Goal: Task Accomplishment & Management: Manage account settings

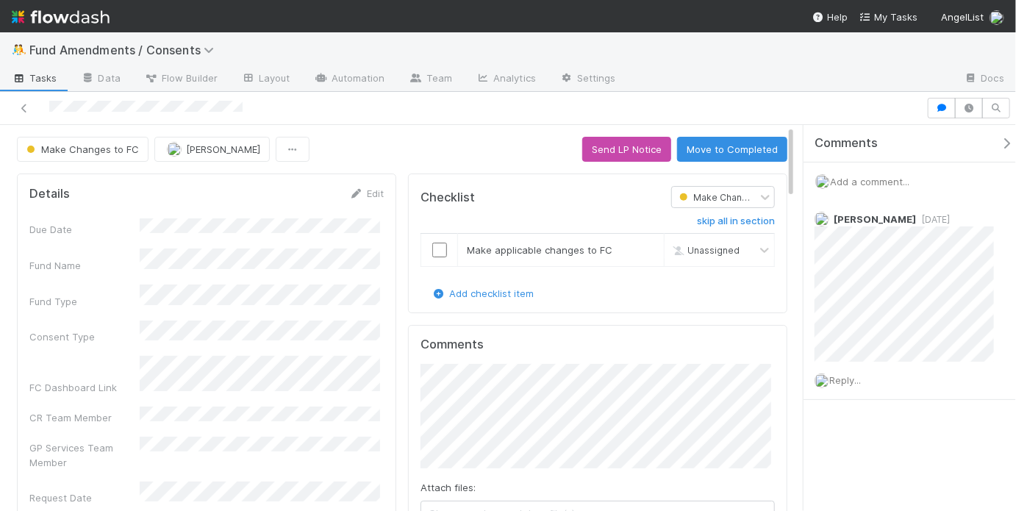
click at [894, 176] on span "Add a comment..." at bounding box center [869, 182] width 79 height 12
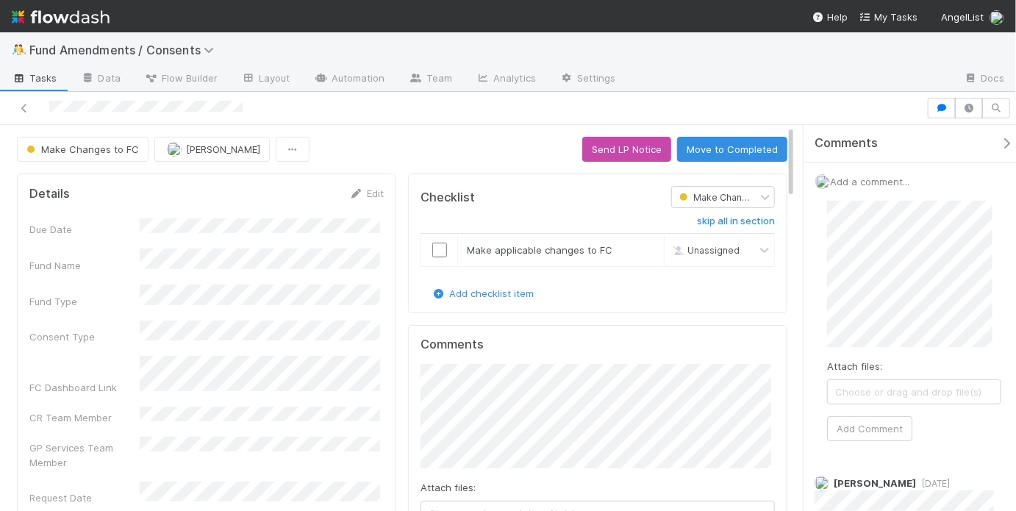
click at [821, 301] on div "Attach files: Choose or drag and drop file(s) Add Comment" at bounding box center [914, 321] width 198 height 264
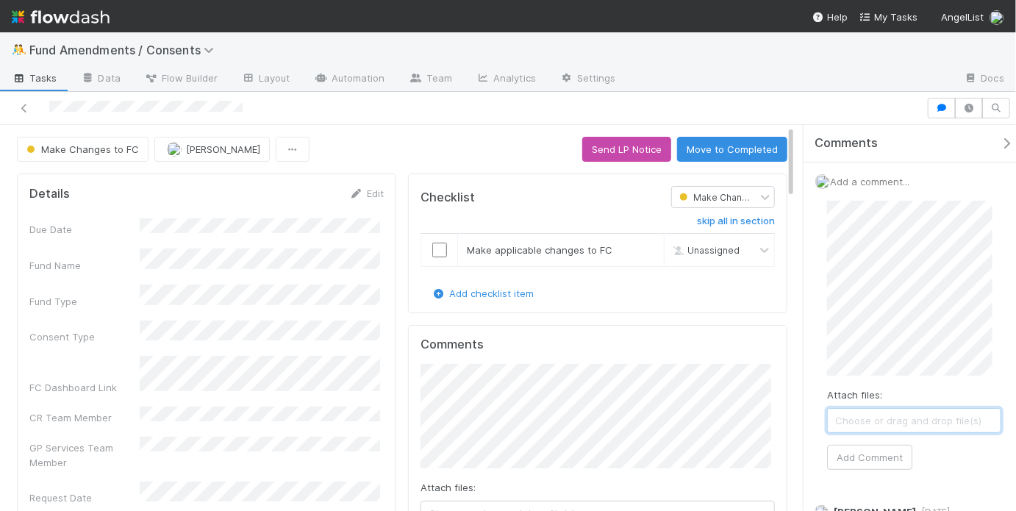
click at [973, 417] on span "Choose or drag and drop file(s)" at bounding box center [914, 421] width 173 height 24
click at [893, 451] on button "Add Comment" at bounding box center [869, 457] width 85 height 25
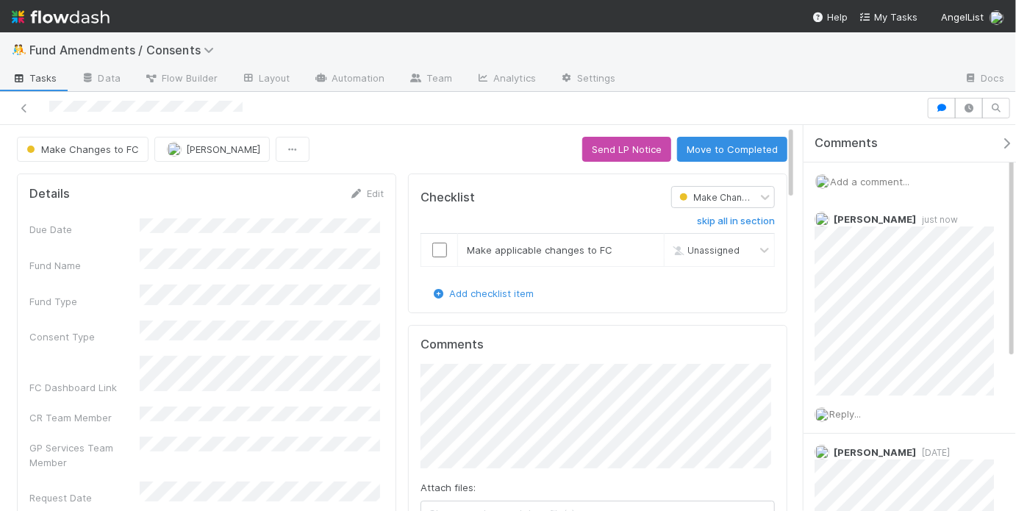
click at [867, 182] on span "Add a comment..." at bounding box center [869, 182] width 79 height 12
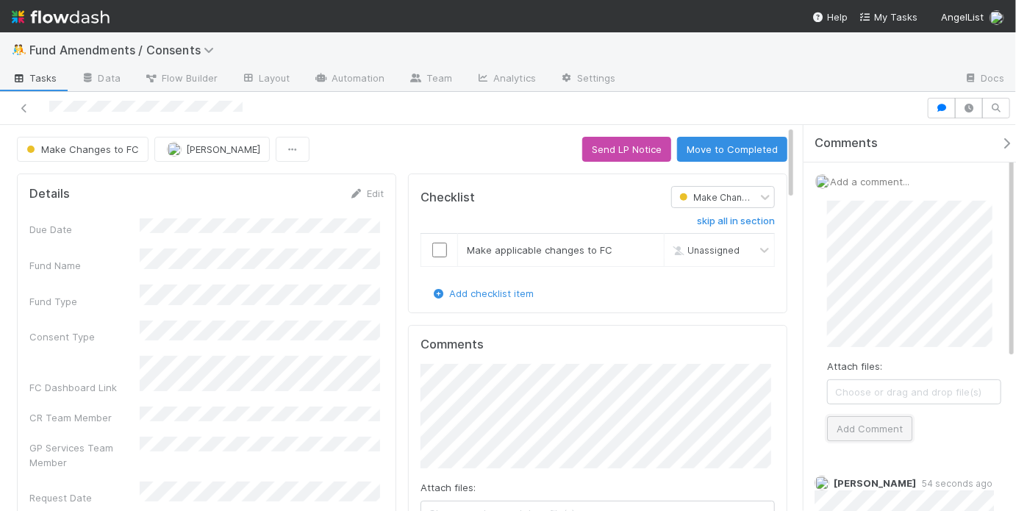
click at [876, 424] on button "Add Comment" at bounding box center [869, 428] width 85 height 25
click at [437, 250] on input "checkbox" at bounding box center [439, 250] width 15 height 15
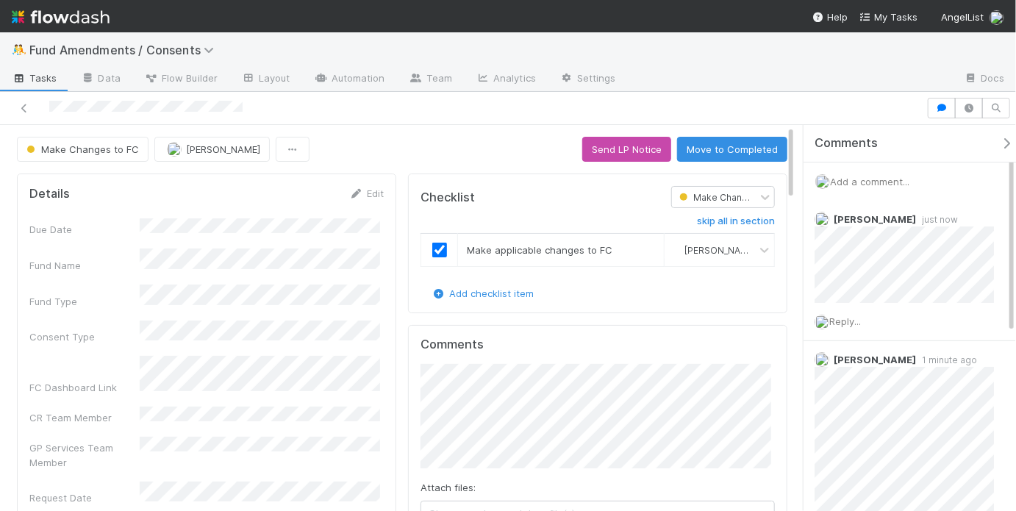
click at [525, 160] on div "Make Changes to FC May Chang Send LP Notice Move to Completed" at bounding box center [402, 149] width 770 height 25
click at [592, 155] on button "Send LP Notice" at bounding box center [626, 149] width 89 height 25
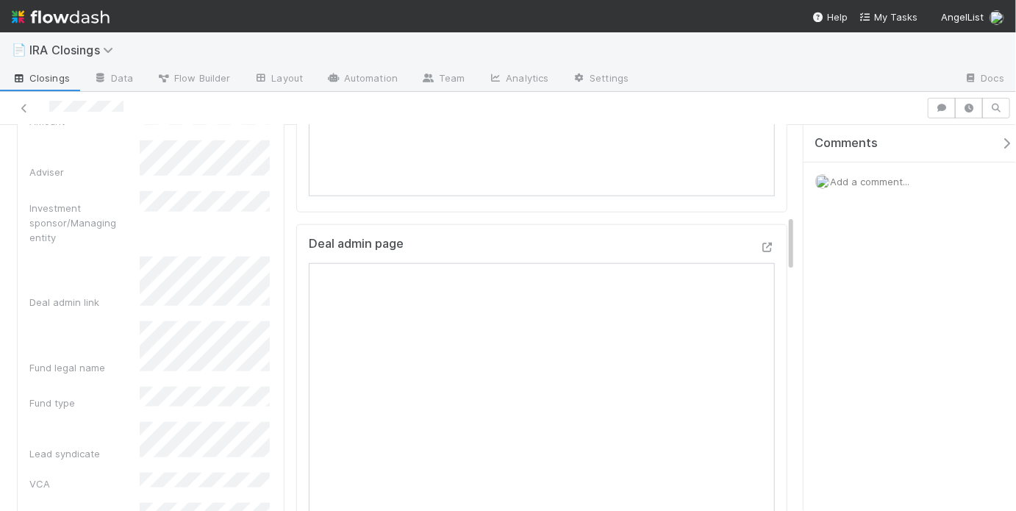
scroll to position [642, 0]
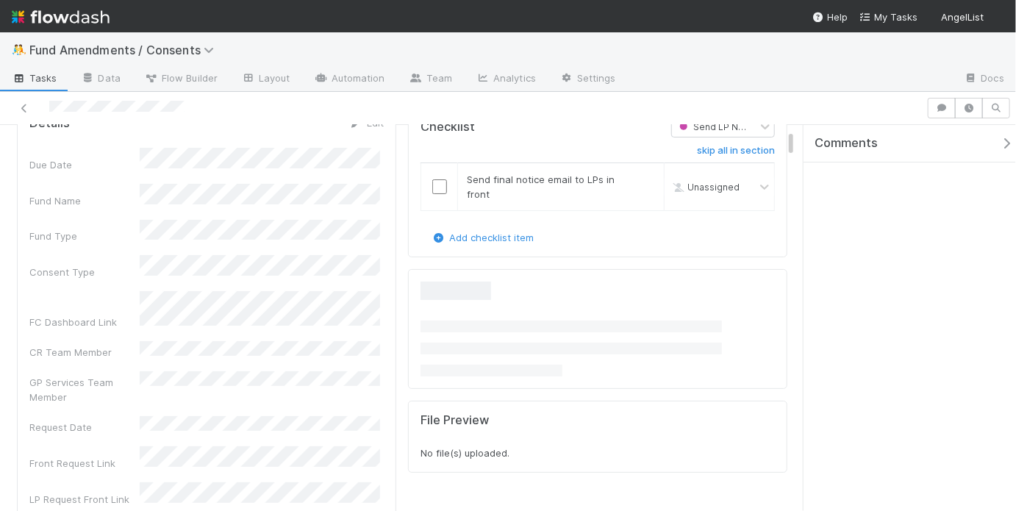
scroll to position [73, 0]
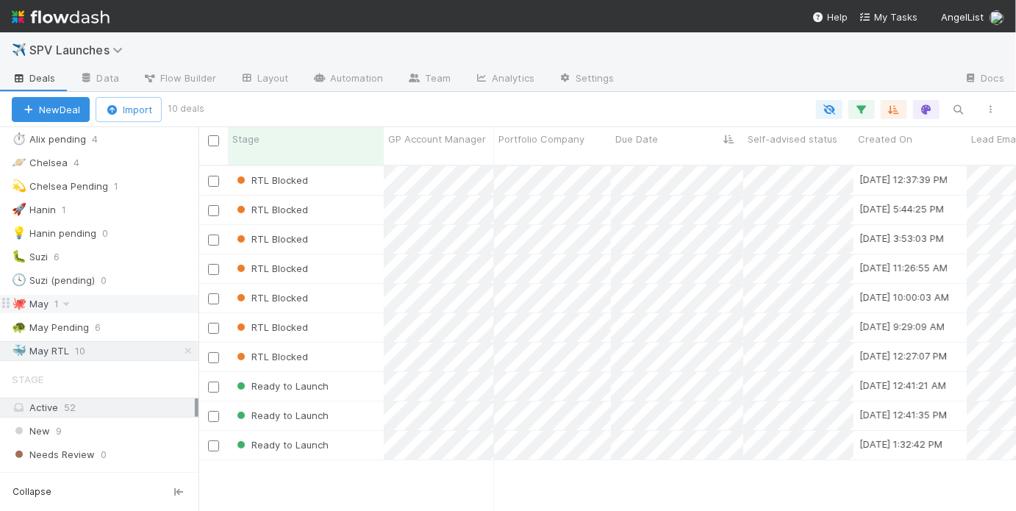
scroll to position [348, 808]
click at [132, 300] on div "🐙 May 1" at bounding box center [105, 304] width 187 height 18
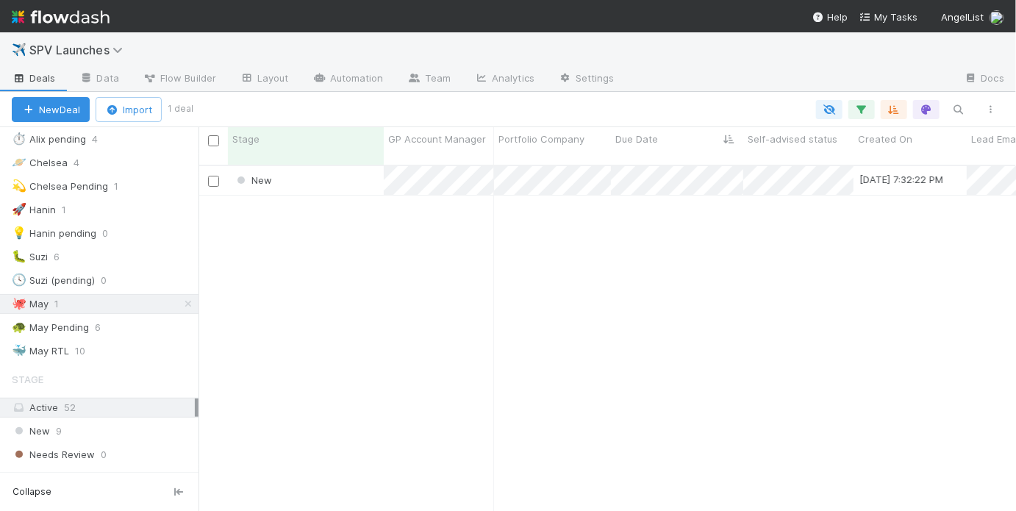
scroll to position [10, 9]
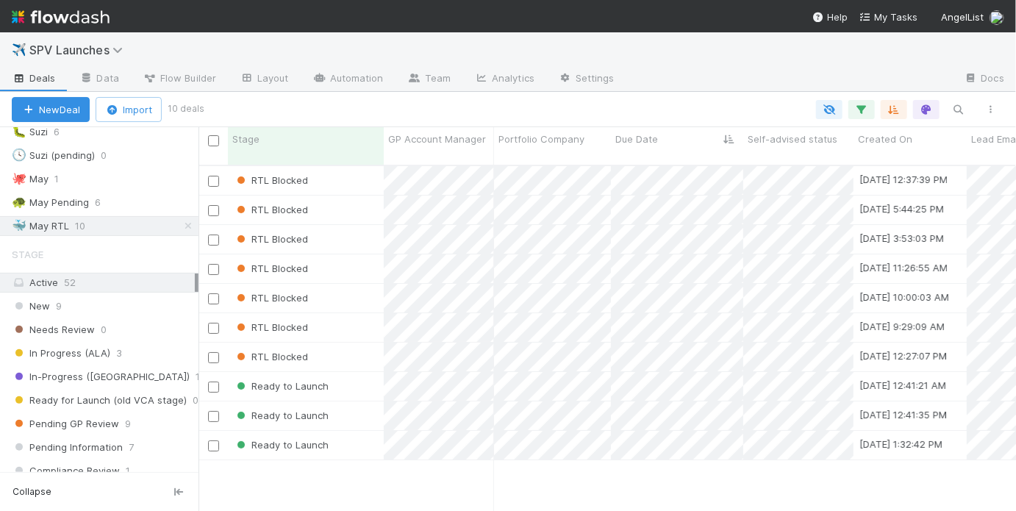
scroll to position [348, 808]
click at [367, 383] on div "Ready to Launch" at bounding box center [306, 386] width 156 height 29
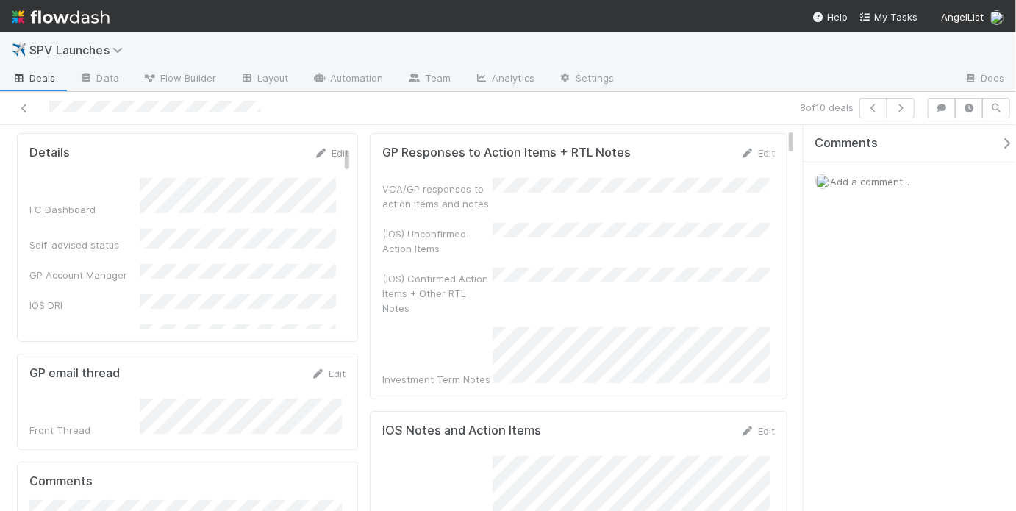
scroll to position [76, 0]
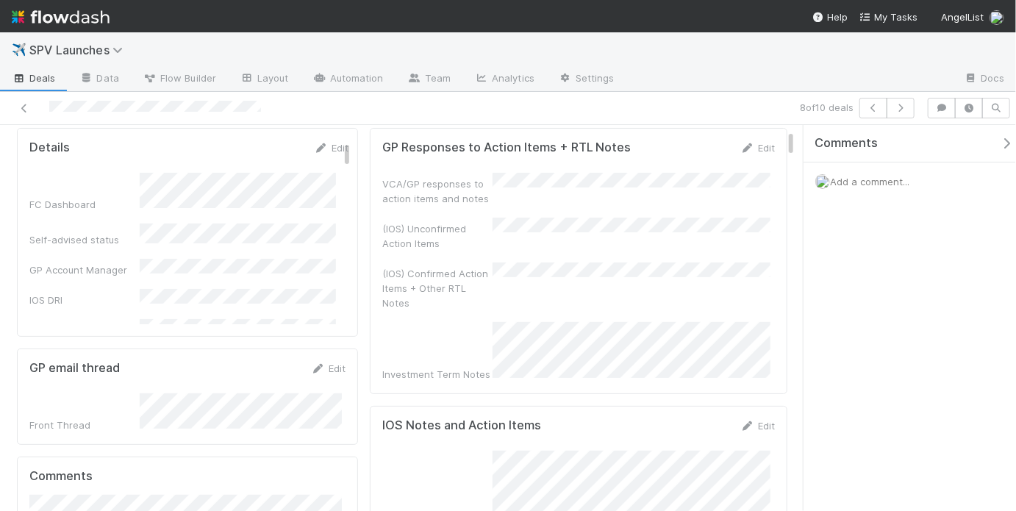
click at [550, 241] on div "(IOS) Unconfirmed Action Items" at bounding box center [578, 234] width 392 height 33
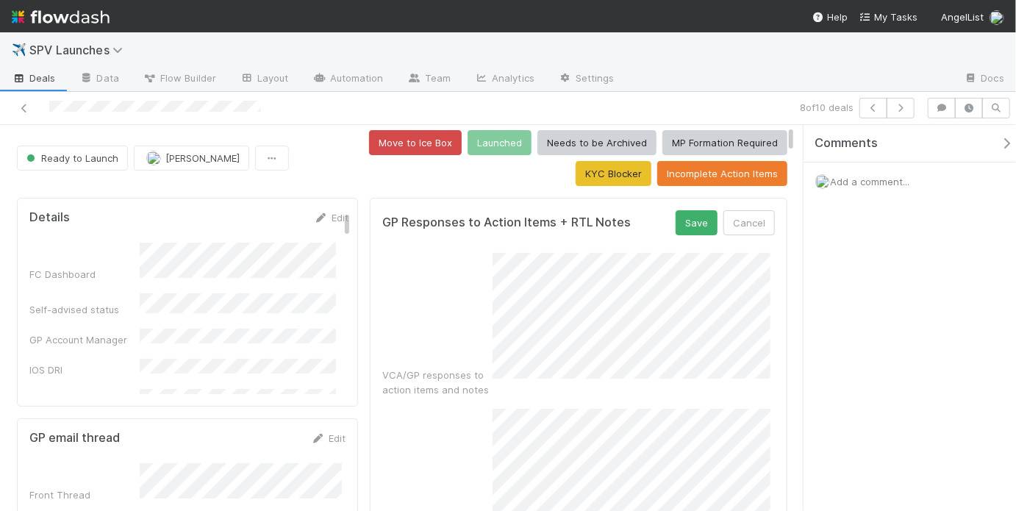
scroll to position [0, 0]
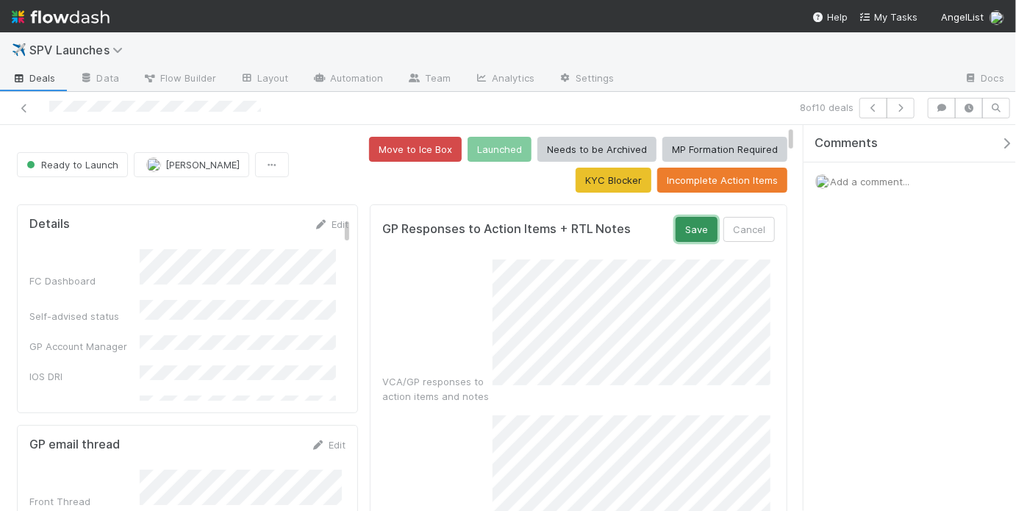
click at [699, 237] on button "Save" at bounding box center [696, 229] width 42 height 25
click at [845, 180] on span "Add a comment..." at bounding box center [869, 182] width 79 height 12
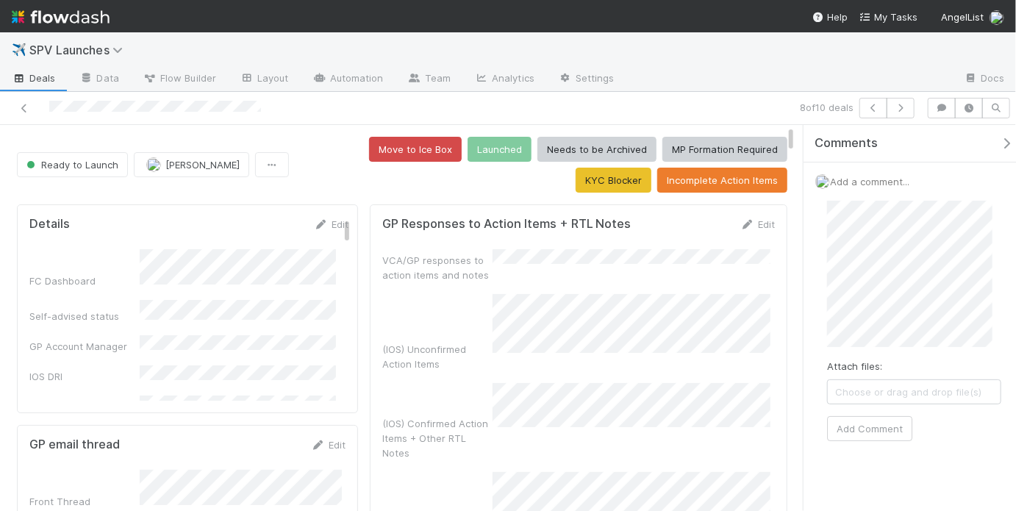
click at [911, 393] on span "Choose or drag and drop file(s)" at bounding box center [914, 392] width 173 height 24
click at [871, 420] on button "Add Comment" at bounding box center [869, 422] width 85 height 25
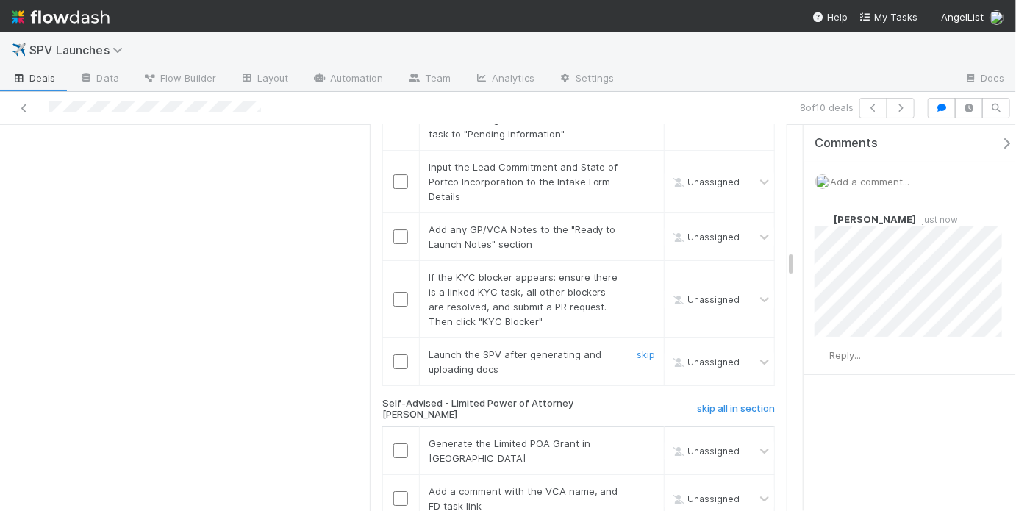
scroll to position [2260, 0]
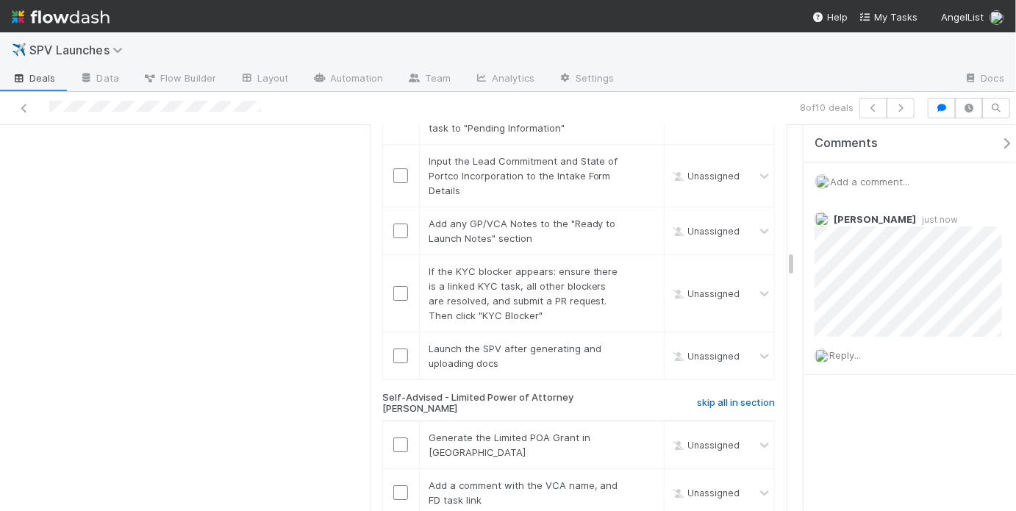
click at [697, 397] on h6 "skip all in section" at bounding box center [736, 403] width 78 height 12
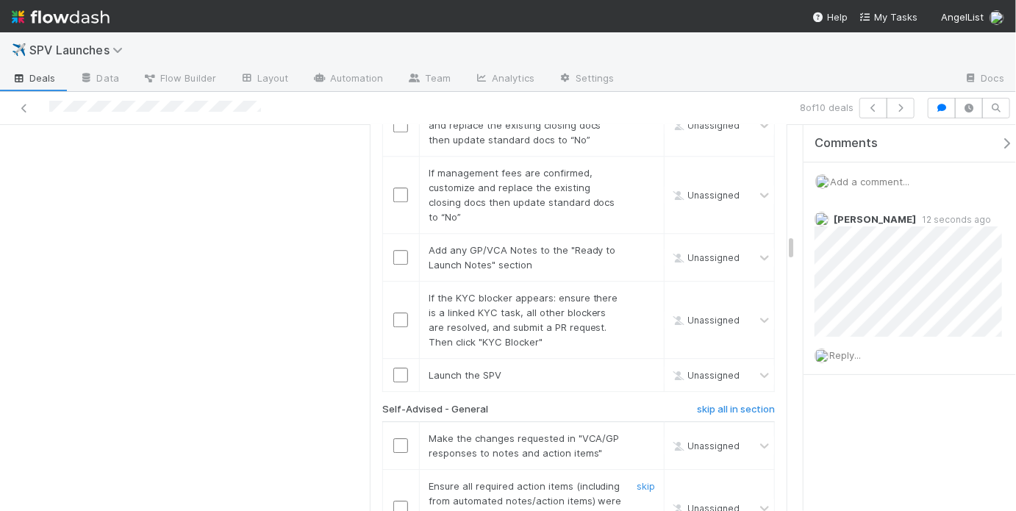
scroll to position [1823, 0]
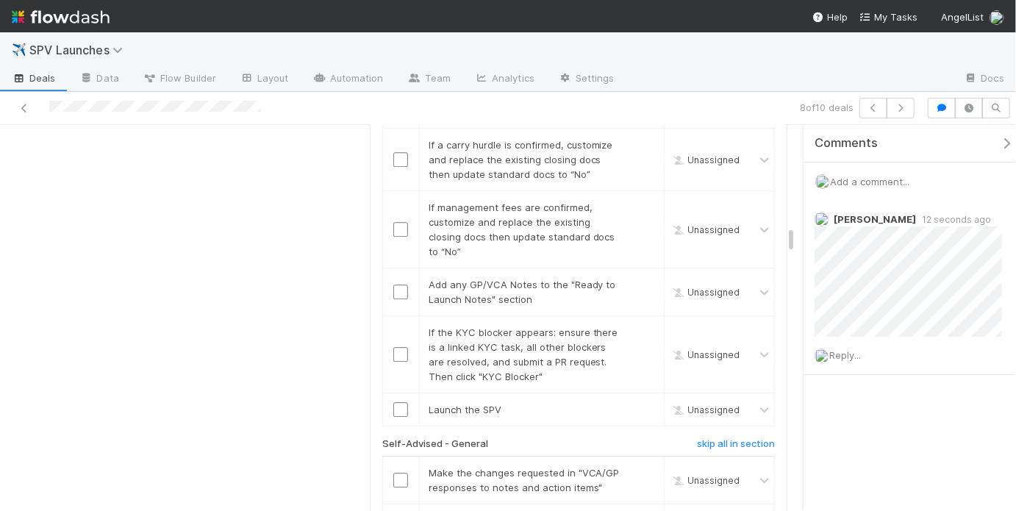
click at [723, 438] on h6 "skip all in section" at bounding box center [736, 444] width 78 height 12
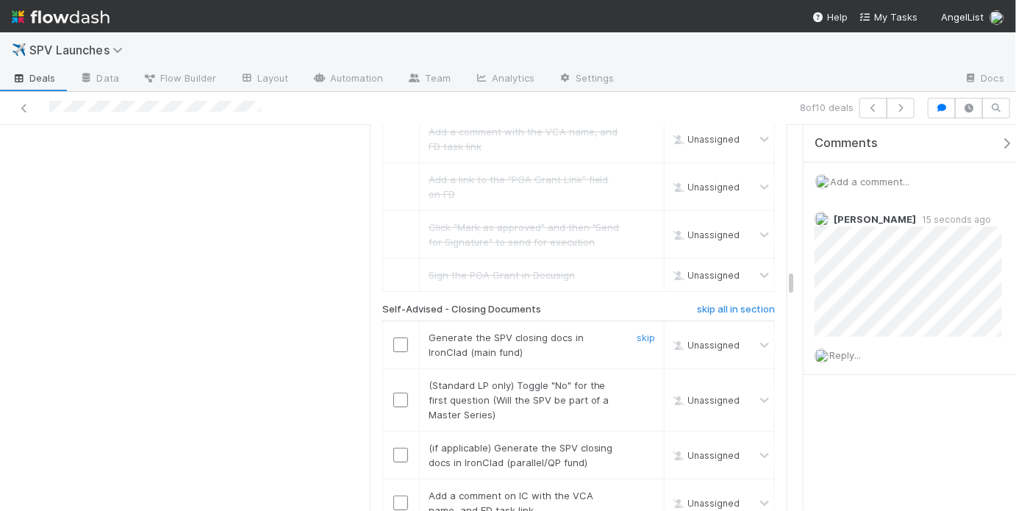
scroll to position [2606, 0]
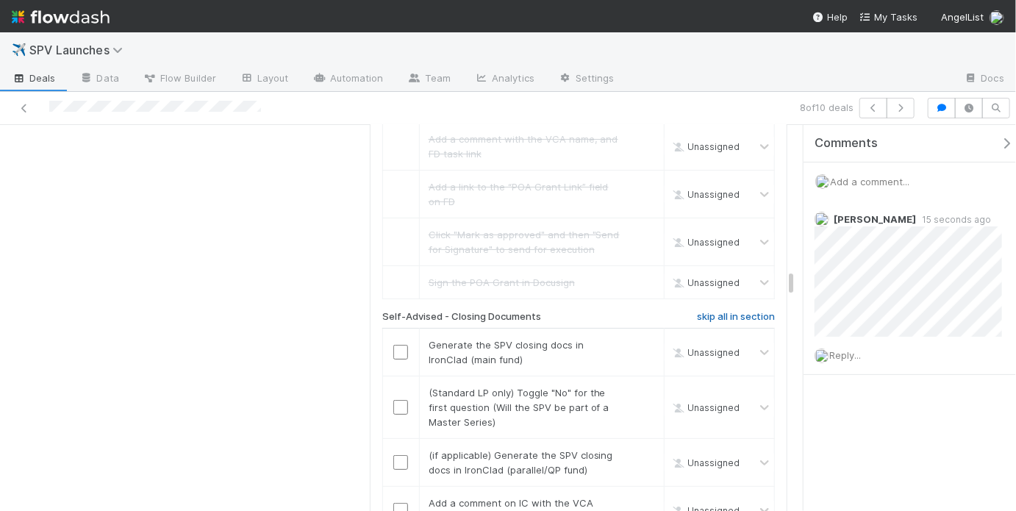
click at [721, 311] on h6 "skip all in section" at bounding box center [736, 317] width 78 height 12
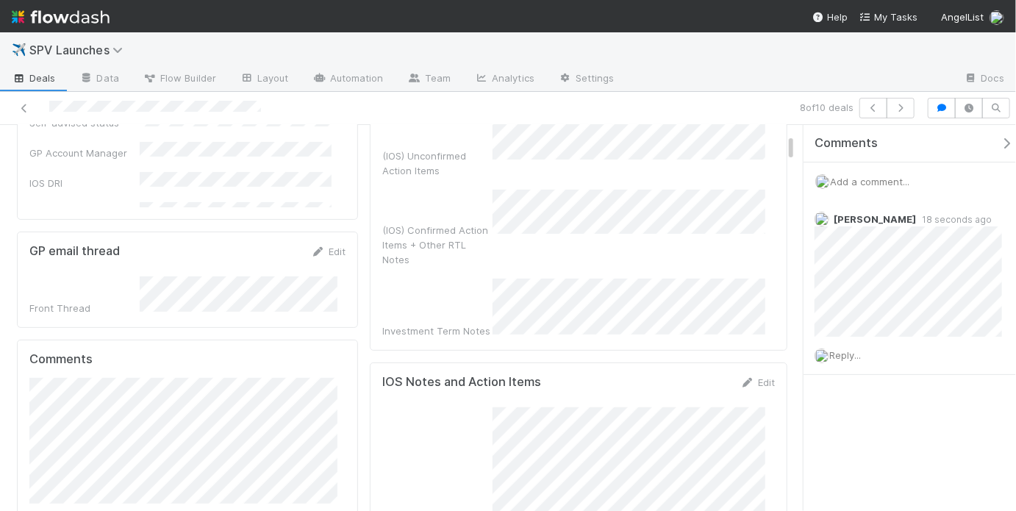
scroll to position [0, 0]
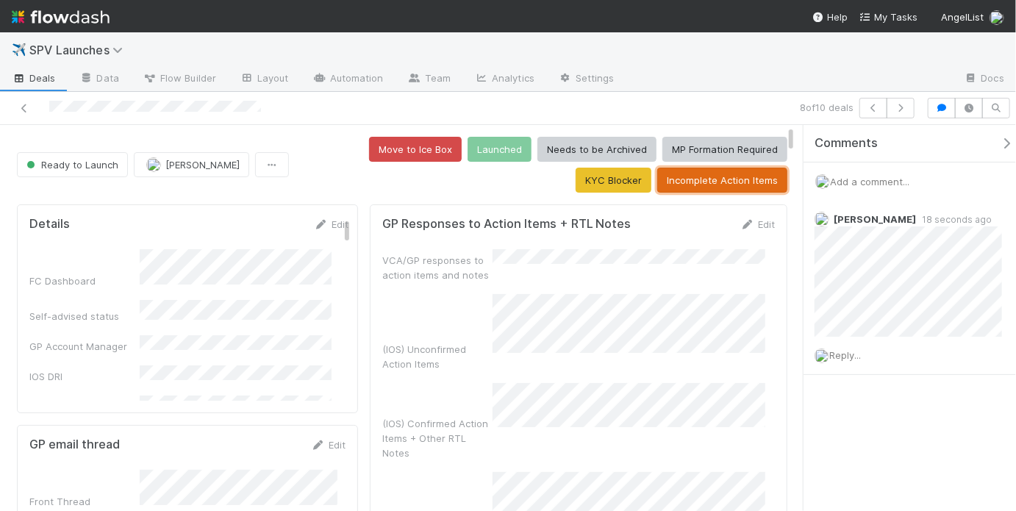
click at [697, 180] on button "Incomplete Action Items" at bounding box center [722, 180] width 130 height 25
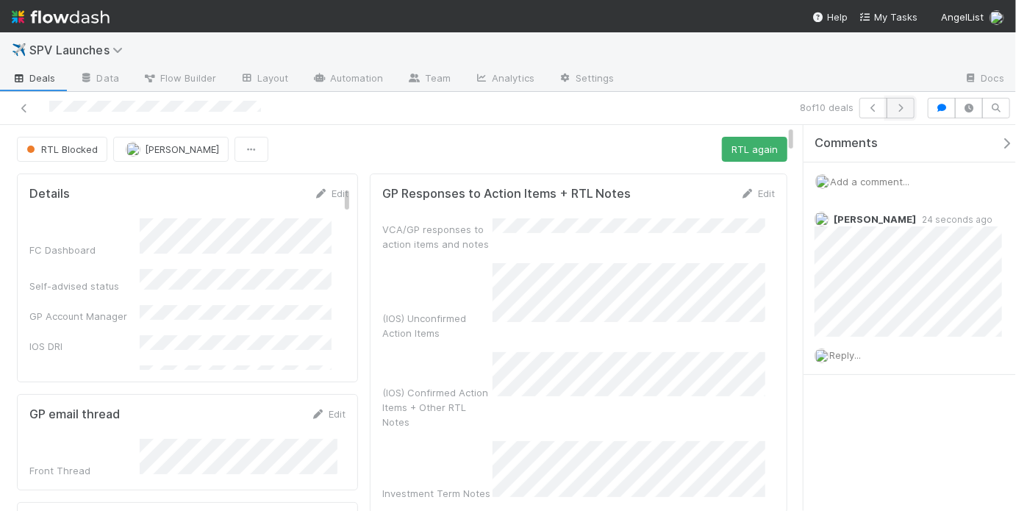
click at [888, 102] on button "button" at bounding box center [900, 108] width 28 height 21
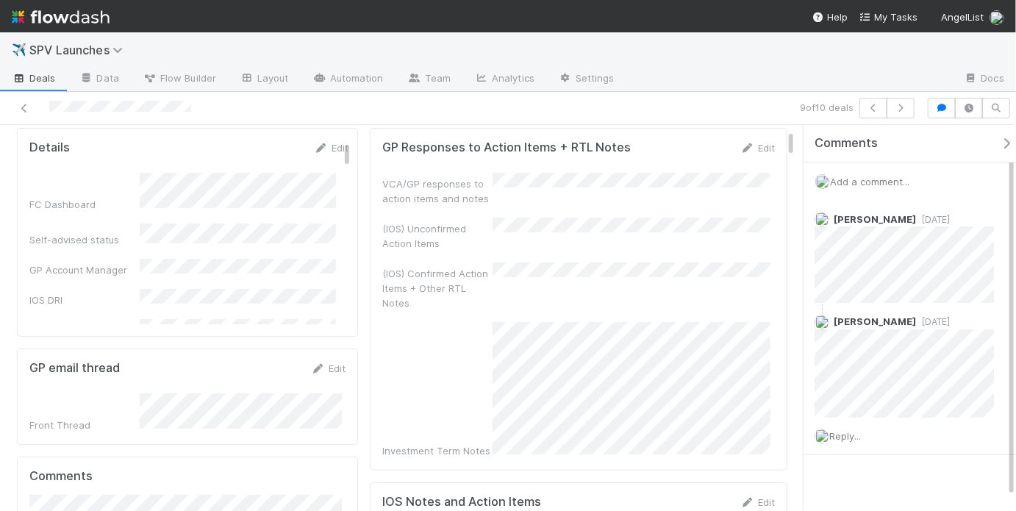
scroll to position [78, 0]
click at [550, 268] on div "(IOS) Confirmed Action Items + Other RTL Notes" at bounding box center [578, 285] width 392 height 48
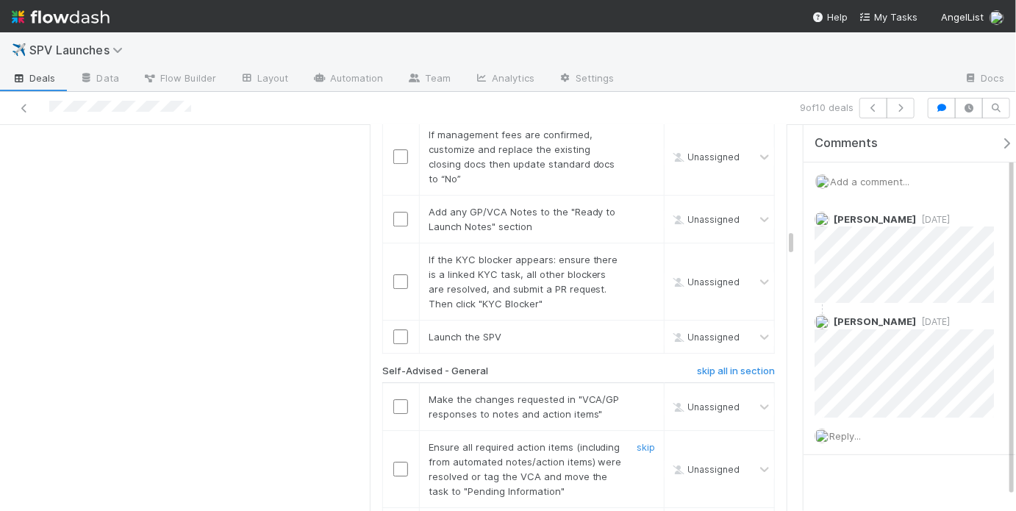
scroll to position [1963, 0]
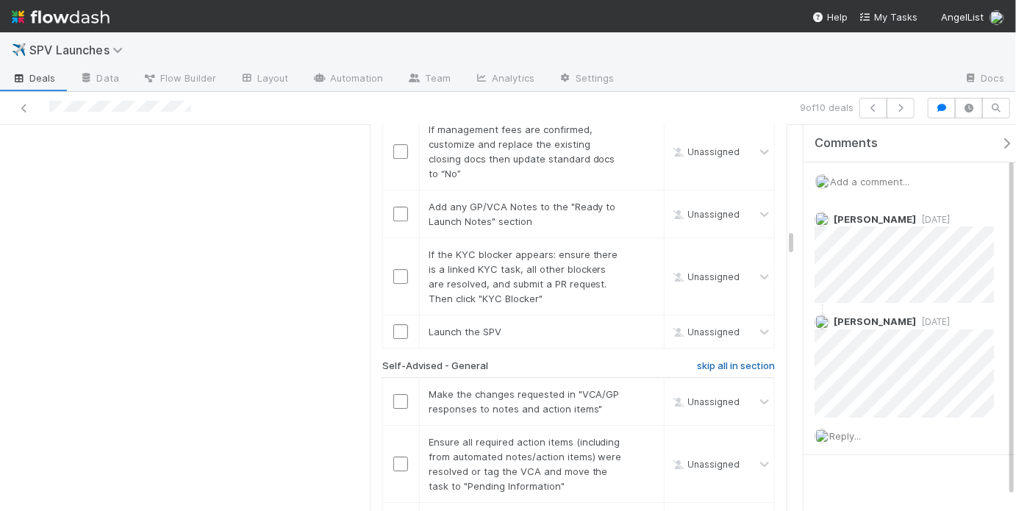
click at [718, 360] on h6 "skip all in section" at bounding box center [736, 366] width 78 height 12
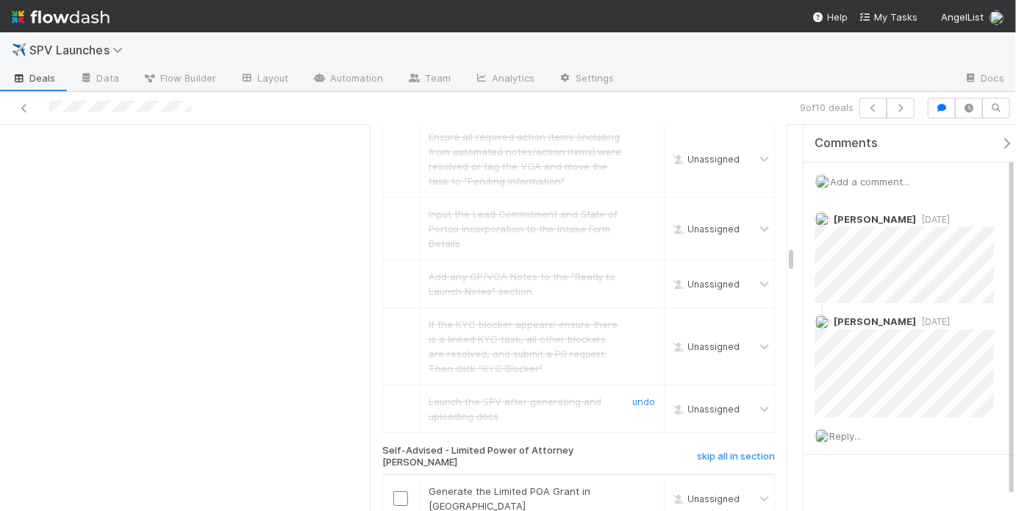
scroll to position [2292, 0]
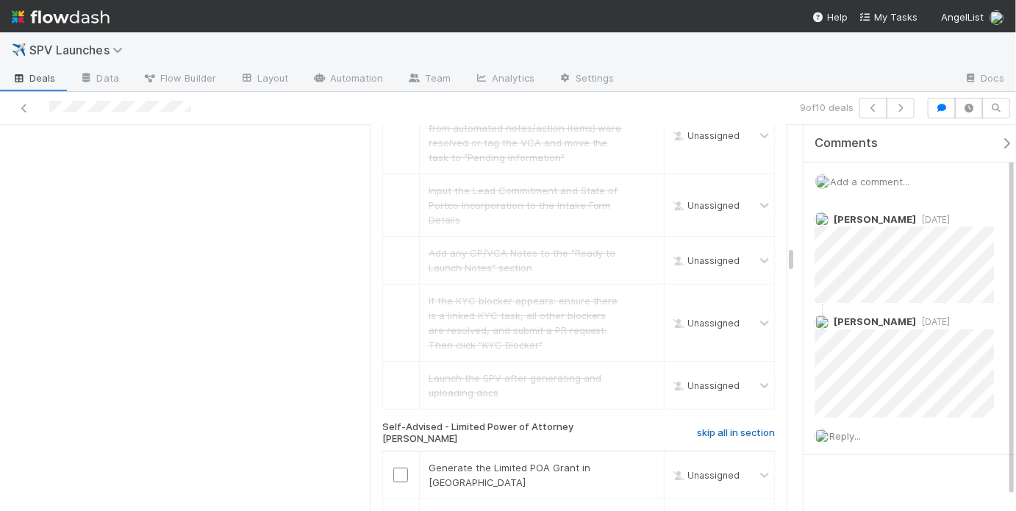
click at [717, 427] on h6 "skip all in section" at bounding box center [736, 433] width 78 height 12
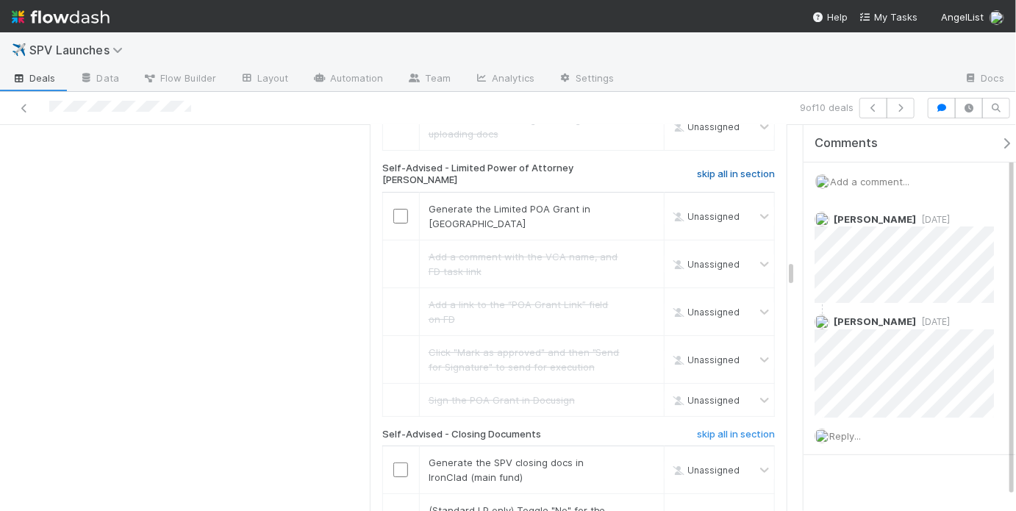
scroll to position [2552, 0]
click at [723, 426] on h6 "skip all in section" at bounding box center [736, 432] width 78 height 12
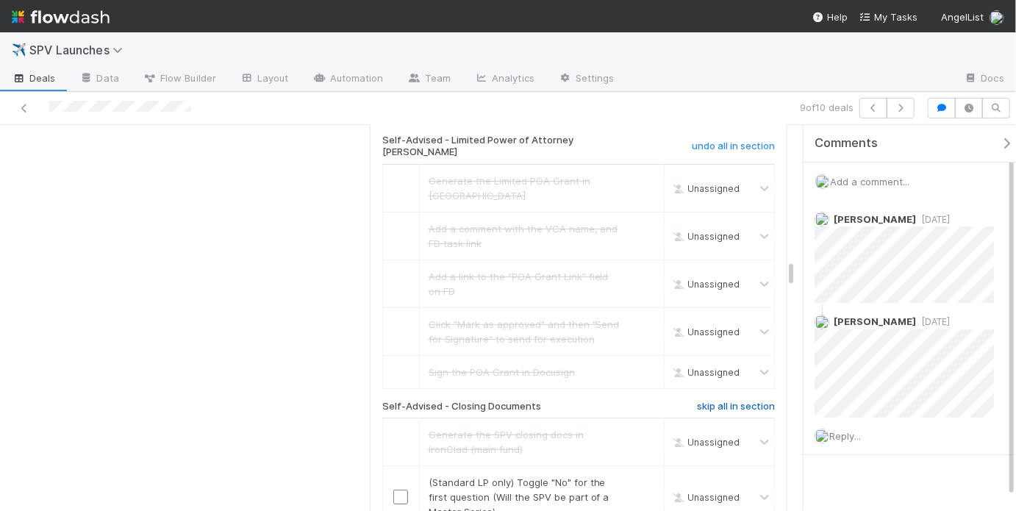
scroll to position [2588, 0]
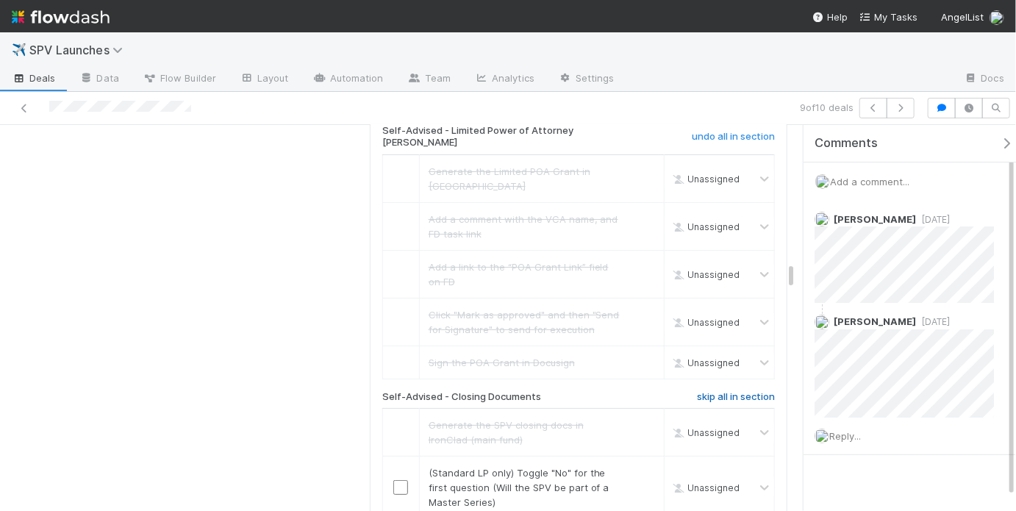
click at [730, 391] on h6 "skip all in section" at bounding box center [736, 397] width 78 height 12
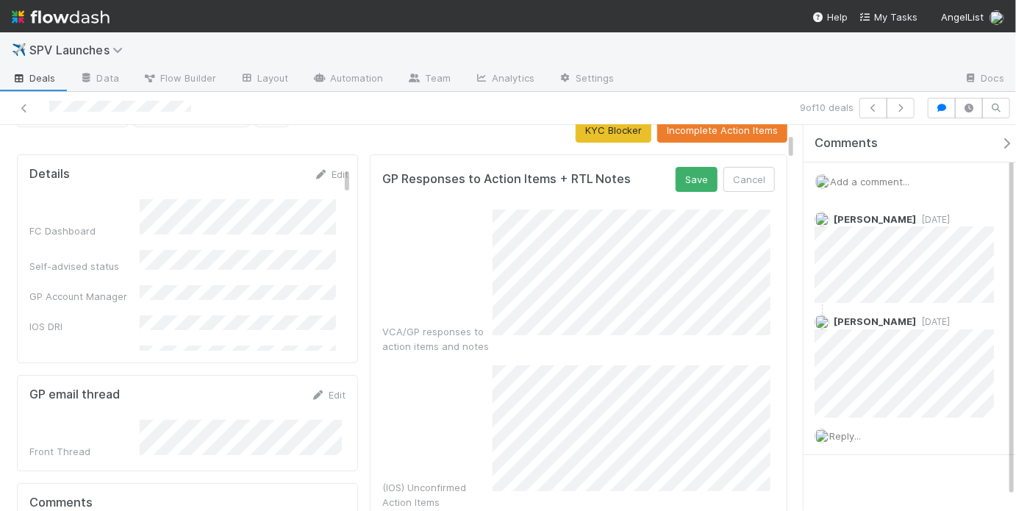
scroll to position [0, 0]
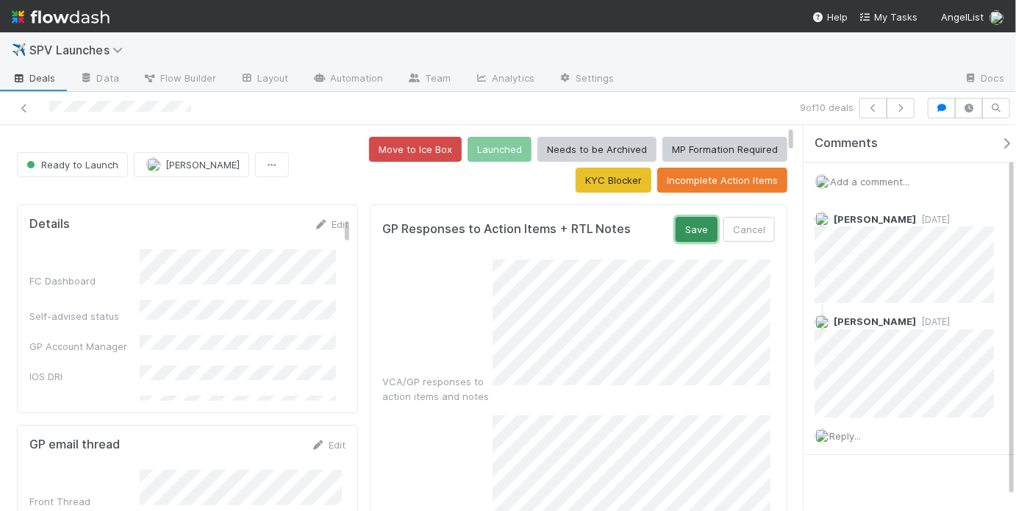
click at [686, 230] on button "Save" at bounding box center [696, 229] width 42 height 25
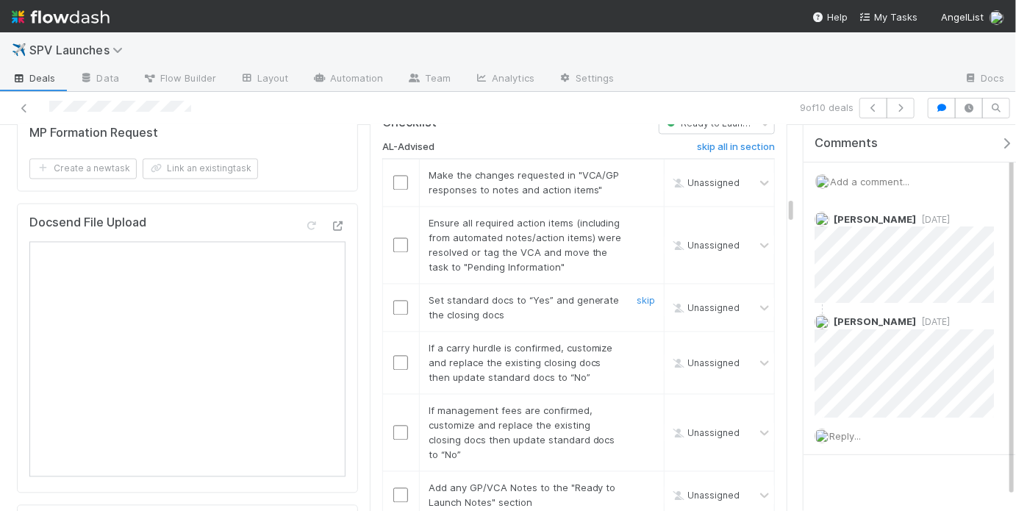
scroll to position [1256, 0]
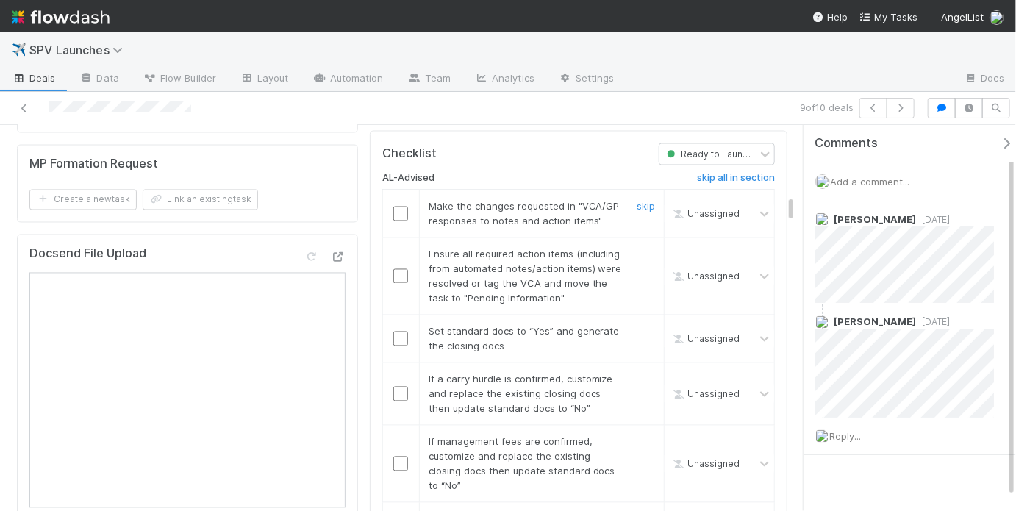
click at [393, 207] on input "checkbox" at bounding box center [400, 214] width 15 height 15
click at [395, 269] on input "checkbox" at bounding box center [400, 276] width 15 height 15
click at [395, 331] on input "checkbox" at bounding box center [400, 338] width 15 height 15
click at [641, 373] on link "skip" at bounding box center [645, 379] width 18 height 12
click at [636, 436] on link "skip" at bounding box center [645, 442] width 18 height 12
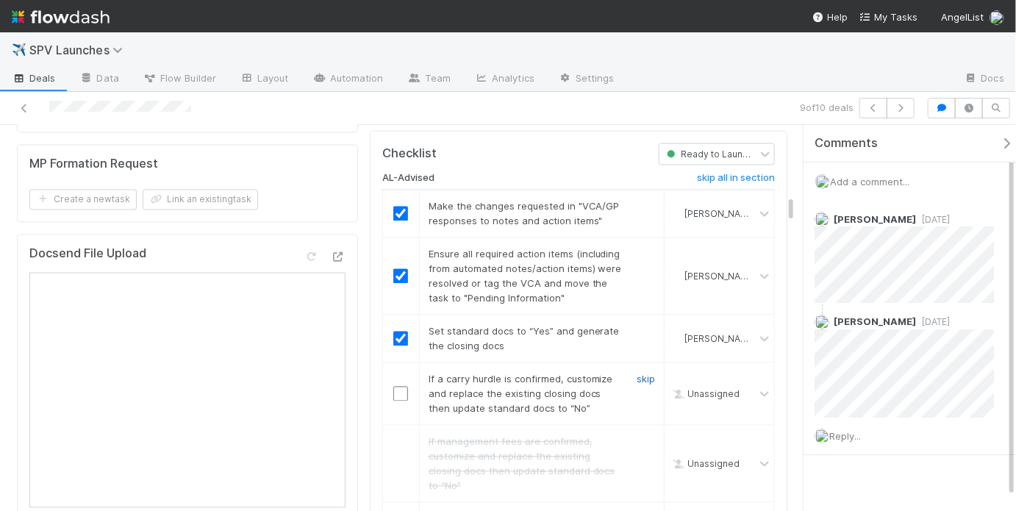
click at [644, 373] on link "skip" at bounding box center [645, 379] width 18 height 12
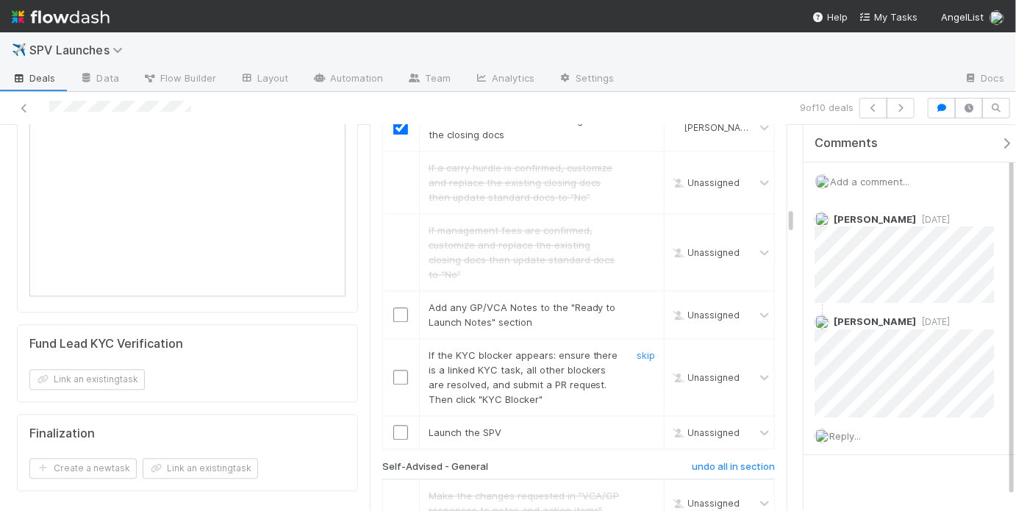
scroll to position [1487, 0]
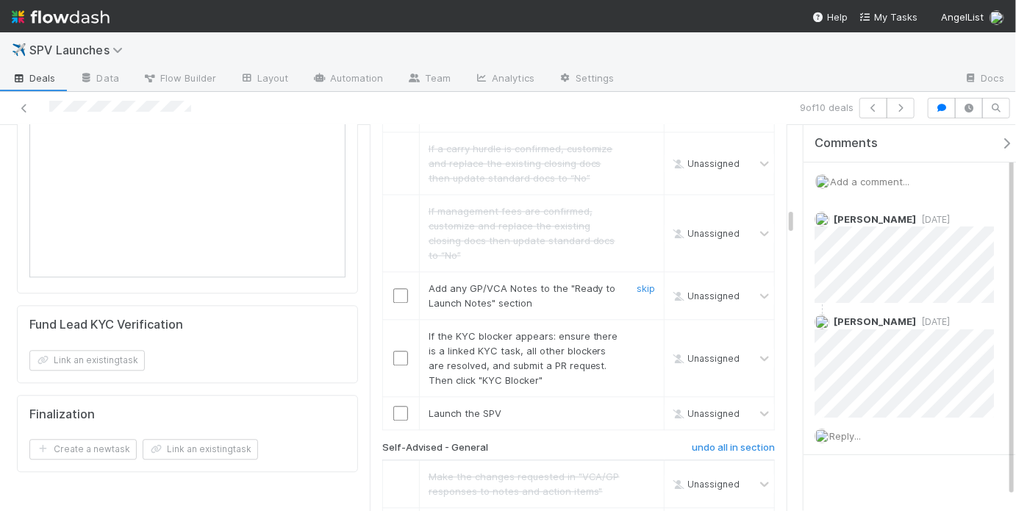
click at [390, 272] on td at bounding box center [400, 296] width 37 height 48
click at [393, 288] on input "checkbox" at bounding box center [400, 295] width 15 height 15
click at [636, 330] on link "skip" at bounding box center [645, 336] width 18 height 12
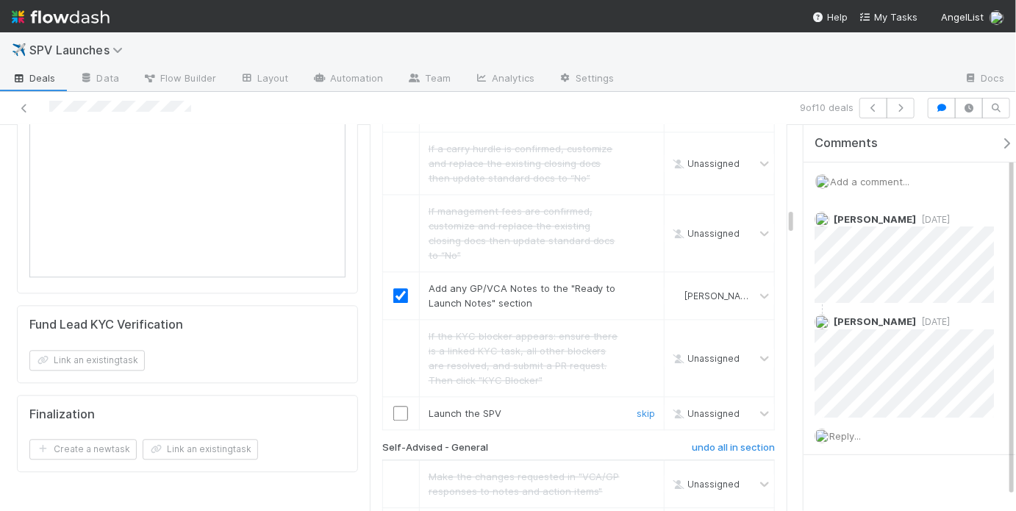
click at [395, 406] on input "checkbox" at bounding box center [400, 413] width 15 height 15
click at [399, 406] on input "checkbox" at bounding box center [400, 413] width 15 height 15
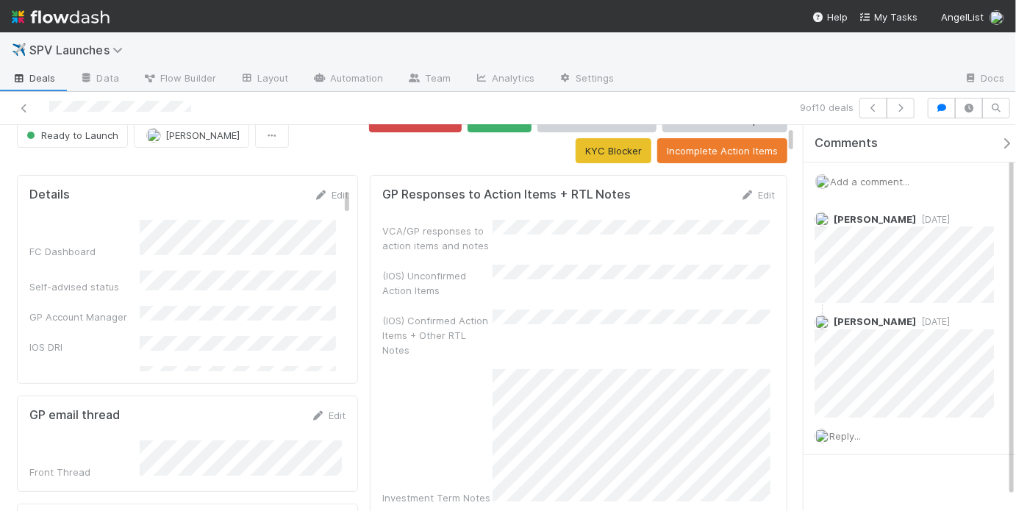
scroll to position [0, 0]
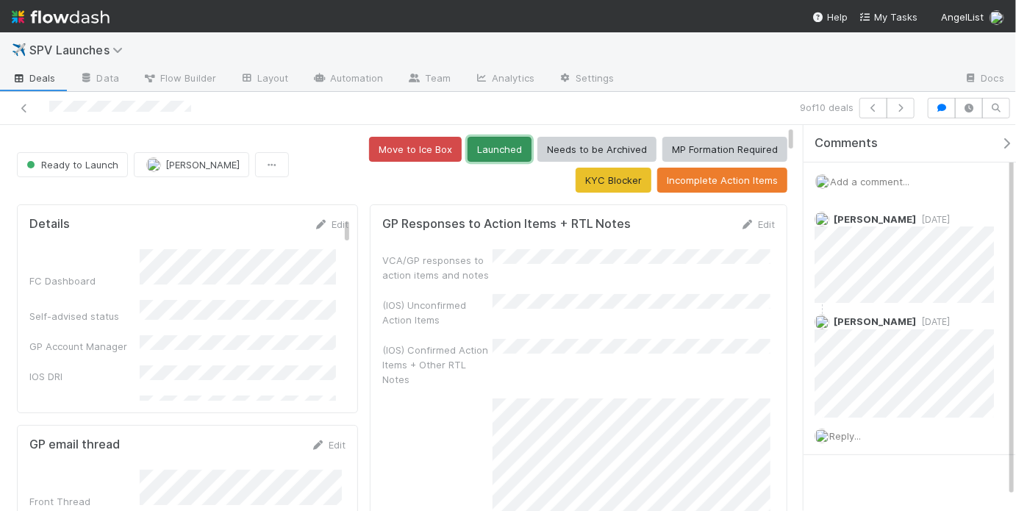
click at [467, 153] on button "Launched" at bounding box center [499, 149] width 64 height 25
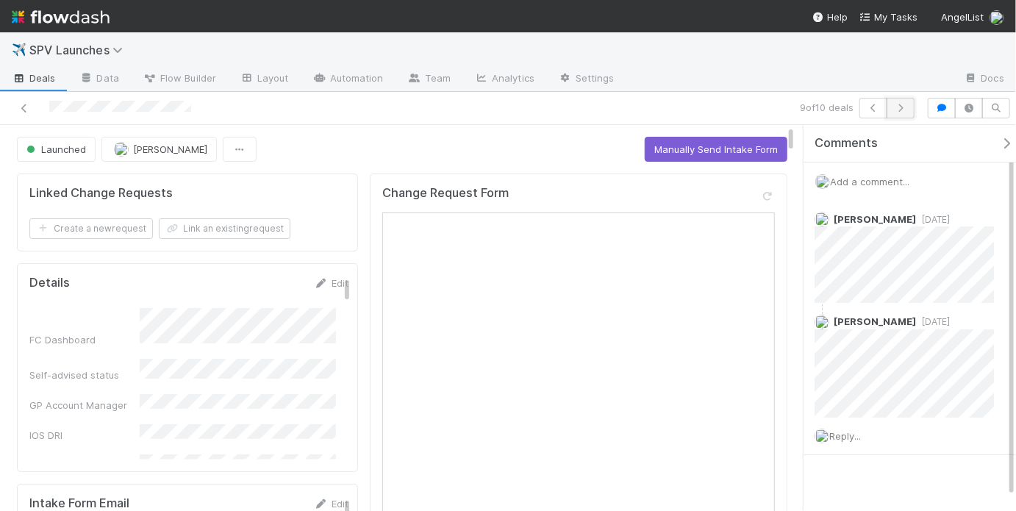
click at [899, 112] on button "button" at bounding box center [900, 108] width 28 height 21
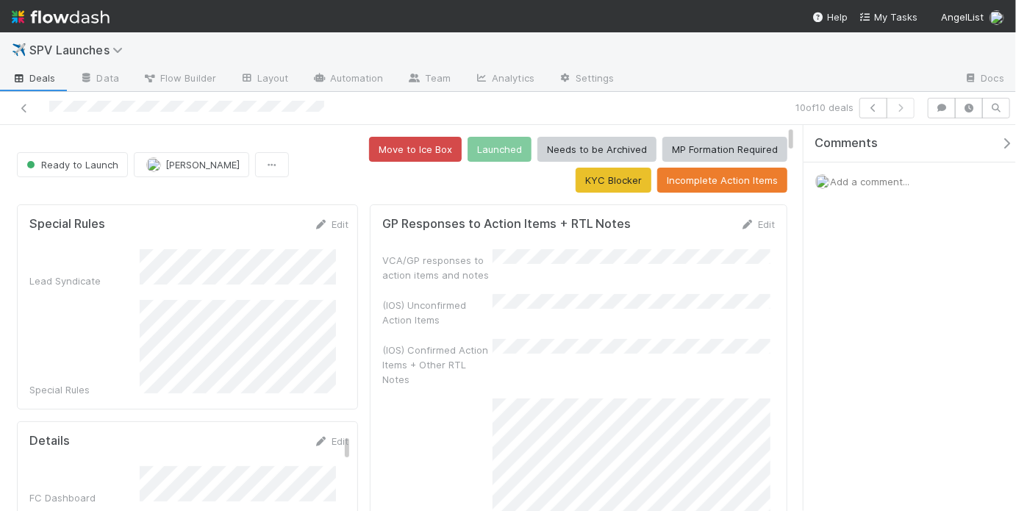
click at [514, 266] on div "VCA/GP responses to action items and notes" at bounding box center [578, 265] width 392 height 33
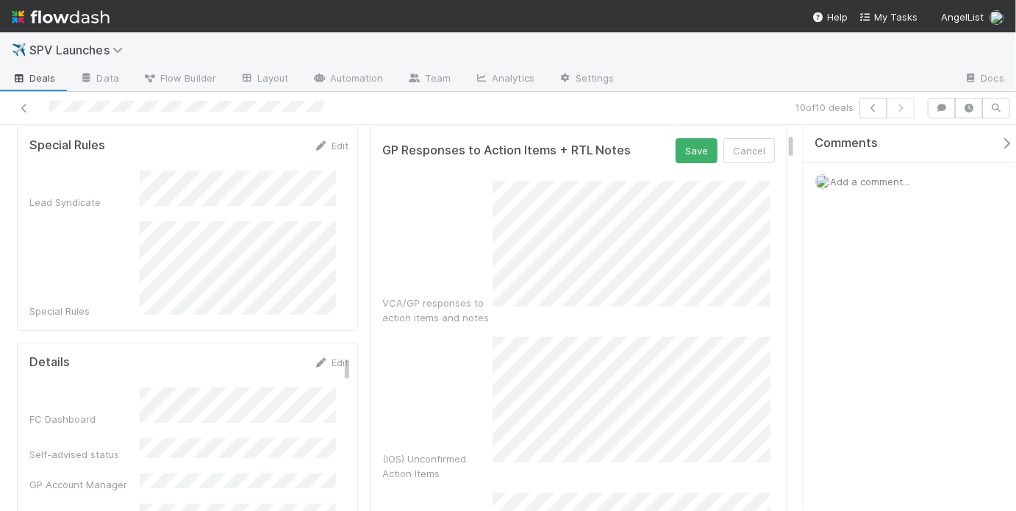
scroll to position [73, 0]
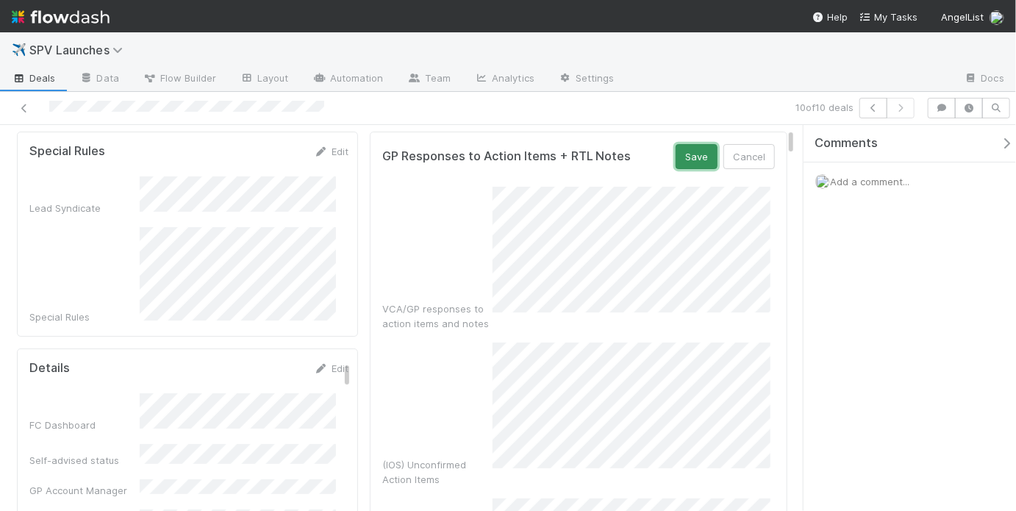
click at [686, 165] on button "Save" at bounding box center [696, 156] width 42 height 25
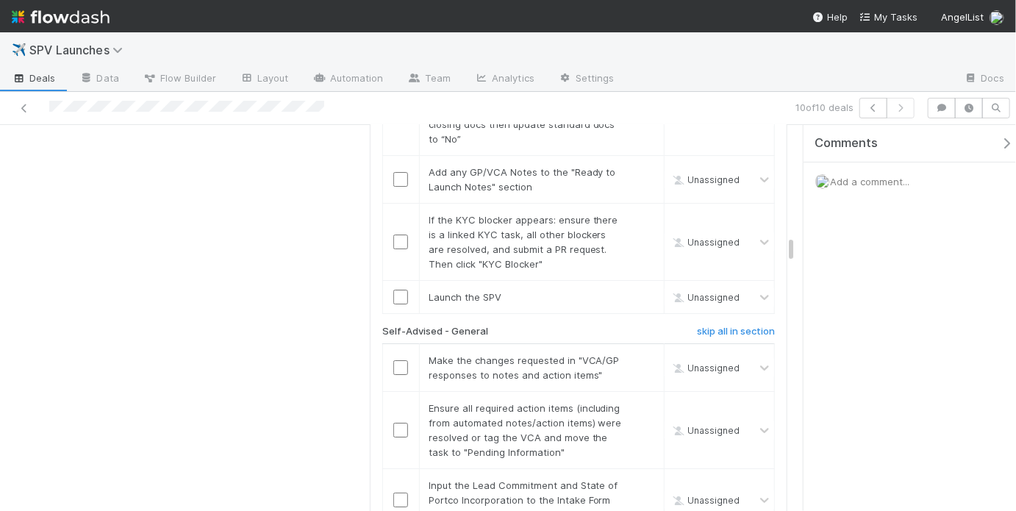
scroll to position [2329, 0]
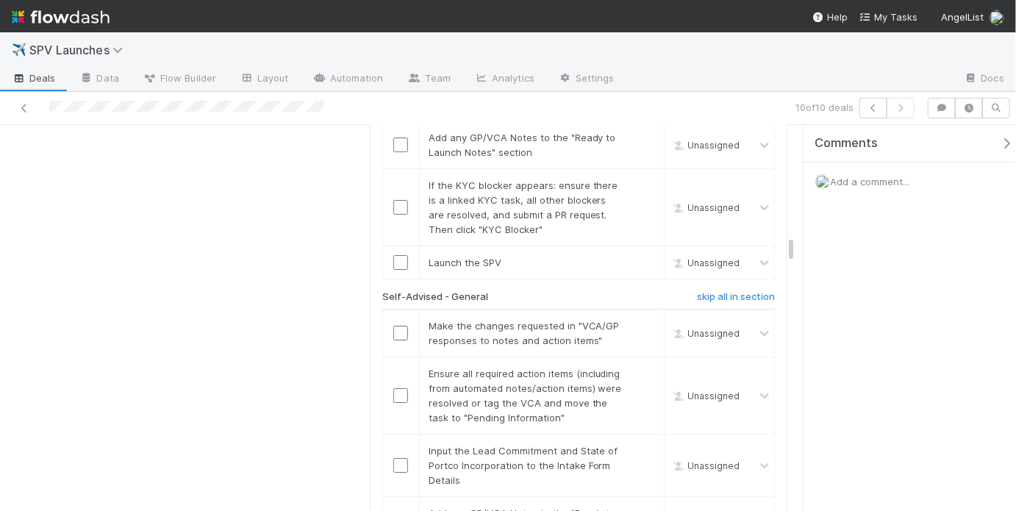
click at [723, 291] on h6 "skip all in section" at bounding box center [736, 297] width 78 height 12
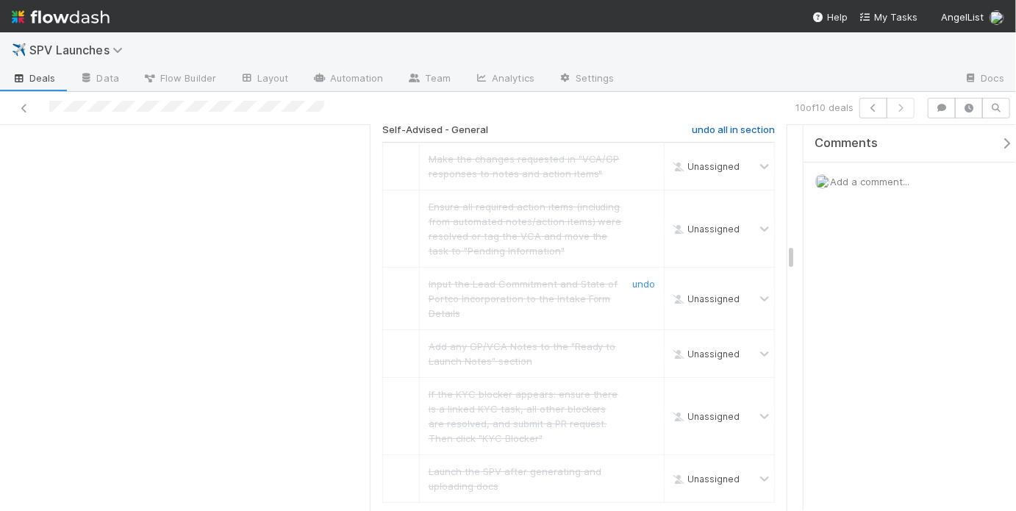
scroll to position [2693, 0]
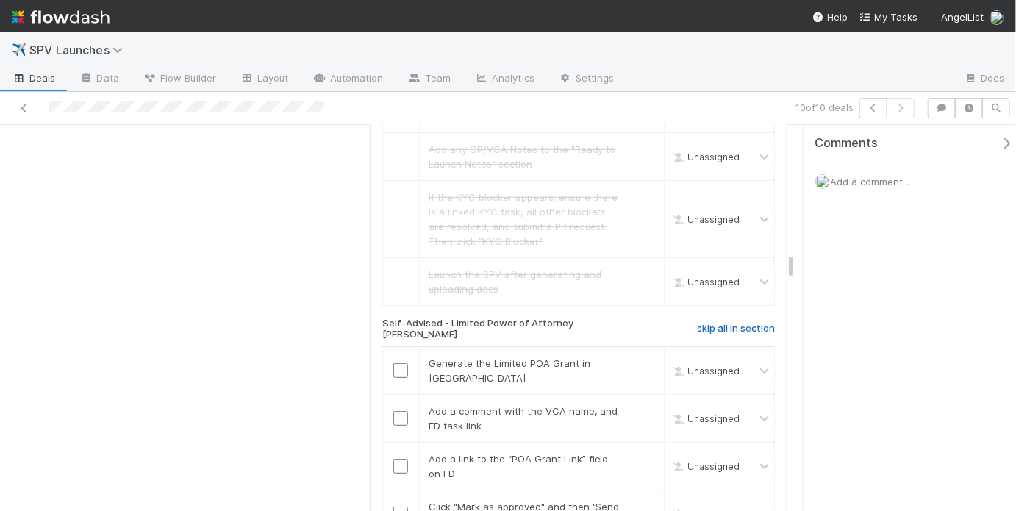
click at [716, 323] on h6 "skip all in section" at bounding box center [736, 329] width 78 height 12
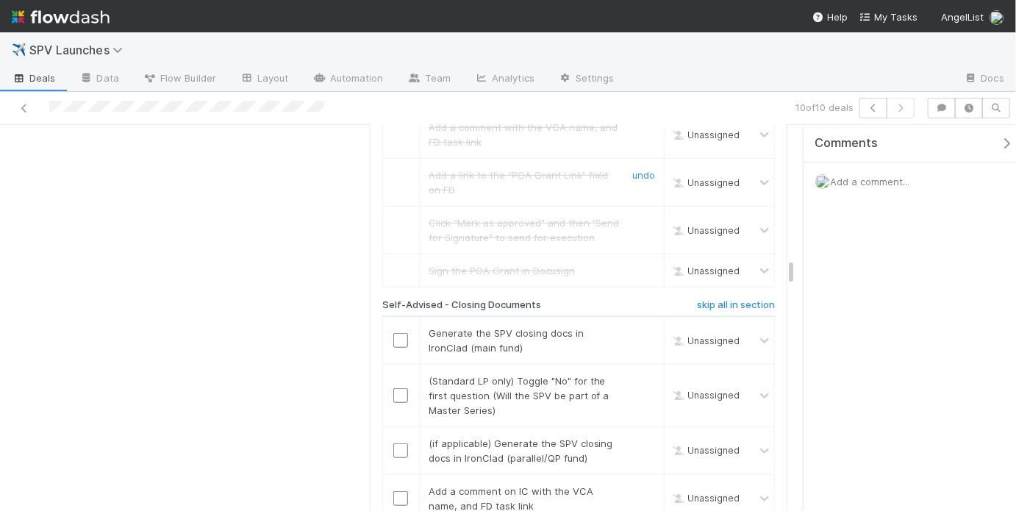
scroll to position [3010, 0]
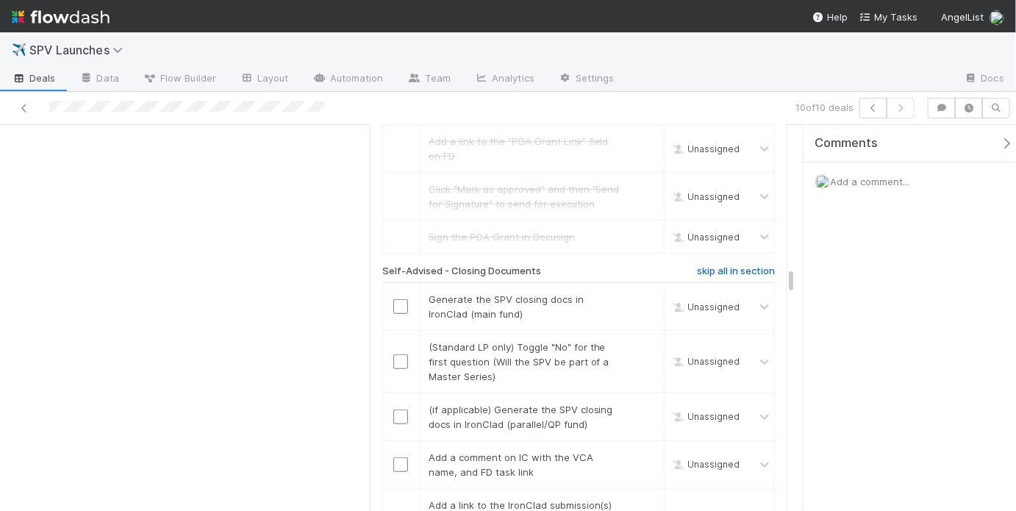
click at [728, 265] on h6 "skip all in section" at bounding box center [736, 271] width 78 height 12
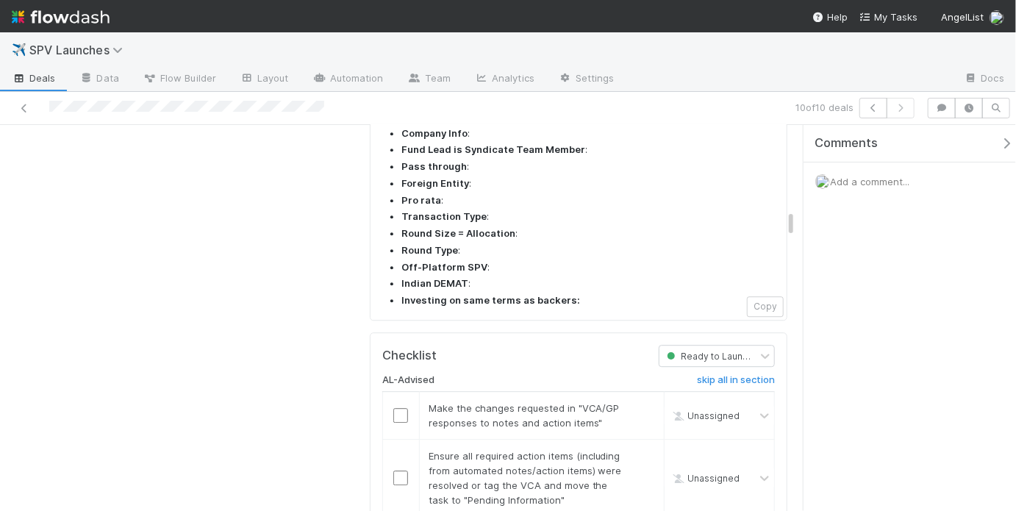
scroll to position [1789, 0]
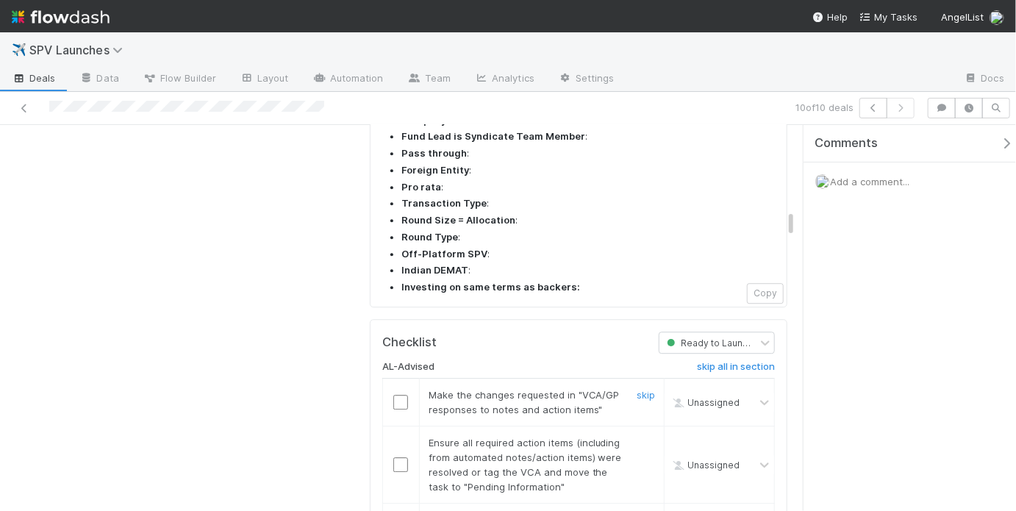
click at [395, 395] on input "checkbox" at bounding box center [400, 402] width 15 height 15
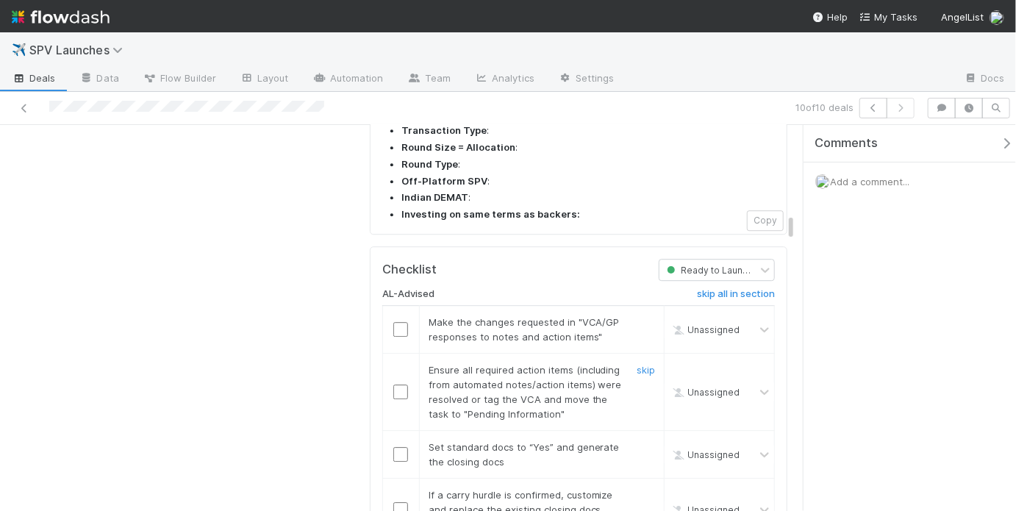
scroll to position [1873, 0]
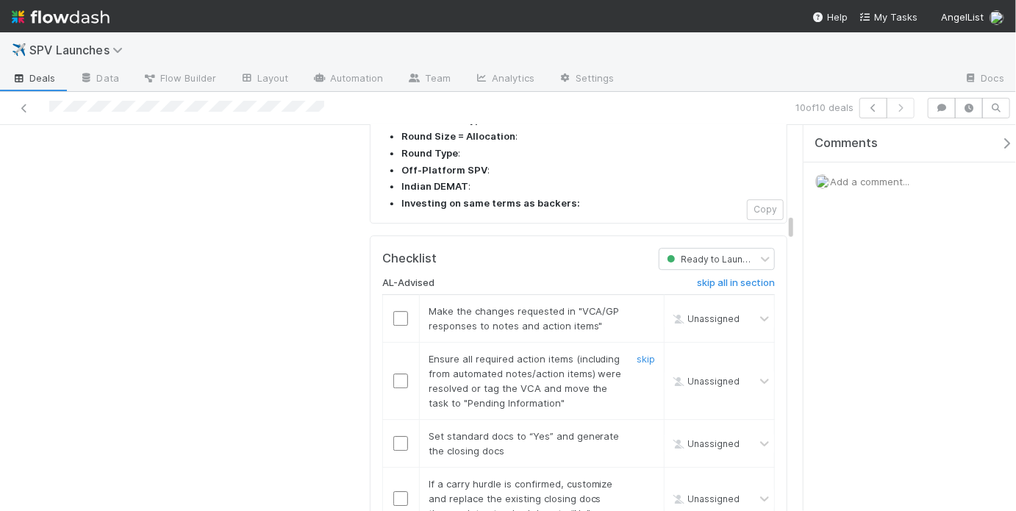
click at [398, 373] on input "checkbox" at bounding box center [400, 380] width 15 height 15
click at [398, 436] on input "checkbox" at bounding box center [400, 443] width 15 height 15
checkbox input "true"
click at [398, 373] on input "checkbox" at bounding box center [400, 380] width 15 height 15
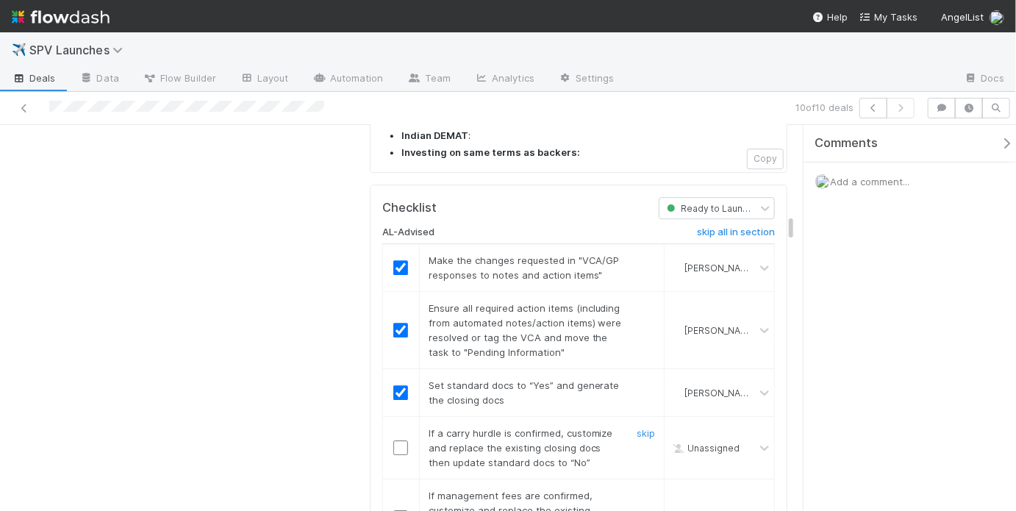
scroll to position [1928, 0]
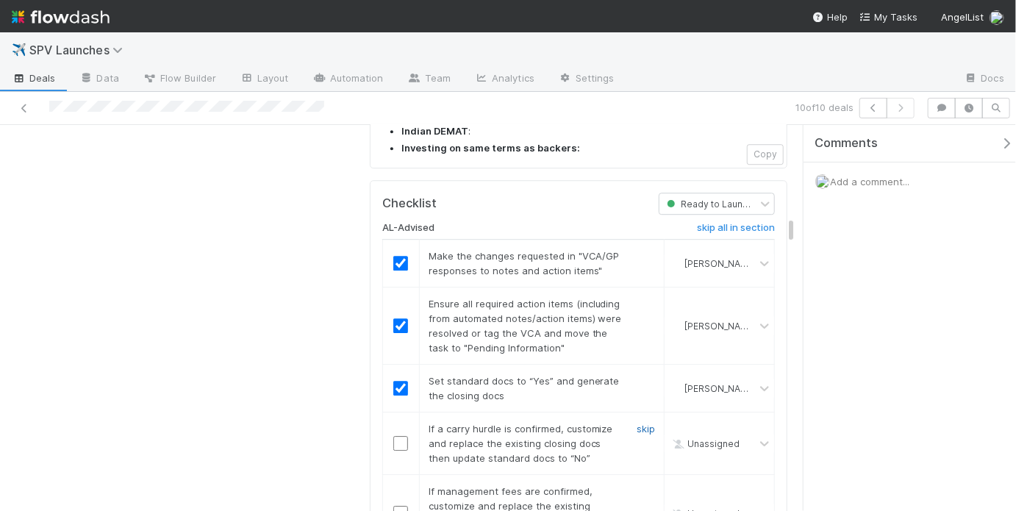
click at [636, 423] on link "skip" at bounding box center [645, 429] width 18 height 12
click at [636, 485] on link "skip" at bounding box center [645, 491] width 18 height 12
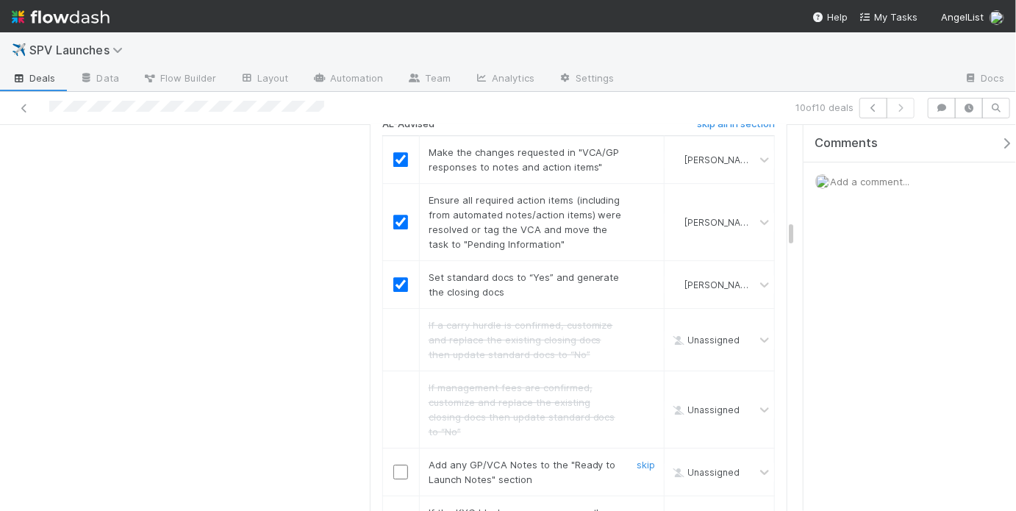
scroll to position [2035, 0]
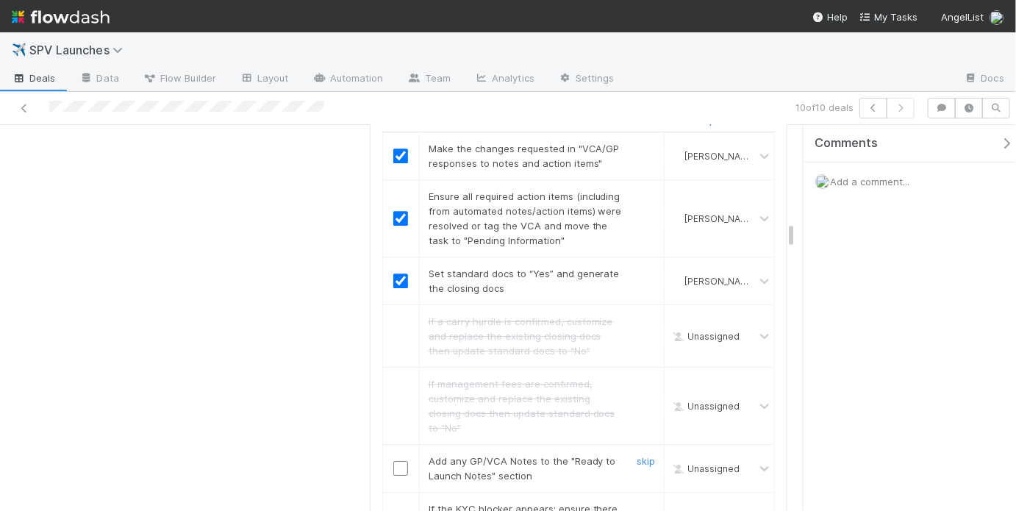
click at [398, 461] on input "checkbox" at bounding box center [400, 468] width 15 height 15
click at [636, 503] on link "skip" at bounding box center [645, 509] width 18 height 12
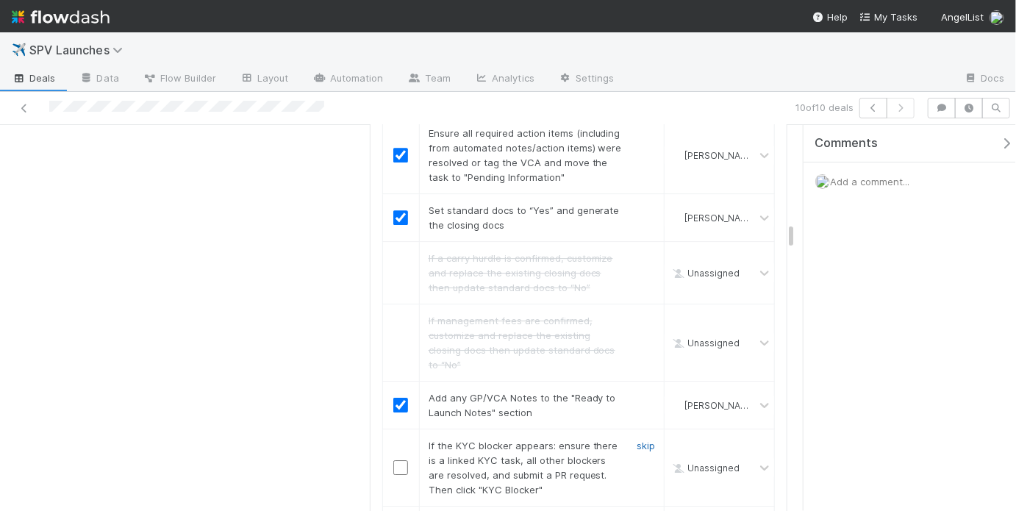
scroll to position [2202, 0]
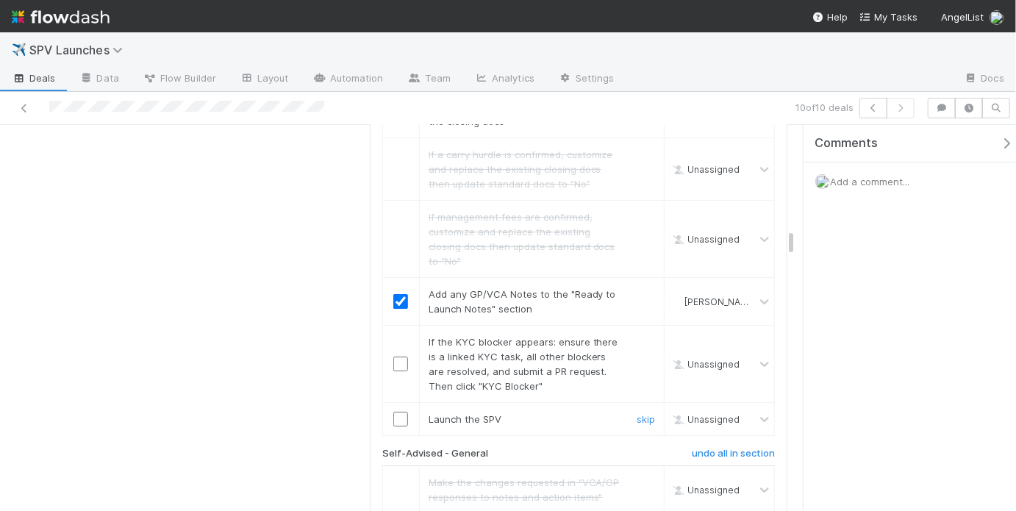
click at [395, 403] on td at bounding box center [400, 419] width 37 height 33
click at [401, 412] on input "checkbox" at bounding box center [400, 419] width 15 height 15
click at [636, 336] on link "skip" at bounding box center [645, 342] width 18 height 12
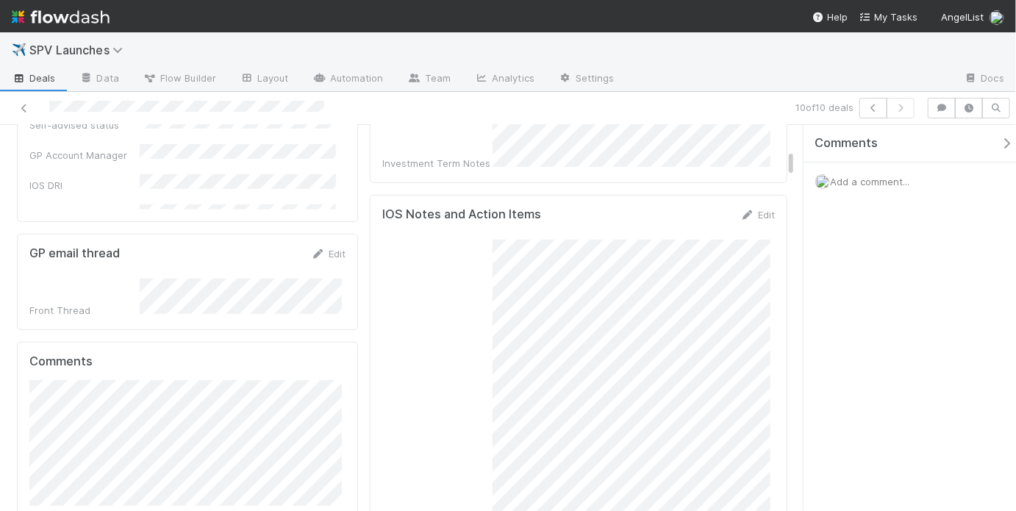
scroll to position [0, 0]
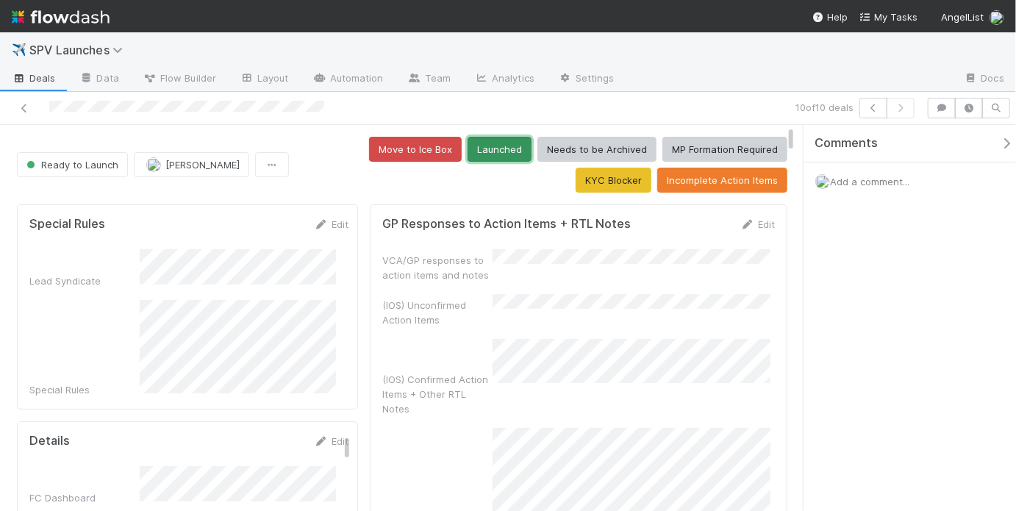
click at [467, 155] on button "Launched" at bounding box center [499, 149] width 64 height 25
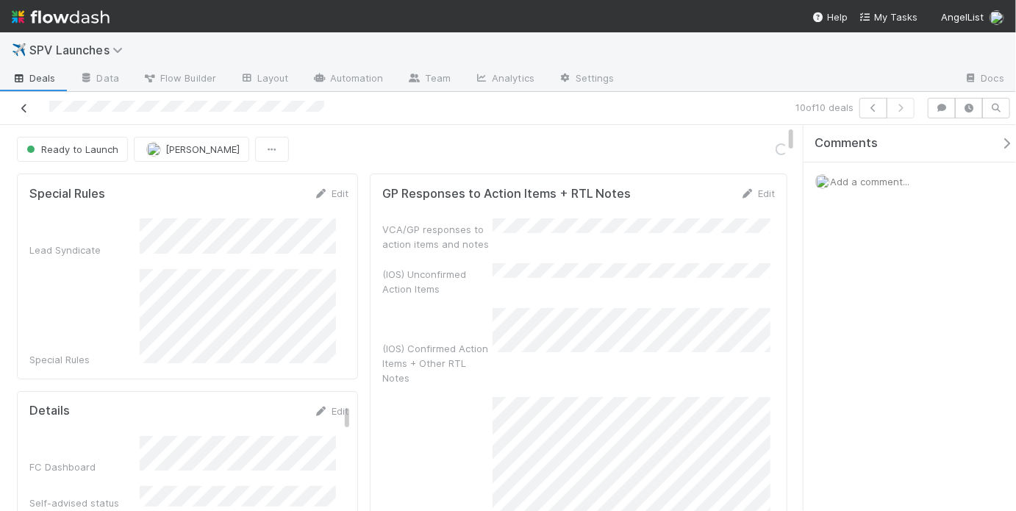
click at [26, 110] on icon at bounding box center [24, 109] width 15 height 10
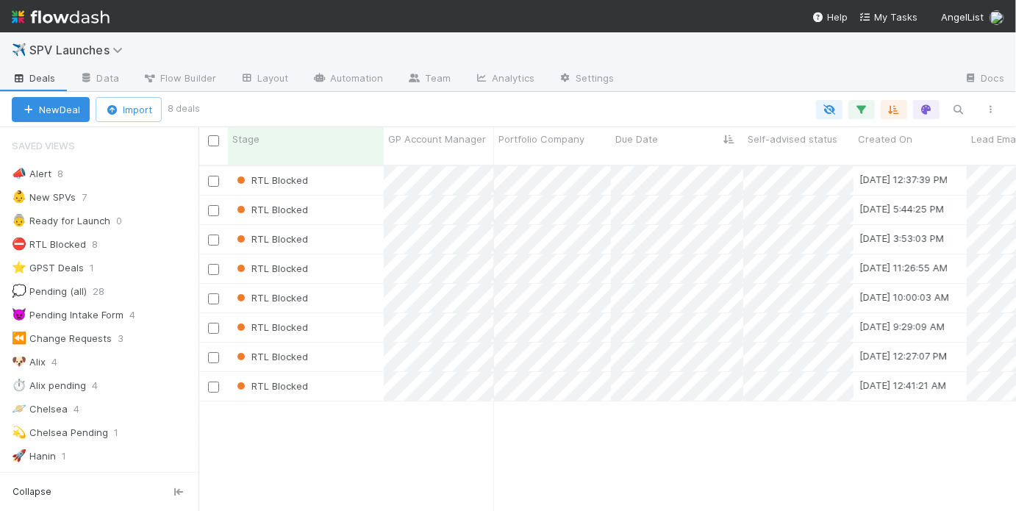
scroll to position [348, 808]
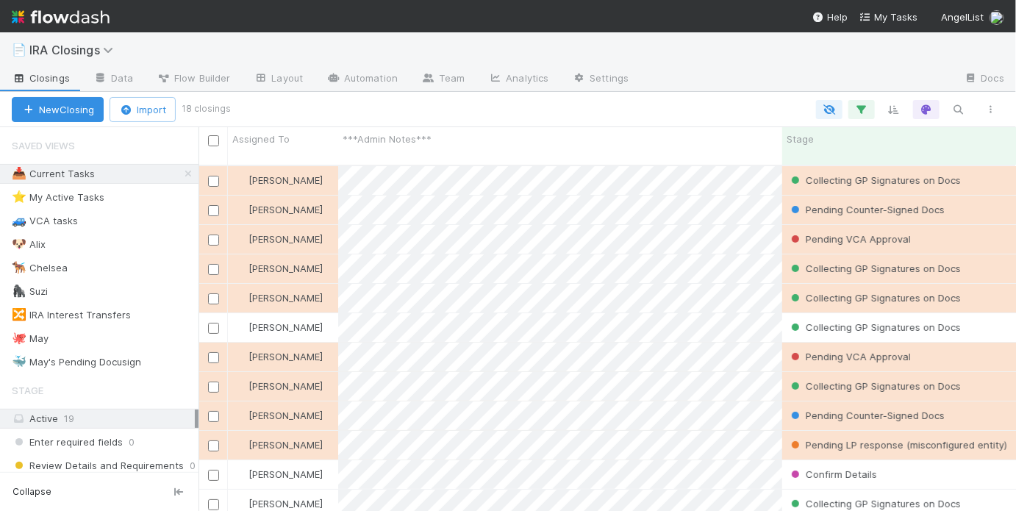
scroll to position [348, 808]
click at [111, 333] on div "🐙 May 3" at bounding box center [105, 338] width 187 height 18
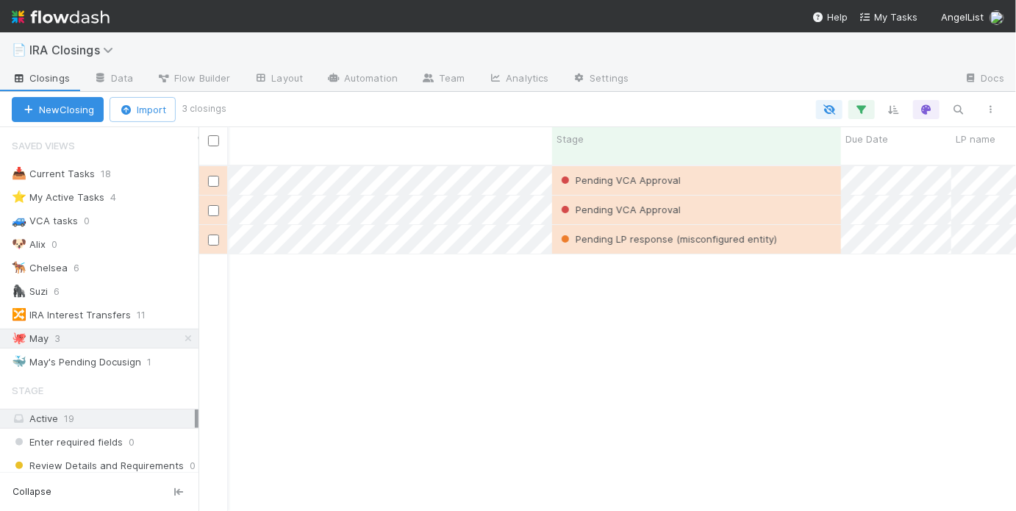
scroll to position [0, 241]
click at [708, 195] on div "Pending VCA Approval" at bounding box center [685, 209] width 289 height 29
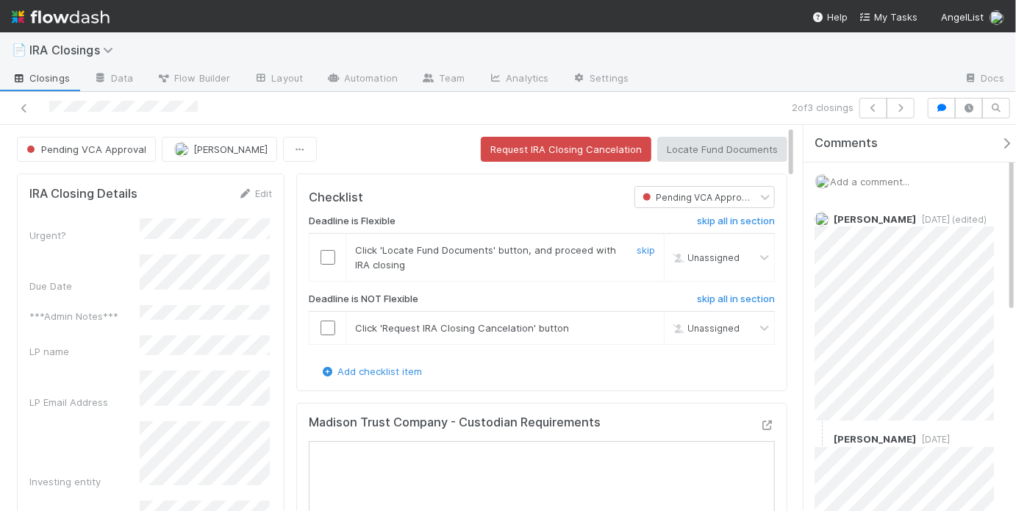
click at [326, 255] on input "checkbox" at bounding box center [327, 257] width 15 height 15
click at [719, 300] on h6 "skip all in section" at bounding box center [736, 299] width 78 height 12
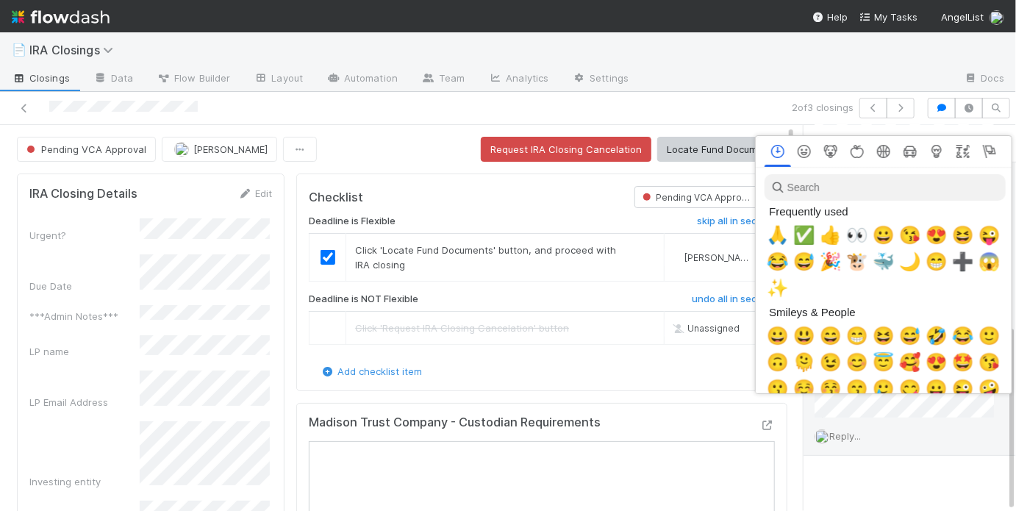
scroll to position [0, 2]
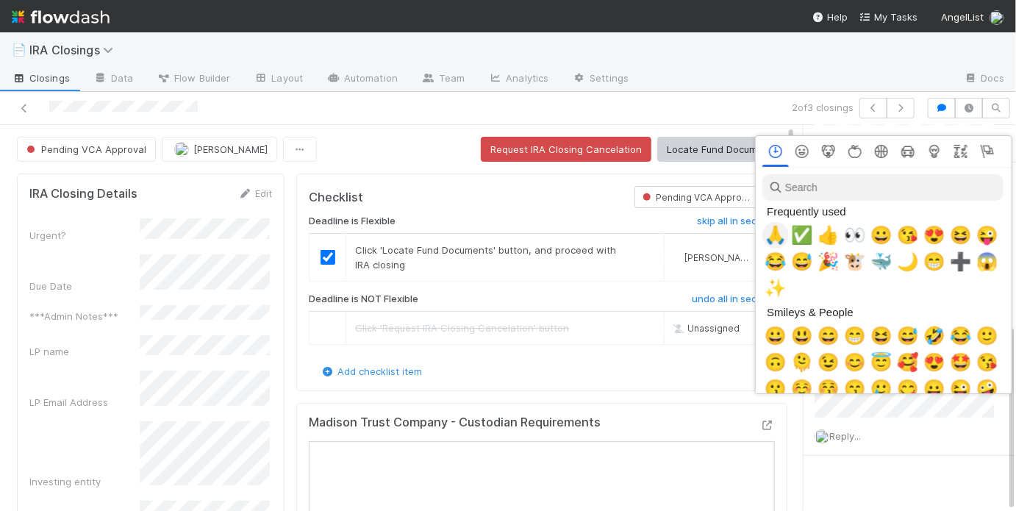
click at [778, 236] on span "🙏" at bounding box center [775, 235] width 22 height 21
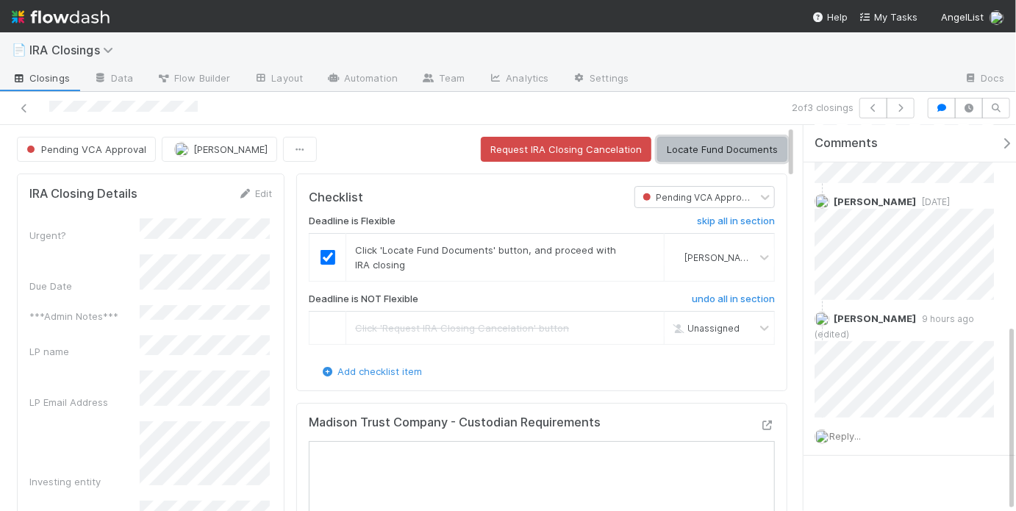
click at [700, 146] on button "Locate Fund Documents" at bounding box center [722, 149] width 130 height 25
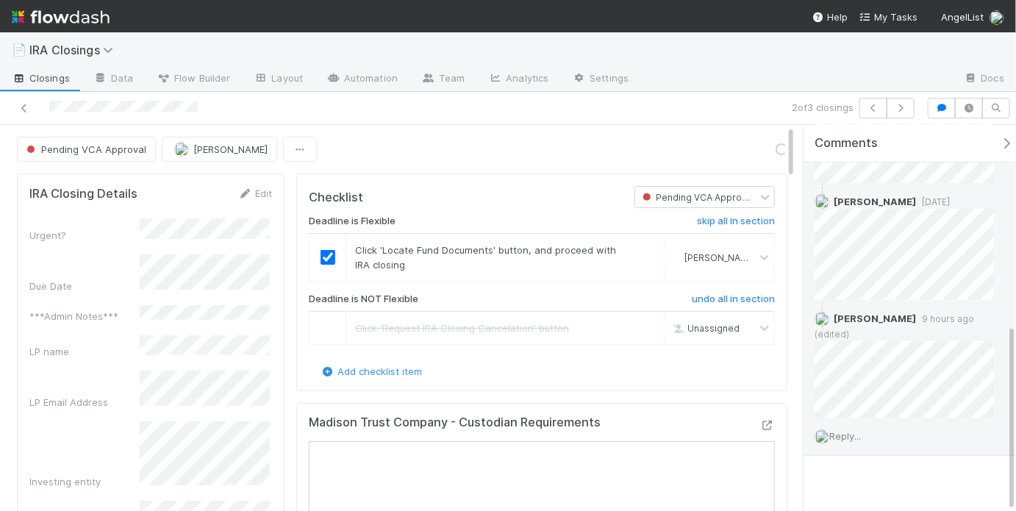
click at [869, 417] on div "Reply..." at bounding box center [908, 435] width 210 height 37
click at [844, 430] on span "Reply..." at bounding box center [845, 436] width 32 height 12
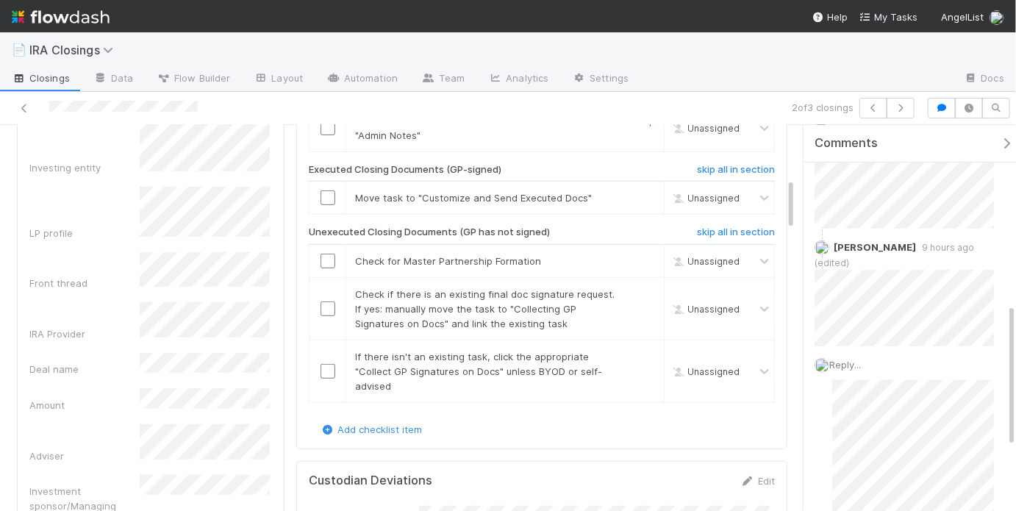
scroll to position [369, 0]
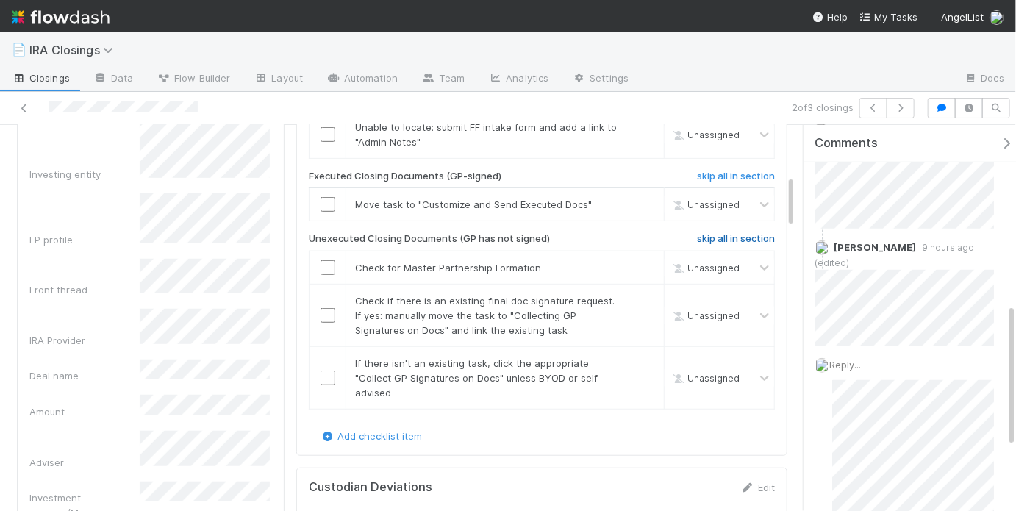
click at [697, 234] on h6 "skip all in section" at bounding box center [736, 239] width 78 height 12
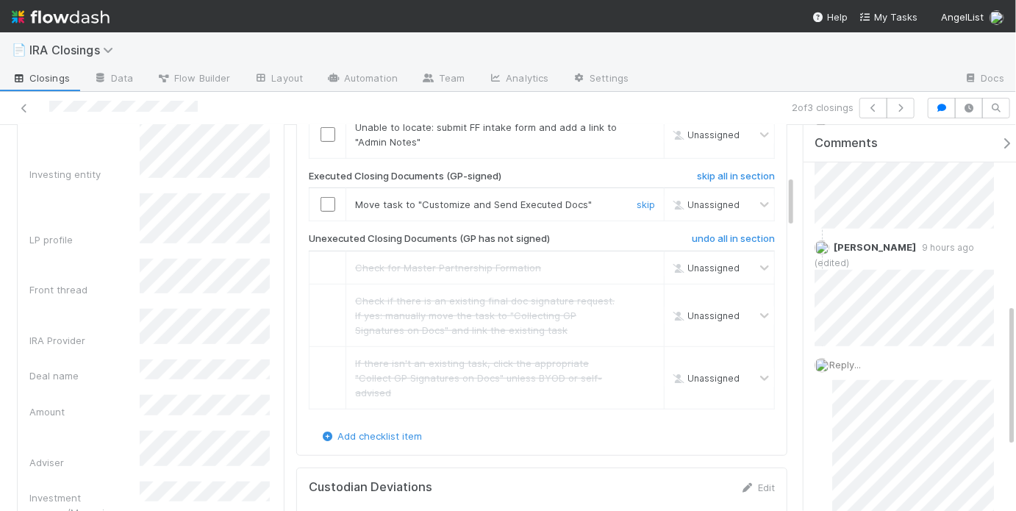
click at [310, 199] on div at bounding box center [327, 204] width 36 height 15
click at [320, 200] on input "checkbox" at bounding box center [327, 204] width 15 height 15
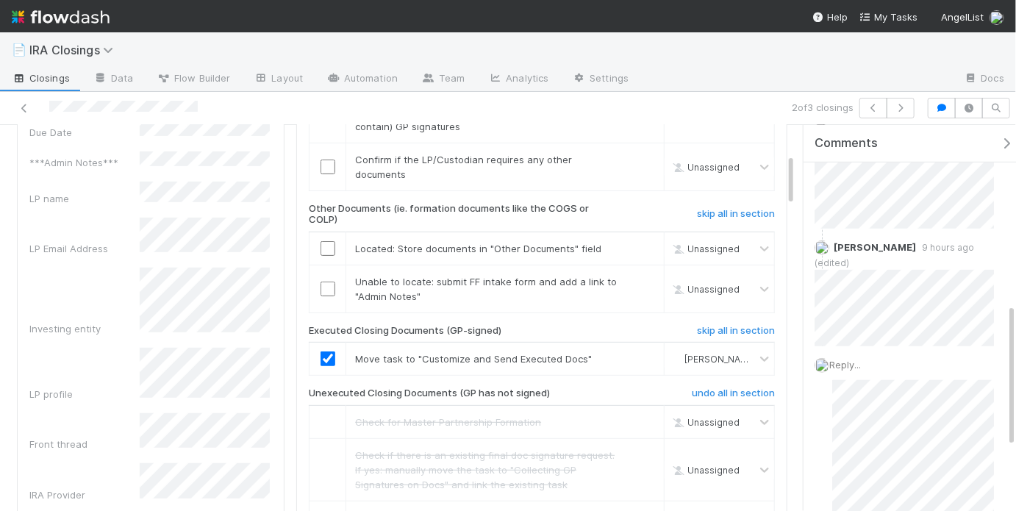
scroll to position [203, 0]
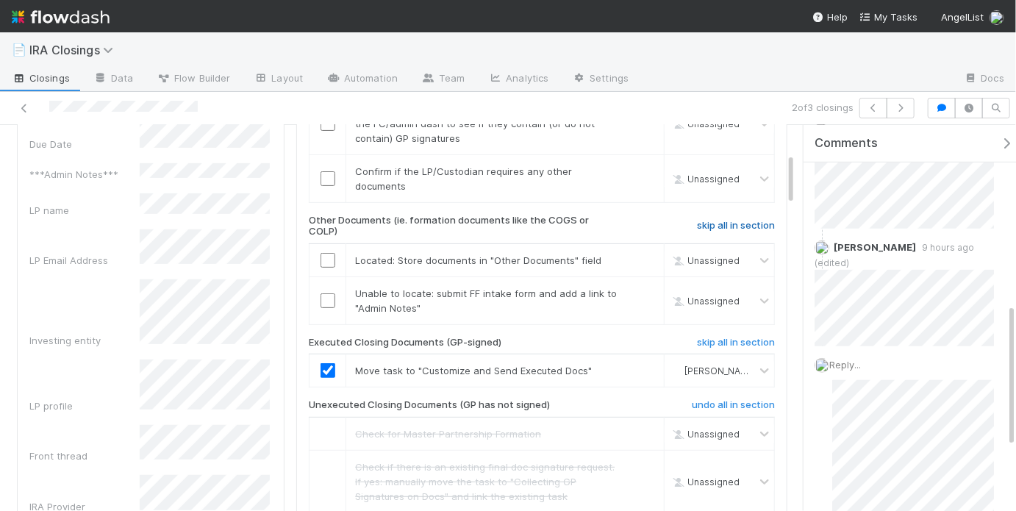
click at [700, 220] on h6 "skip all in section" at bounding box center [736, 226] width 78 height 12
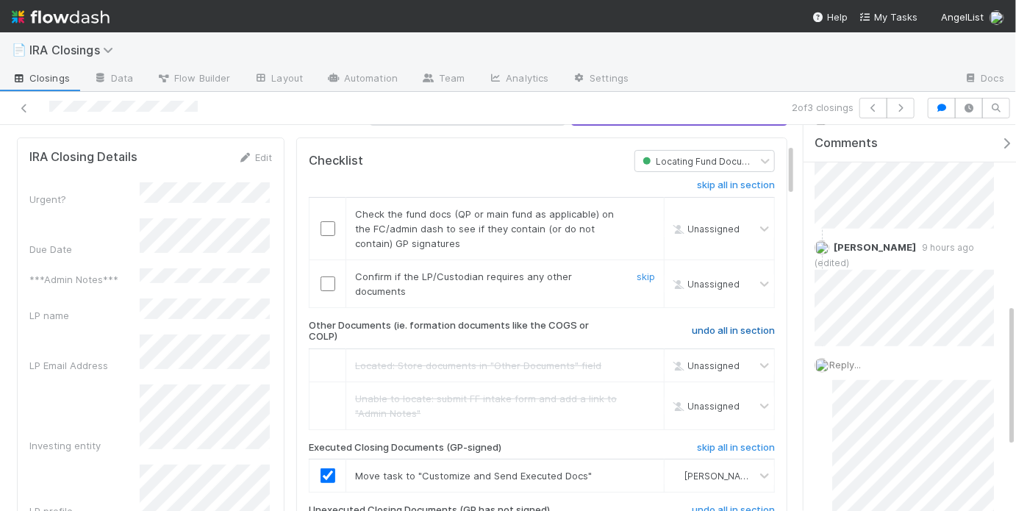
scroll to position [29, 0]
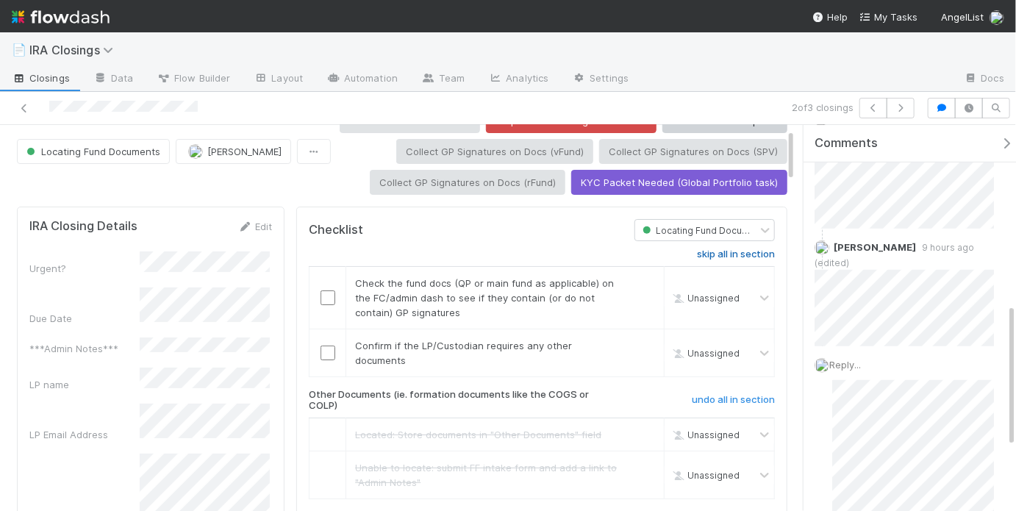
click at [725, 248] on h6 "skip all in section" at bounding box center [736, 254] width 78 height 12
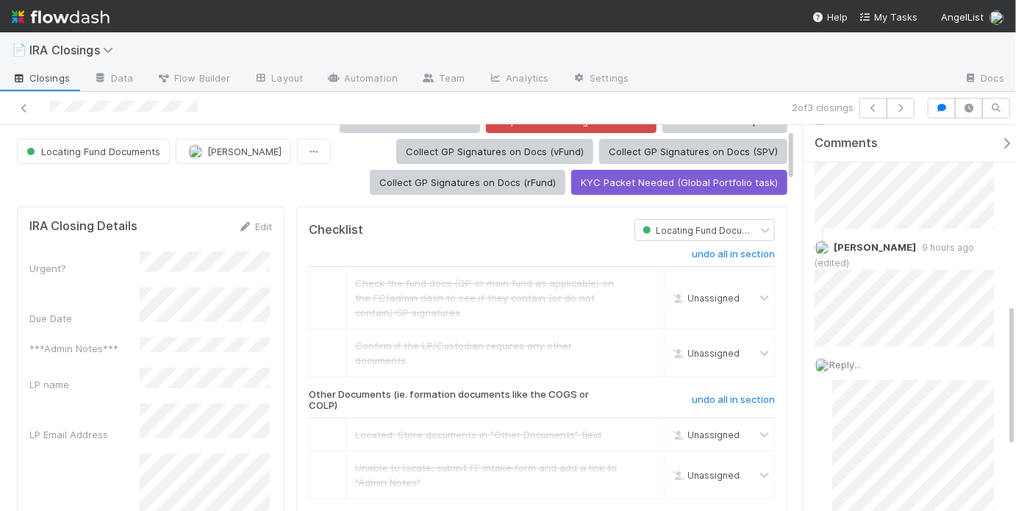
scroll to position [0, 0]
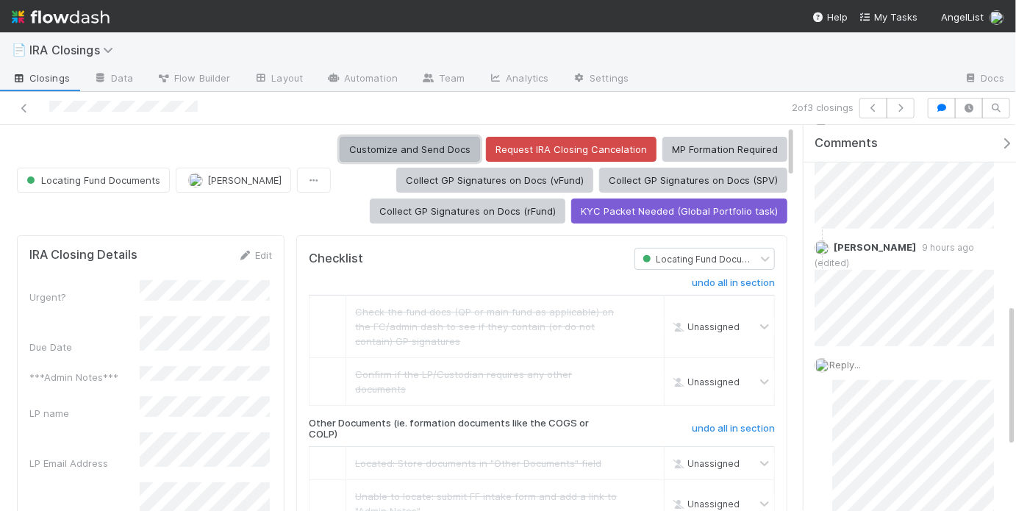
click at [442, 139] on button "Customize and Send Docs" at bounding box center [410, 149] width 140 height 25
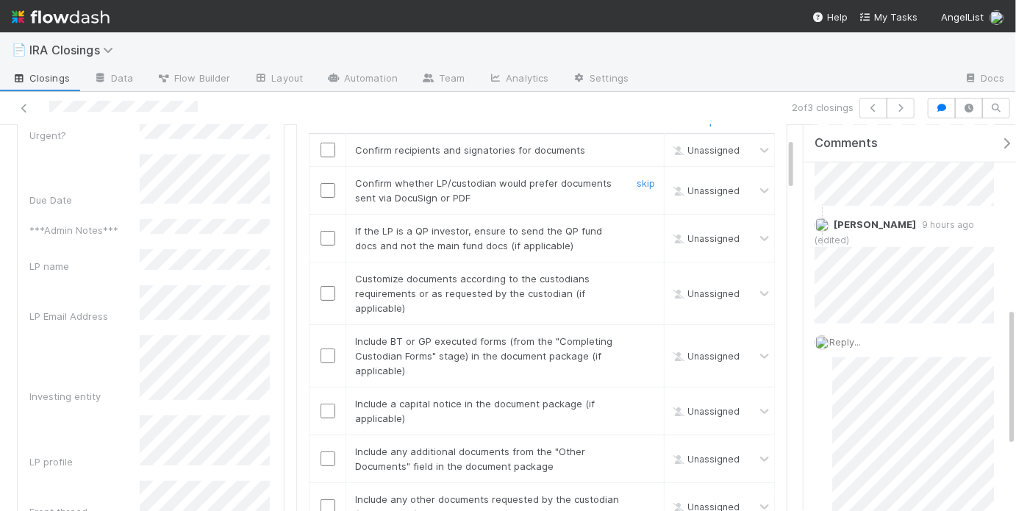
scroll to position [147, 0]
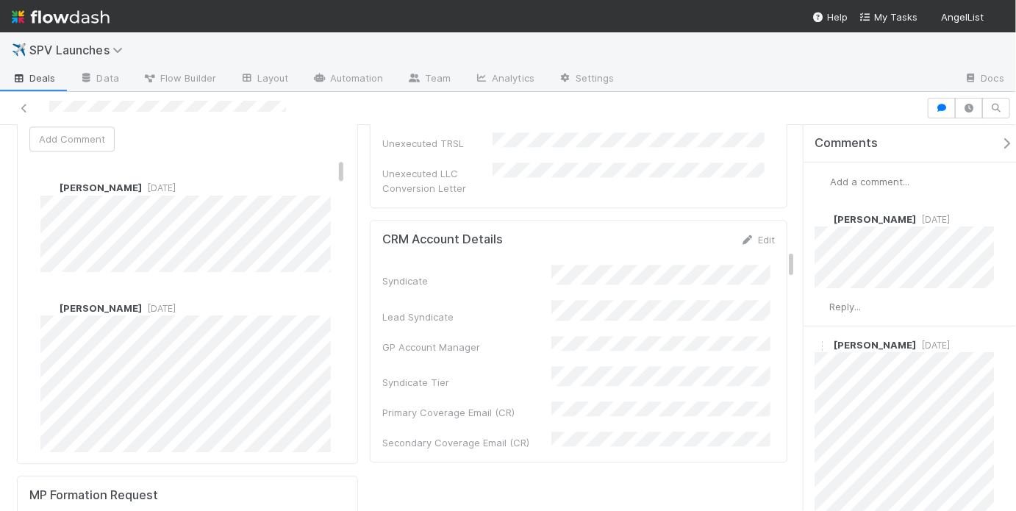
scroll to position [1569, 0]
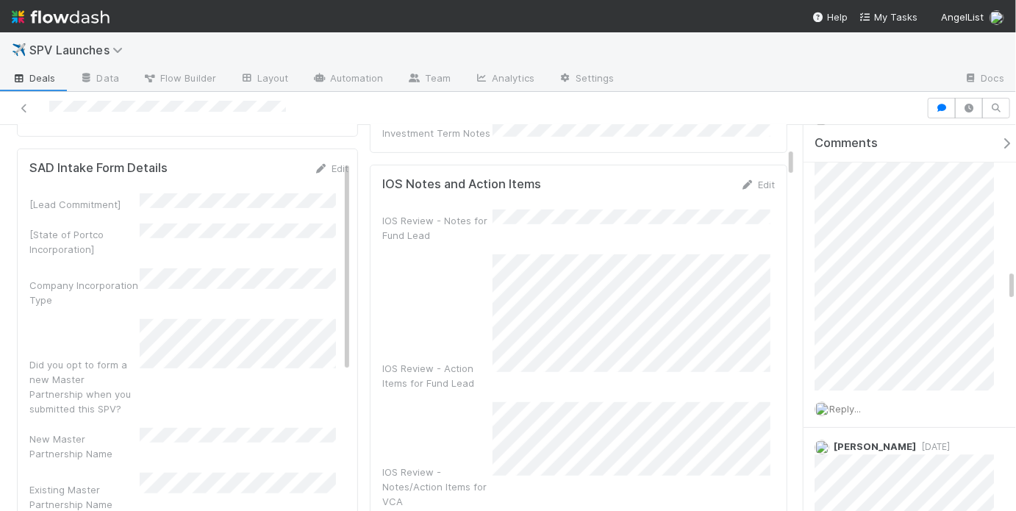
scroll to position [1737, 0]
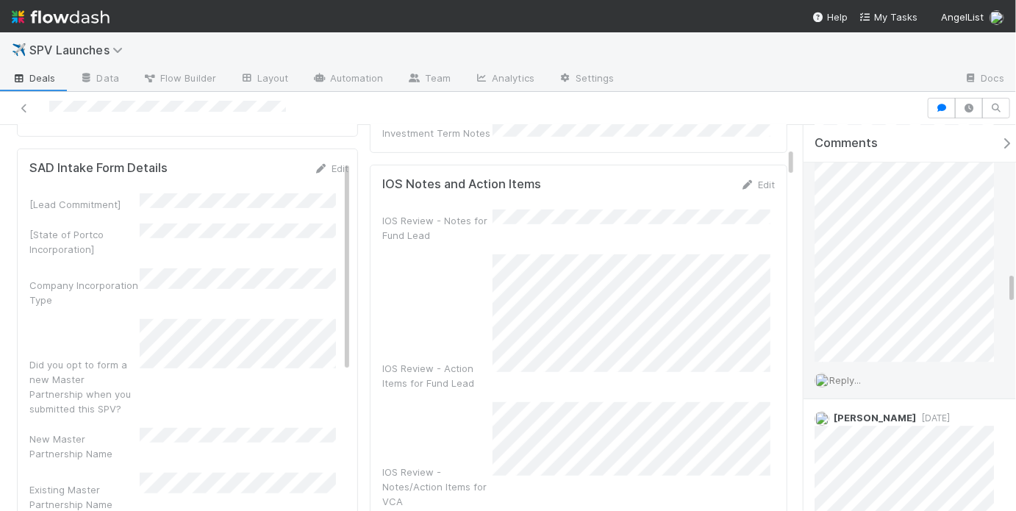
click at [859, 377] on span "Reply..." at bounding box center [845, 380] width 32 height 12
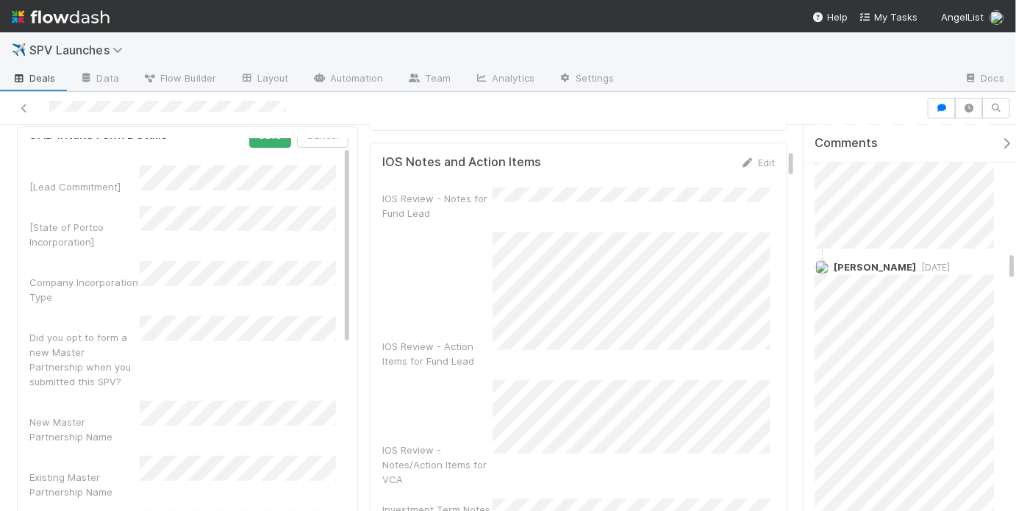
scroll to position [0, 0]
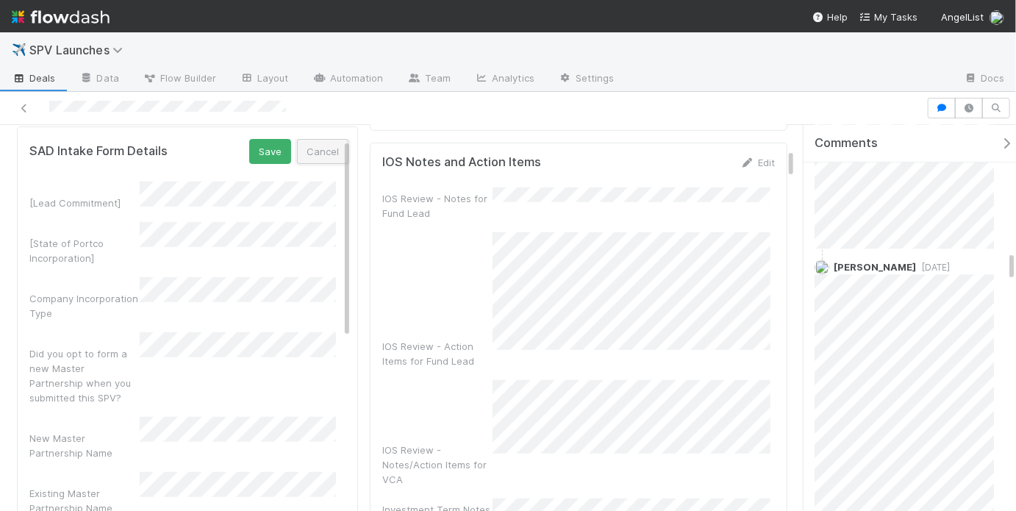
click at [318, 146] on button "Cancel" at bounding box center [322, 151] width 51 height 25
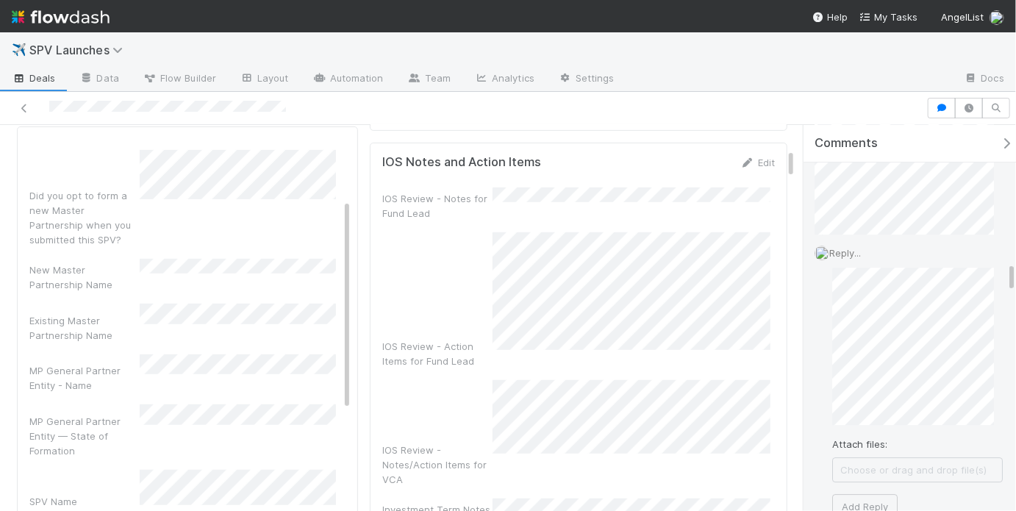
scroll to position [1911, 0]
click at [873, 460] on button "Add Reply" at bounding box center [864, 459] width 65 height 25
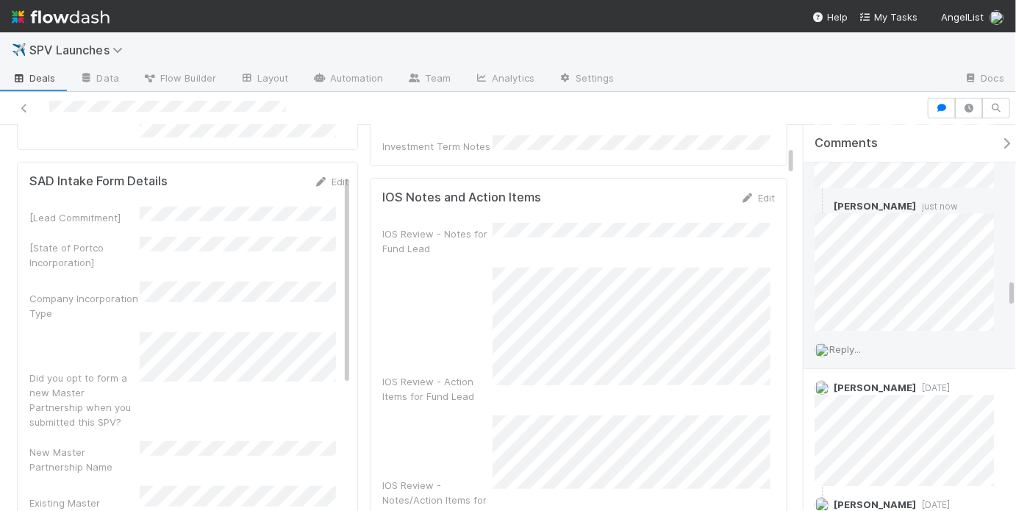
scroll to position [233, 0]
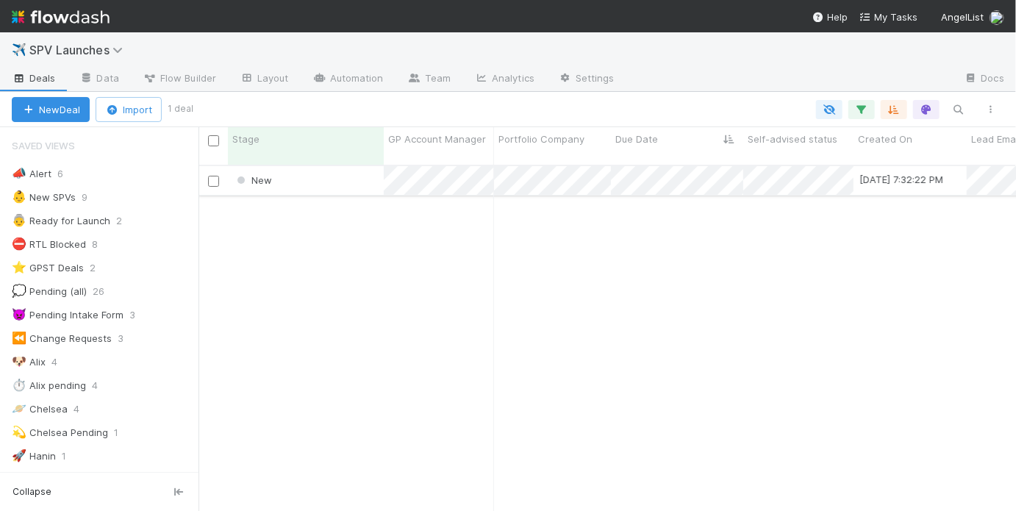
scroll to position [246, 0]
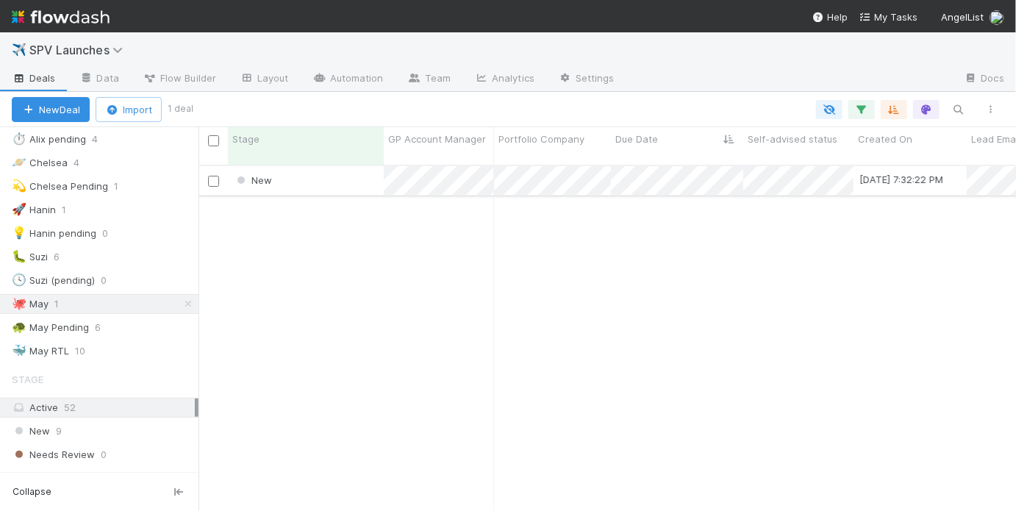
click at [306, 168] on div "New" at bounding box center [306, 180] width 156 height 29
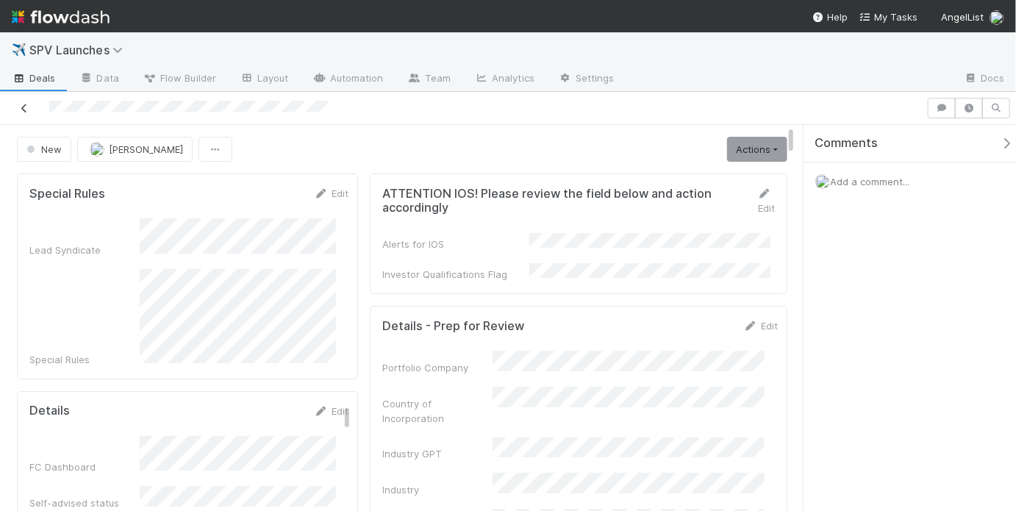
click at [27, 110] on icon at bounding box center [24, 109] width 15 height 10
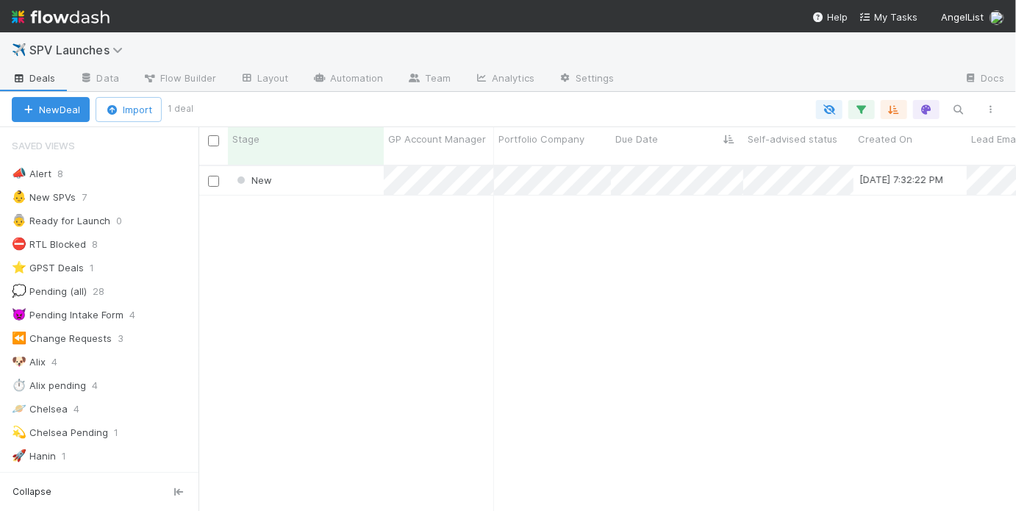
scroll to position [10, 9]
click at [369, 172] on div "New" at bounding box center [306, 180] width 156 height 29
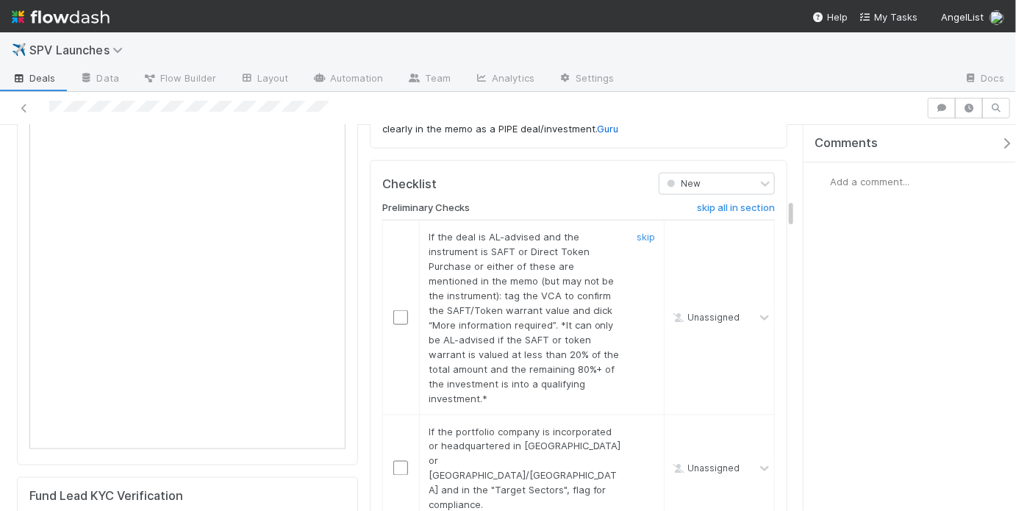
scroll to position [950, 0]
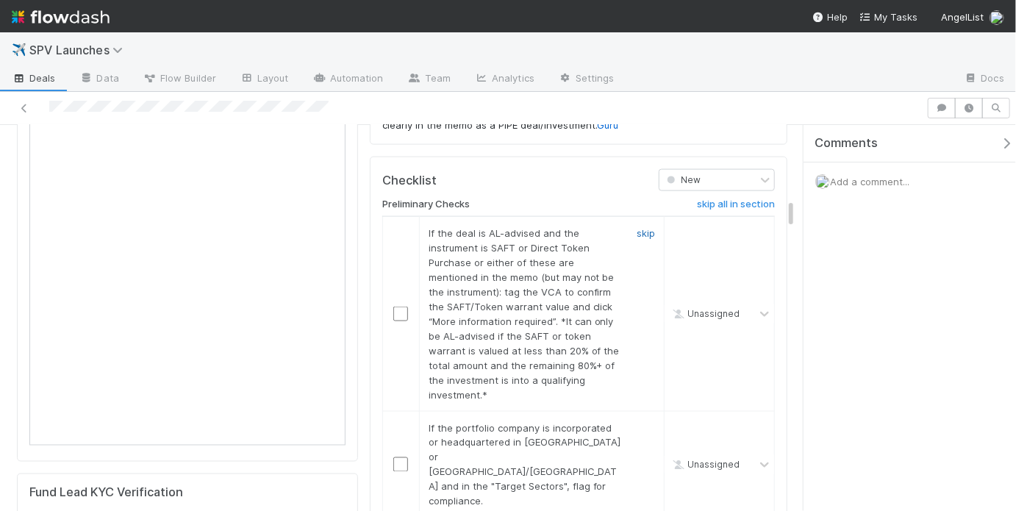
click at [640, 227] on link "skip" at bounding box center [645, 233] width 18 height 12
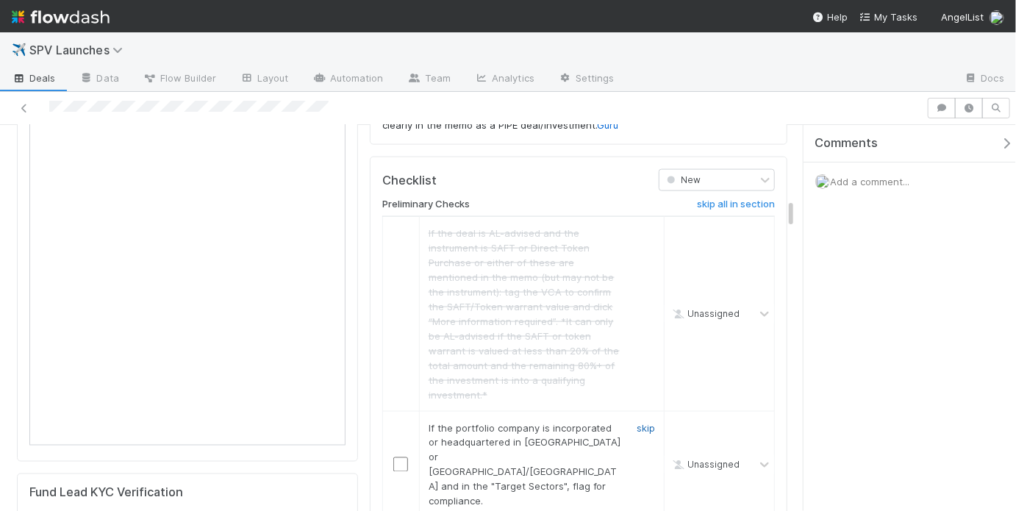
click at [641, 422] on link "skip" at bounding box center [645, 428] width 18 height 12
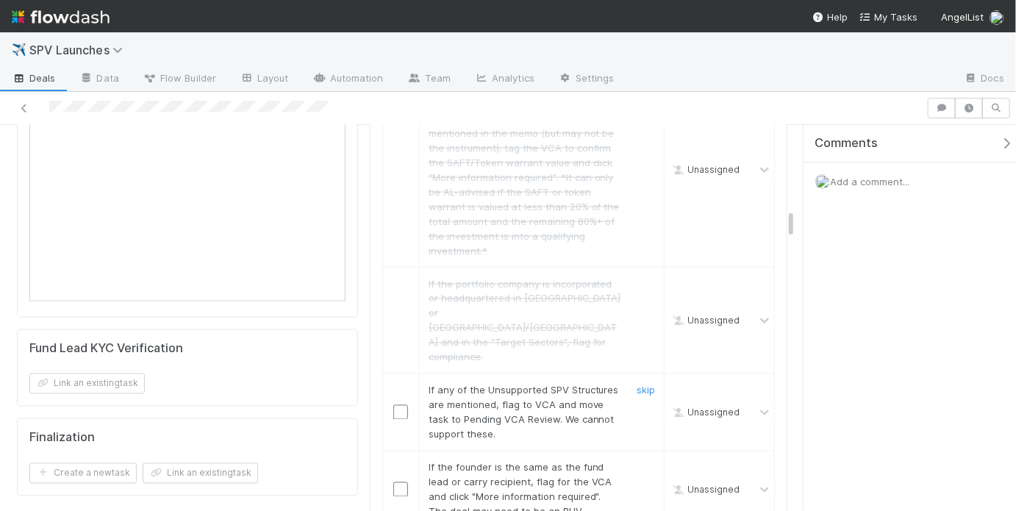
scroll to position [1149, 0]
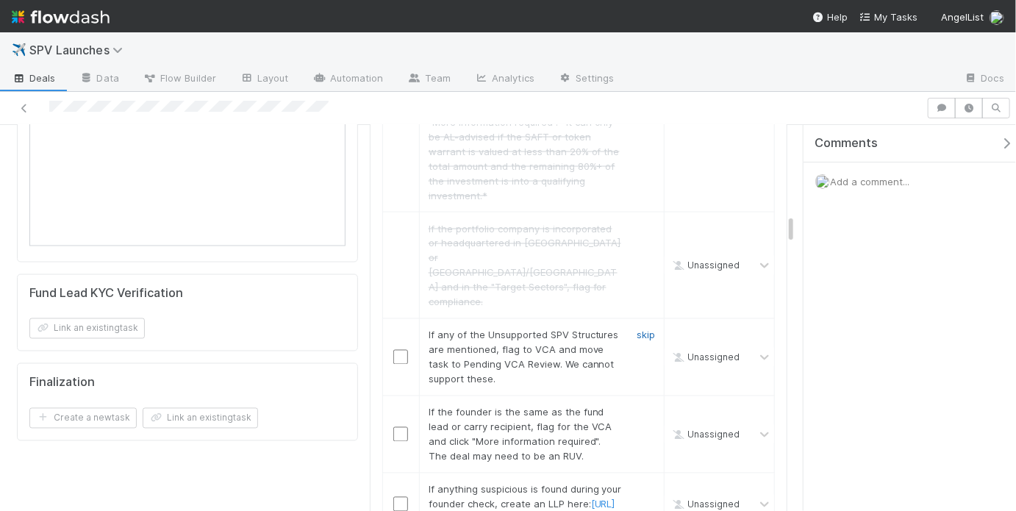
click at [636, 329] on link "skip" at bounding box center [645, 335] width 18 height 12
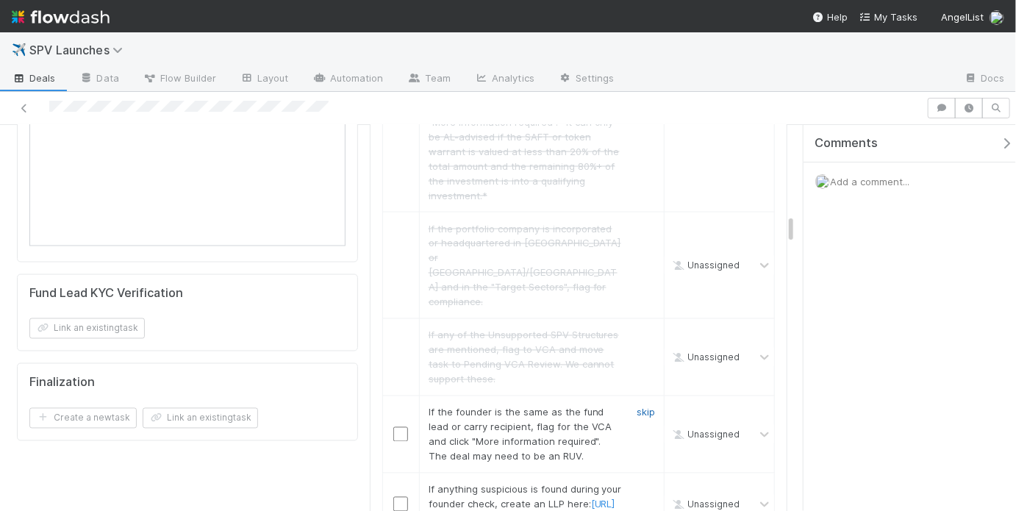
click at [636, 406] on link "skip" at bounding box center [645, 412] width 18 height 12
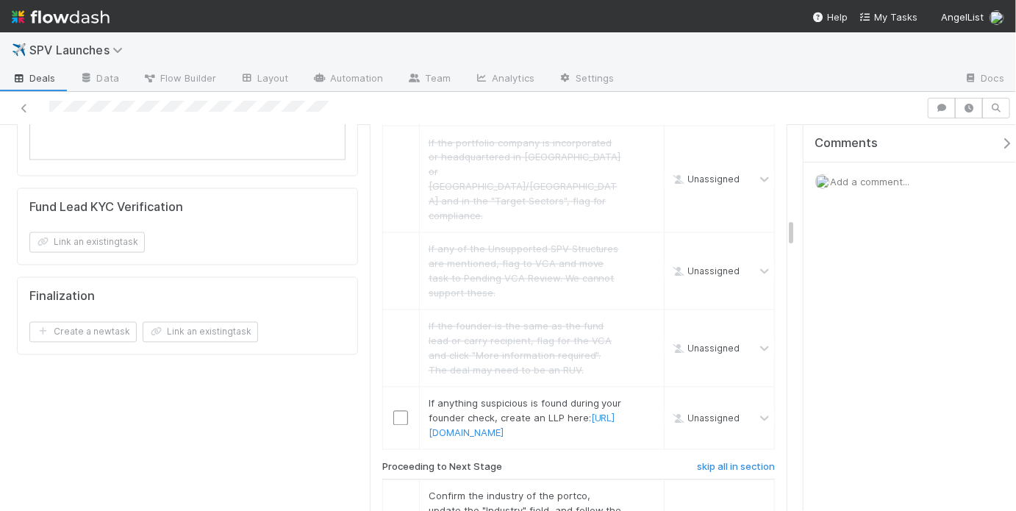
scroll to position [1331, 0]
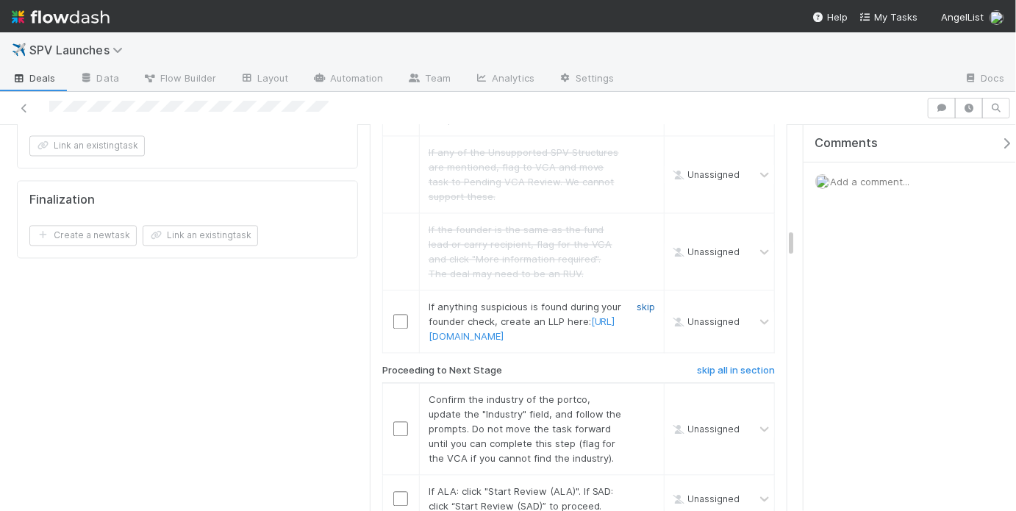
click at [636, 301] on link "skip" at bounding box center [645, 307] width 18 height 12
click at [403, 422] on input "checkbox" at bounding box center [400, 429] width 15 height 15
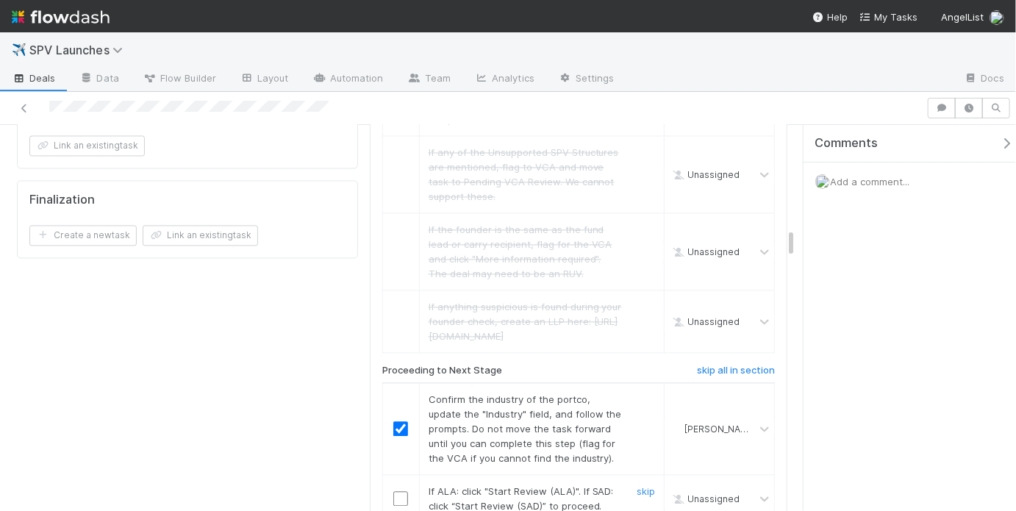
click at [396, 492] on input "checkbox" at bounding box center [400, 499] width 15 height 15
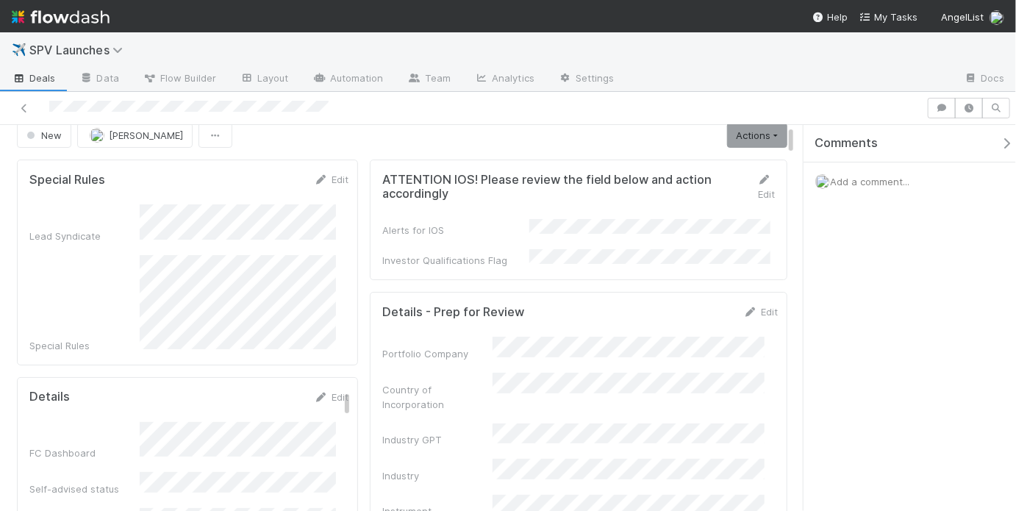
scroll to position [0, 0]
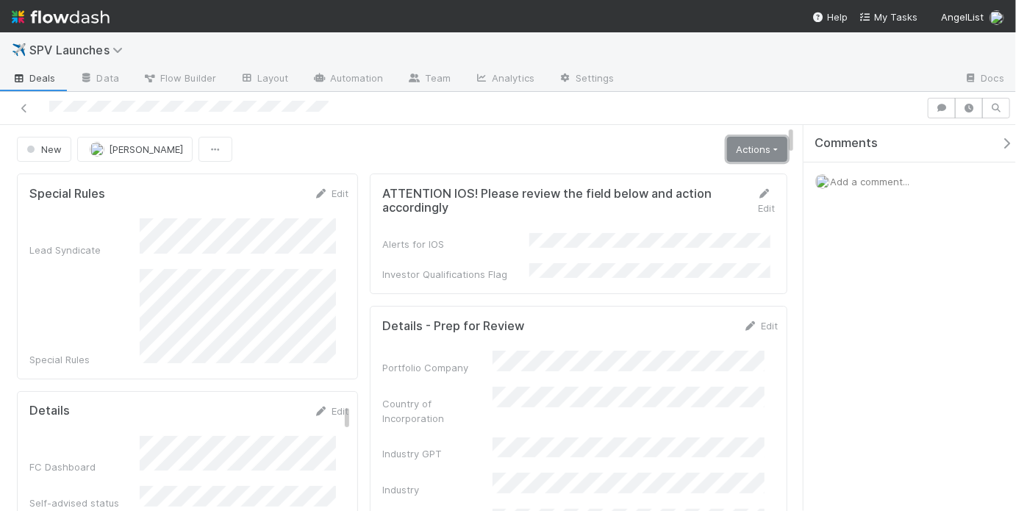
click at [740, 148] on link "Actions" at bounding box center [757, 149] width 60 height 25
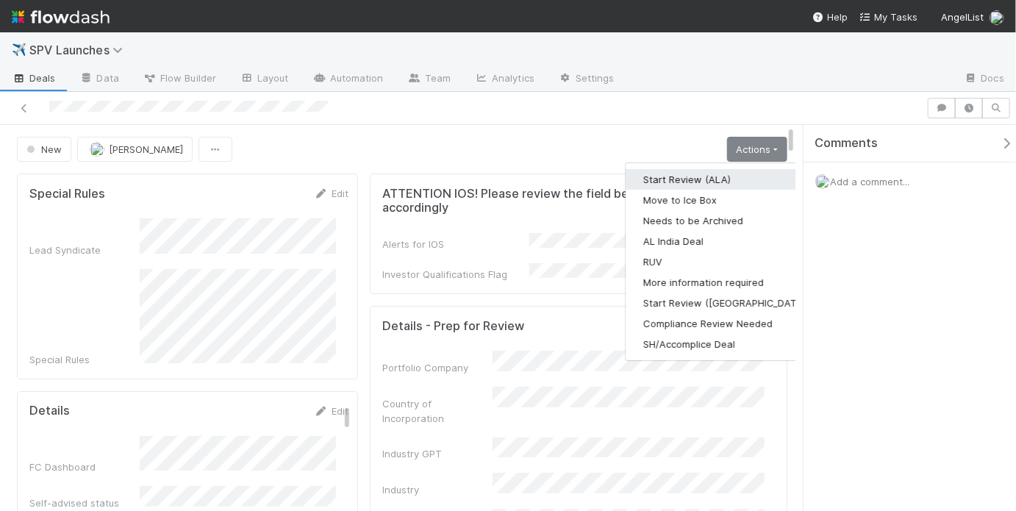
click at [706, 180] on button "Start Review (ALA)" at bounding box center [725, 179] width 201 height 21
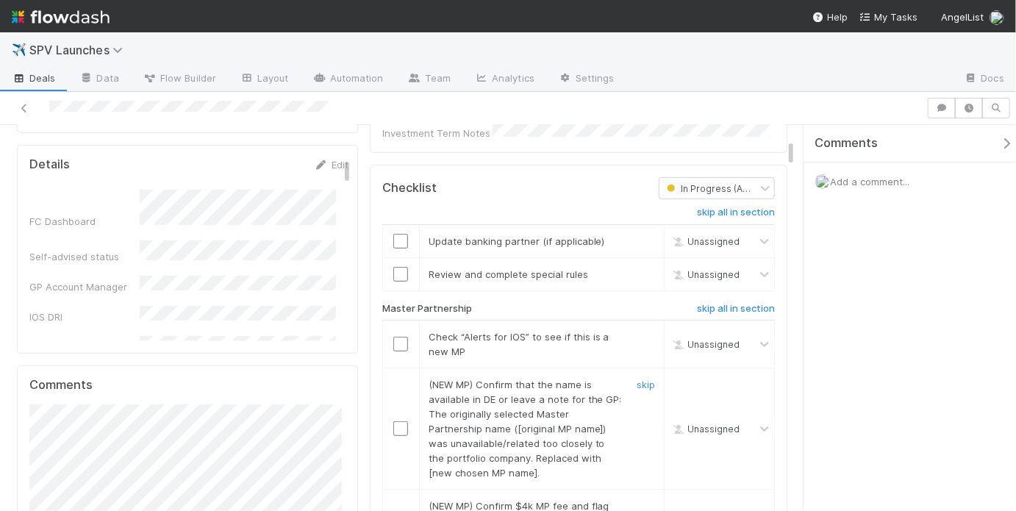
scroll to position [356, 0]
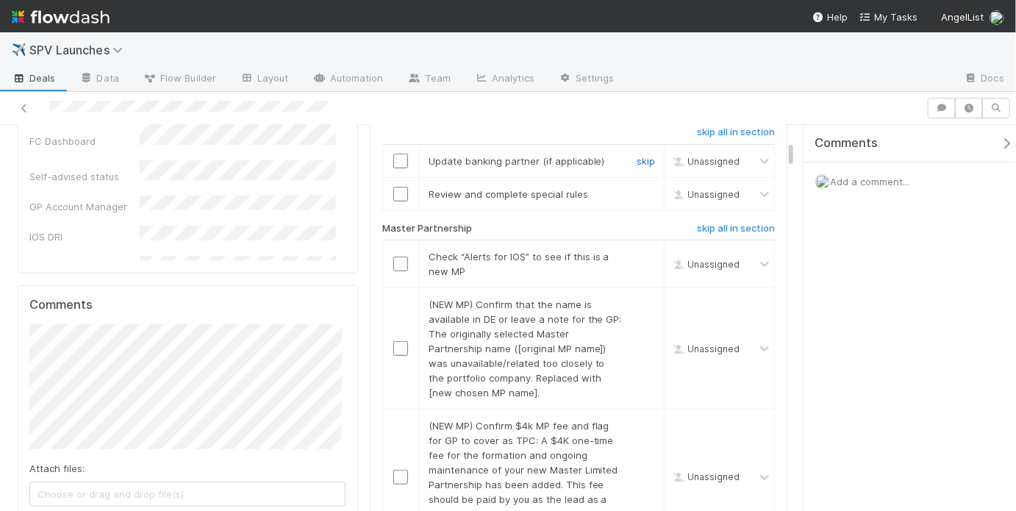
click at [639, 155] on link "skip" at bounding box center [645, 161] width 18 height 12
click at [641, 188] on link "skip" at bounding box center [645, 194] width 18 height 12
click at [641, 155] on link "skip" at bounding box center [645, 161] width 18 height 12
click at [393, 256] on input "checkbox" at bounding box center [400, 263] width 15 height 15
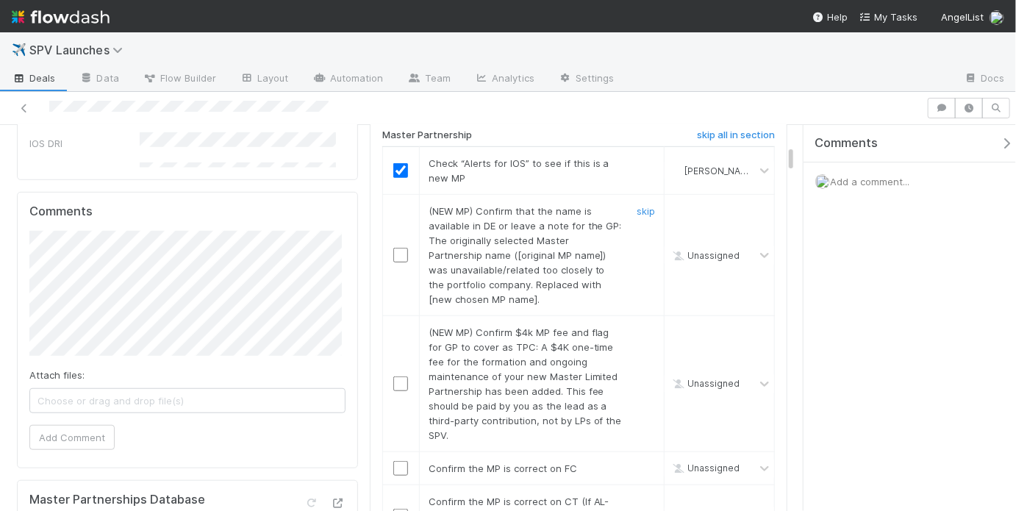
scroll to position [474, 0]
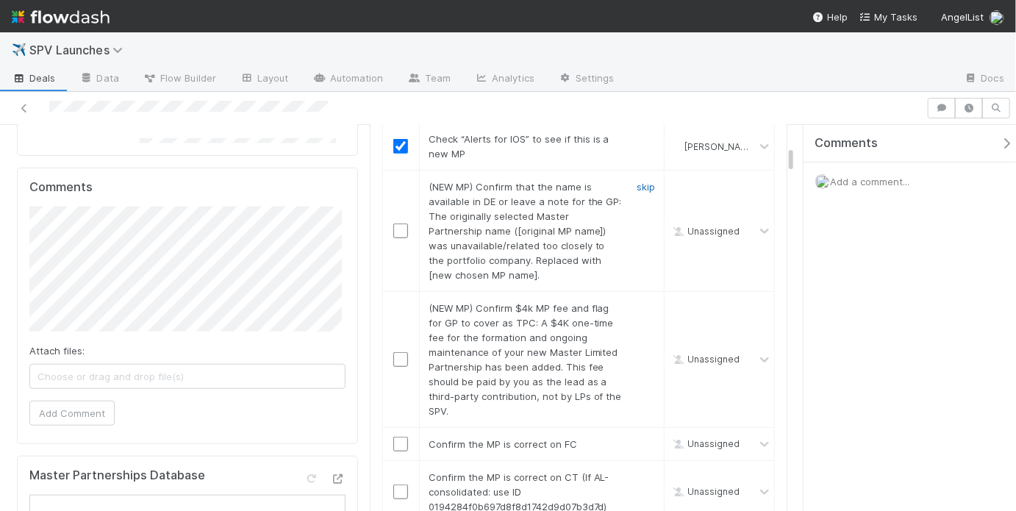
click at [645, 181] on link "skip" at bounding box center [645, 187] width 18 height 12
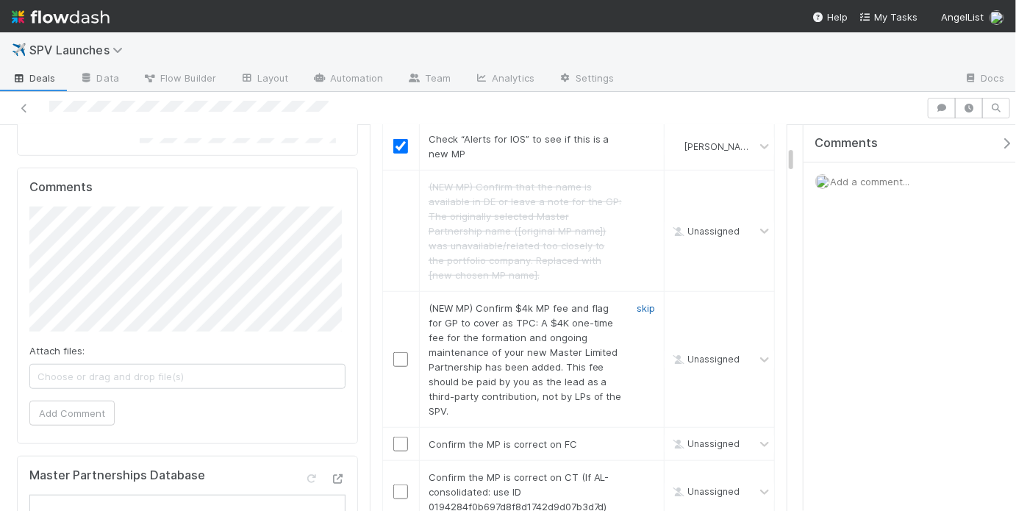
click at [639, 302] on link "skip" at bounding box center [645, 308] width 18 height 12
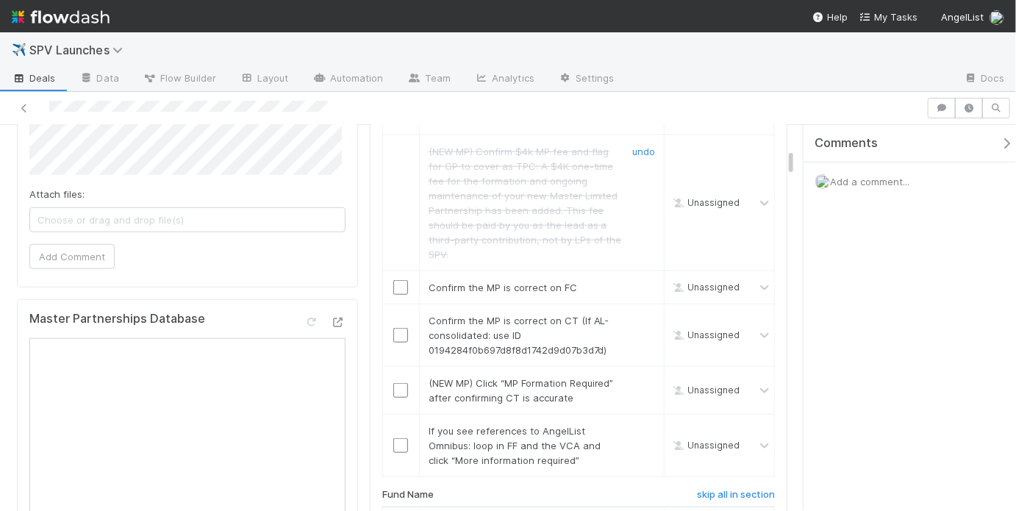
scroll to position [664, 0]
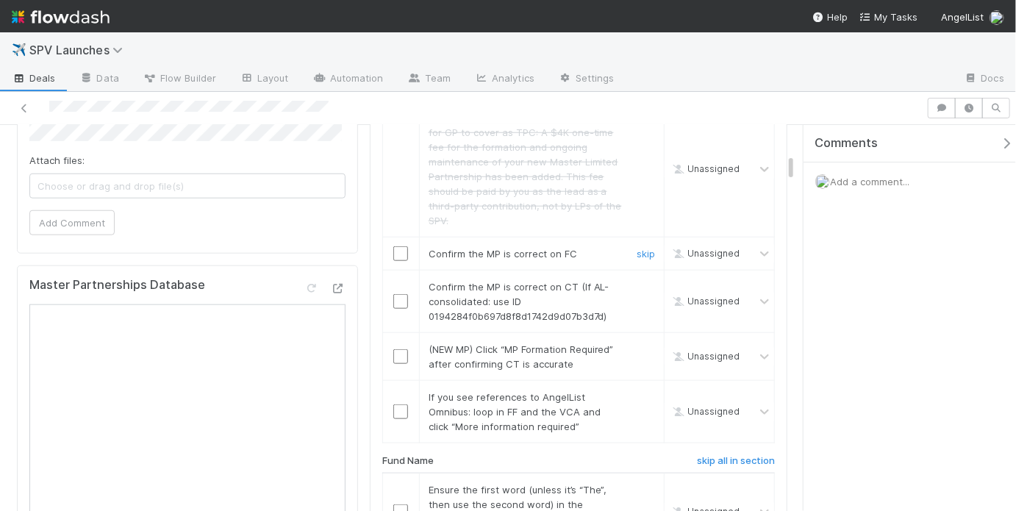
click at [407, 246] on div at bounding box center [401, 253] width 36 height 15
click at [394, 246] on input "checkbox" at bounding box center [400, 253] width 15 height 15
click at [397, 294] on input "checkbox" at bounding box center [400, 301] width 15 height 15
click at [636, 343] on link "skip" at bounding box center [645, 349] width 18 height 12
click at [636, 391] on link "skip" at bounding box center [645, 397] width 18 height 12
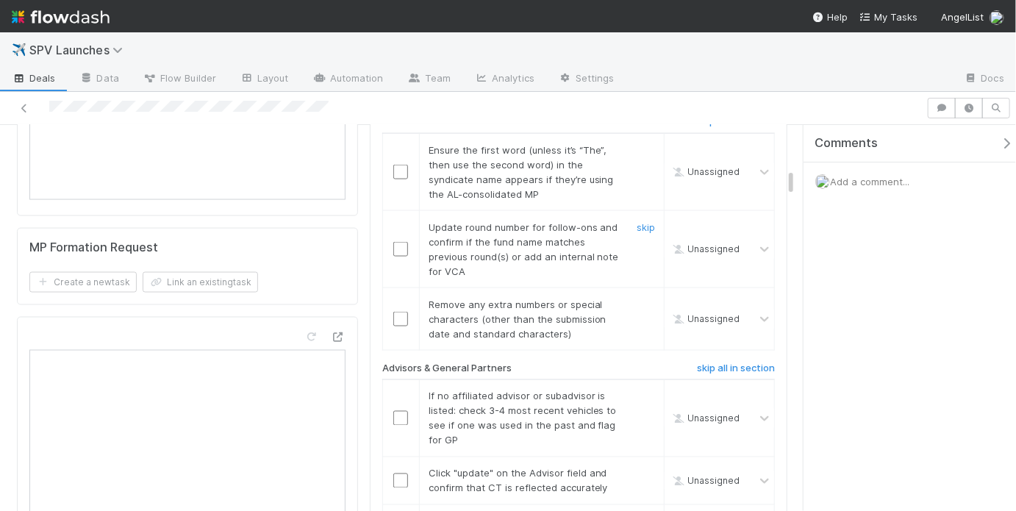
scroll to position [1008, 0]
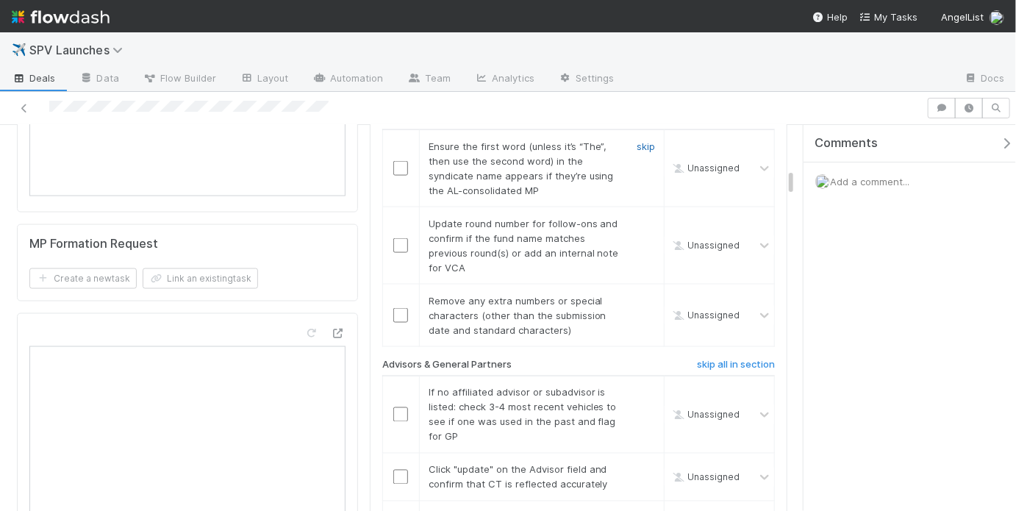
click at [636, 140] on link "skip" at bounding box center [645, 146] width 18 height 12
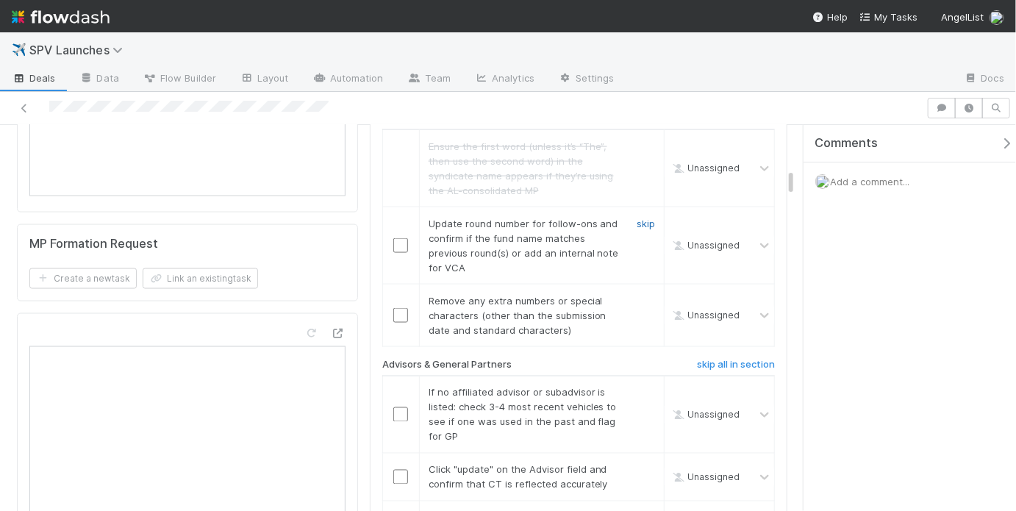
click at [638, 218] on link "skip" at bounding box center [645, 224] width 18 height 12
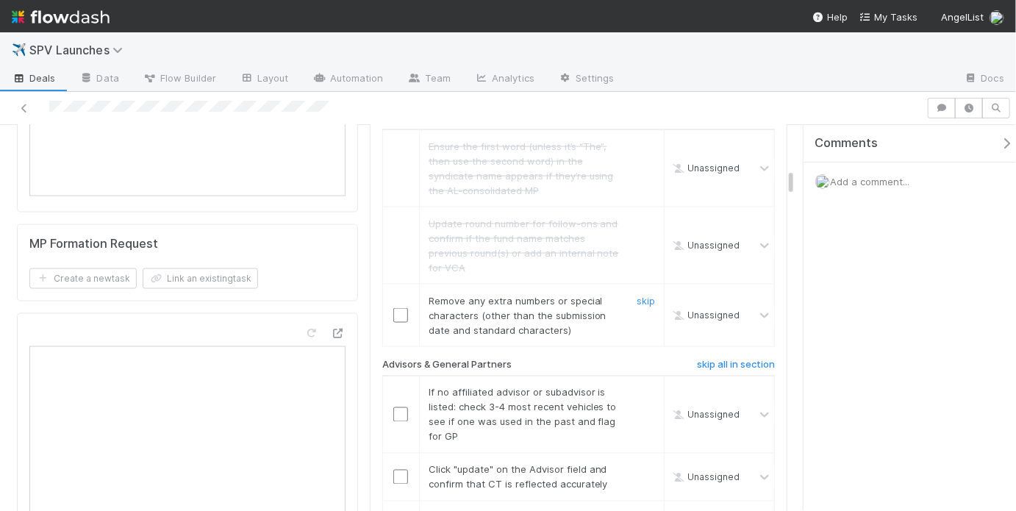
click at [627, 293] on div "skip" at bounding box center [644, 315] width 44 height 44
click at [636, 295] on link "skip" at bounding box center [645, 301] width 18 height 12
click at [643, 387] on link "skip" at bounding box center [645, 393] width 18 height 12
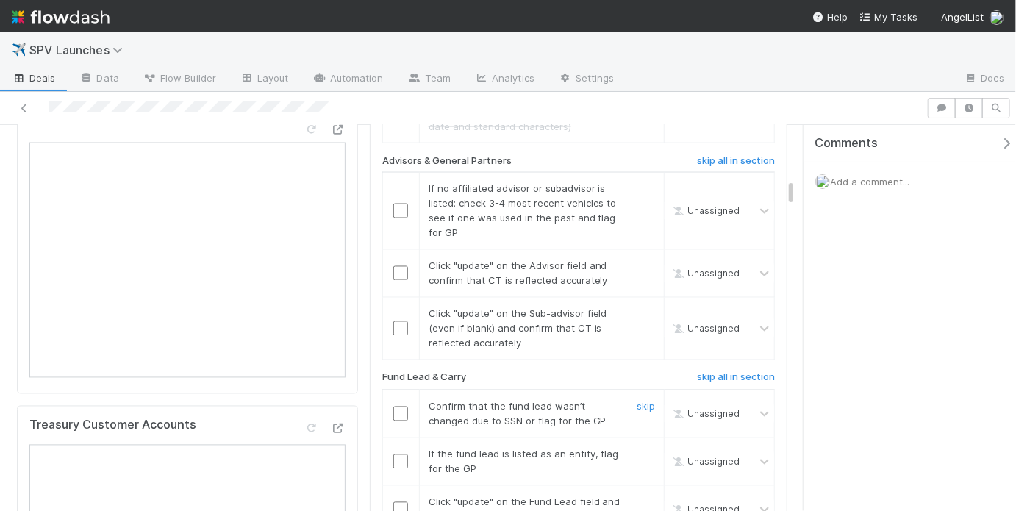
scroll to position [1234, 0]
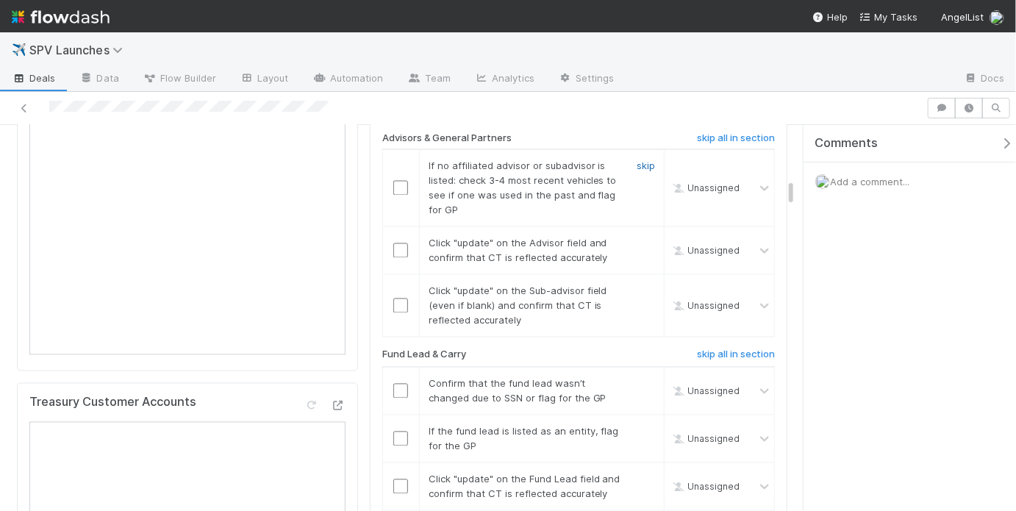
click at [636, 160] on link "skip" at bounding box center [645, 166] width 18 height 12
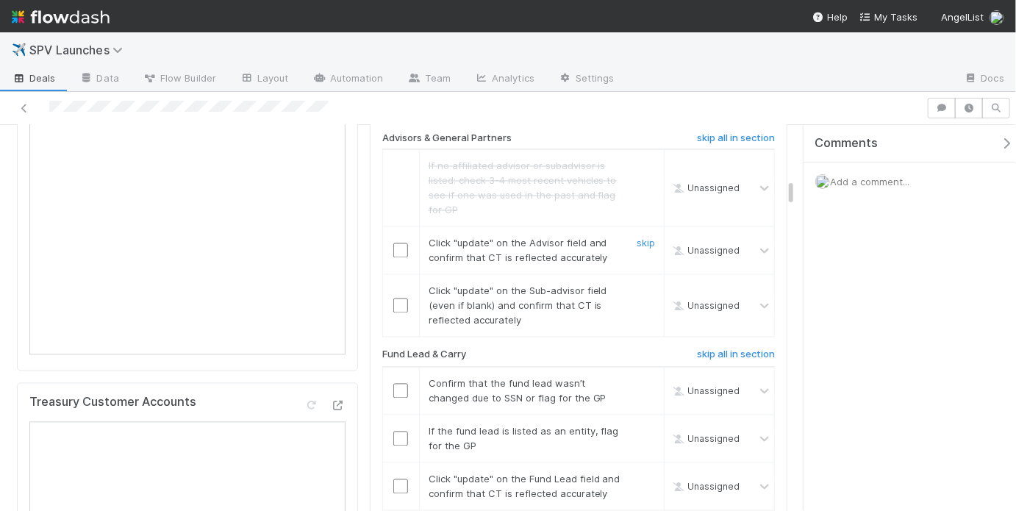
click at [402, 243] on input "checkbox" at bounding box center [400, 250] width 15 height 15
click at [397, 298] on input "checkbox" at bounding box center [400, 305] width 15 height 15
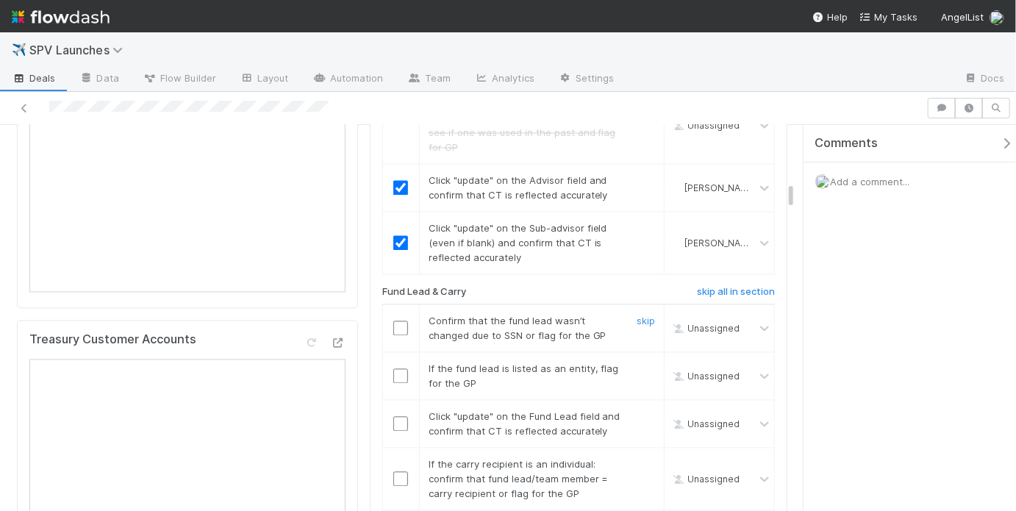
scroll to position [1355, 0]
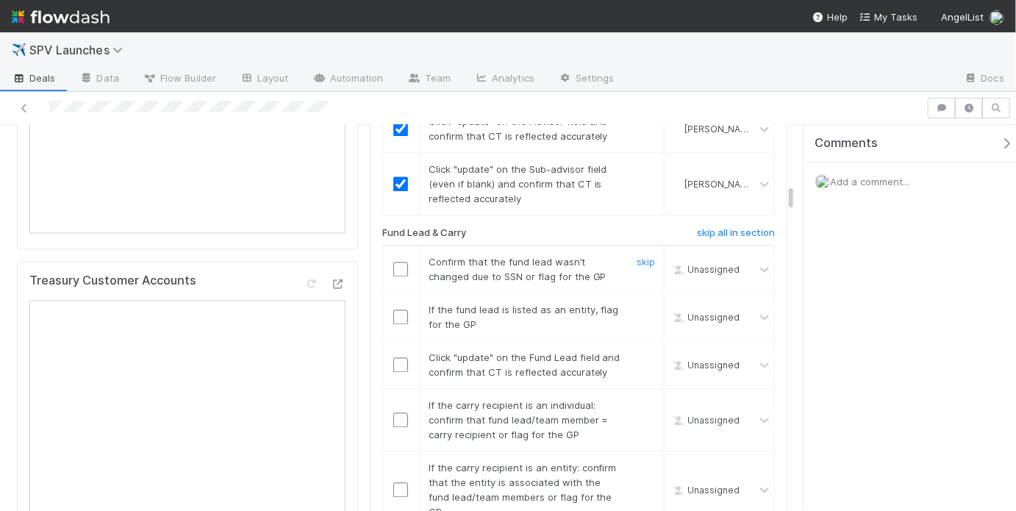
click at [395, 262] on input "checkbox" at bounding box center [400, 269] width 15 height 15
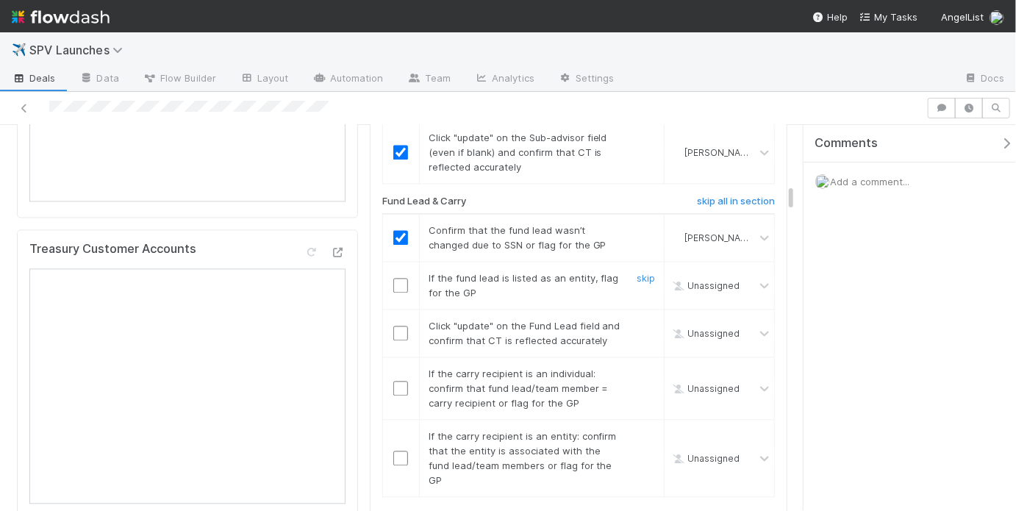
scroll to position [1436, 0]
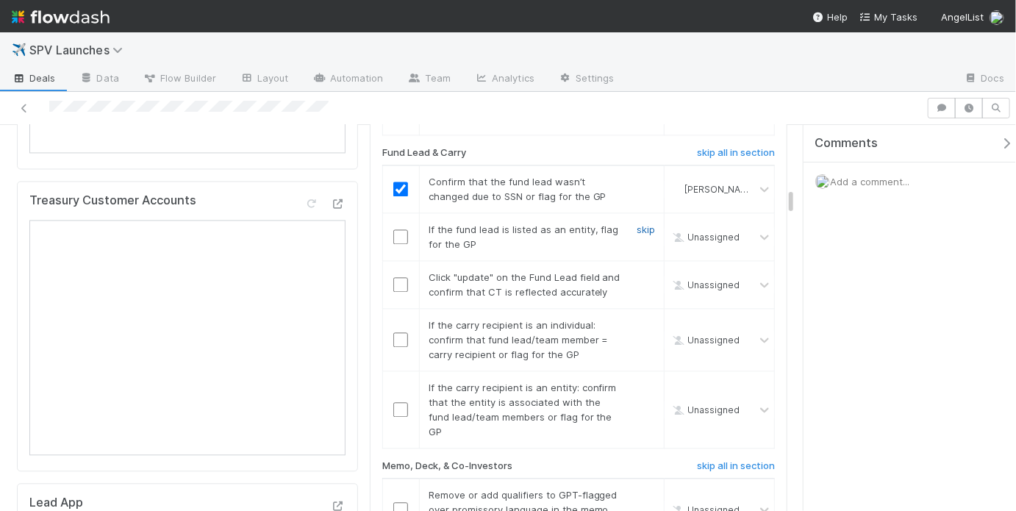
click at [642, 223] on link "skip" at bounding box center [645, 229] width 18 height 12
click at [391, 271] on td at bounding box center [400, 284] width 37 height 48
click at [394, 277] on input "checkbox" at bounding box center [400, 284] width 15 height 15
click at [642, 319] on link "skip" at bounding box center [645, 325] width 18 height 12
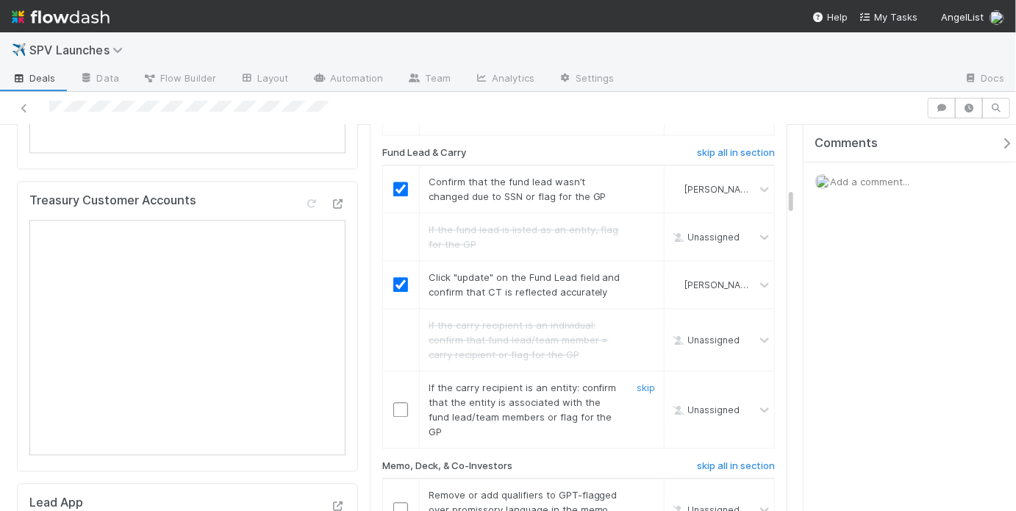
click at [396, 402] on input "checkbox" at bounding box center [400, 409] width 15 height 15
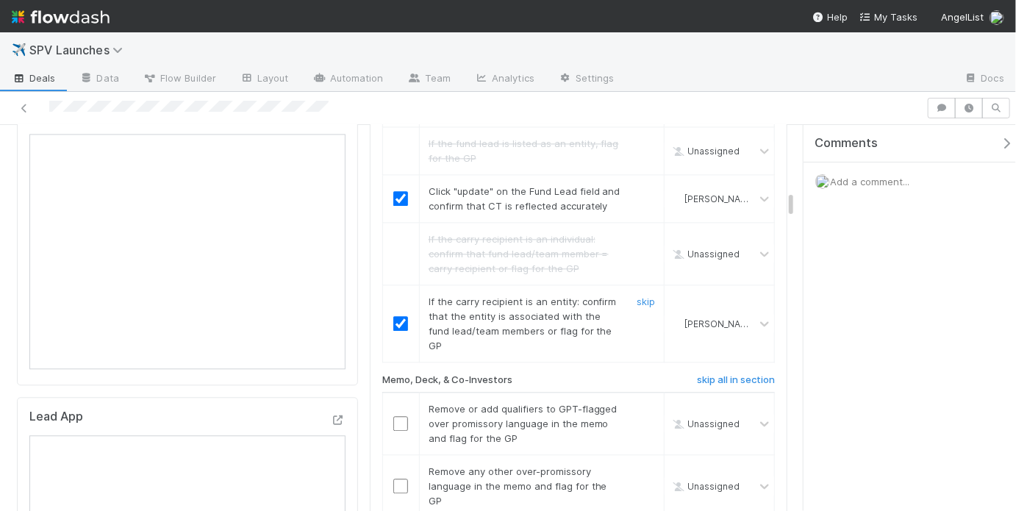
scroll to position [1615, 0]
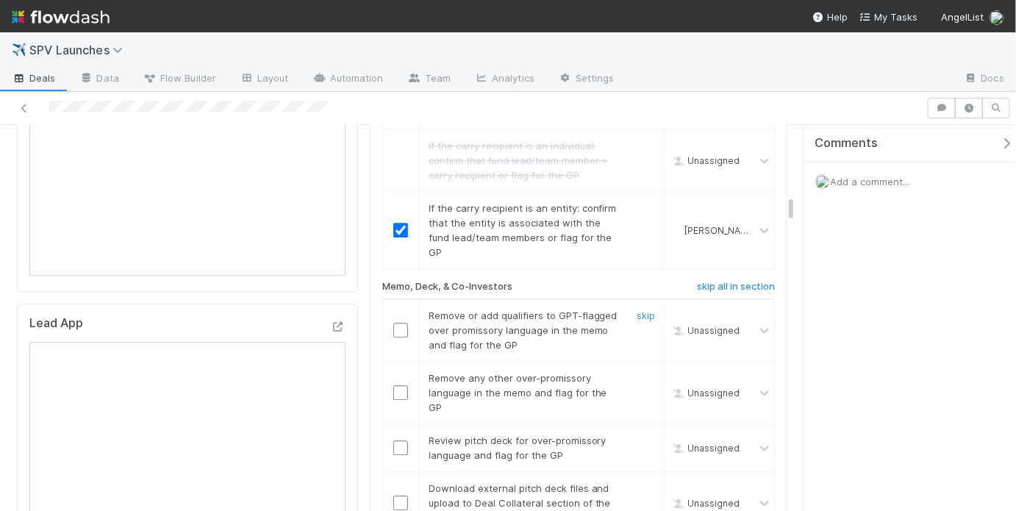
click at [398, 323] on input "checkbox" at bounding box center [400, 330] width 15 height 15
click at [401, 385] on input "checkbox" at bounding box center [400, 392] width 15 height 15
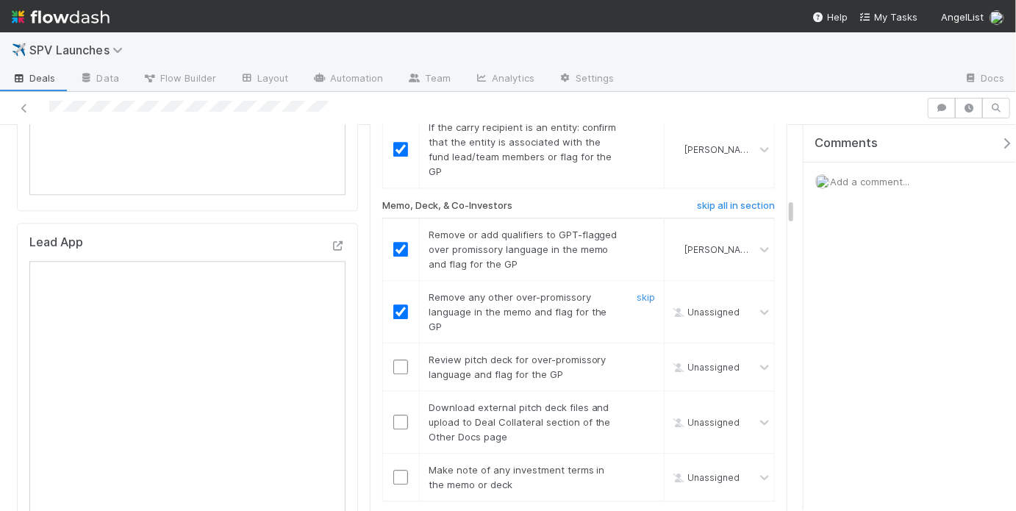
checkbox input "true"
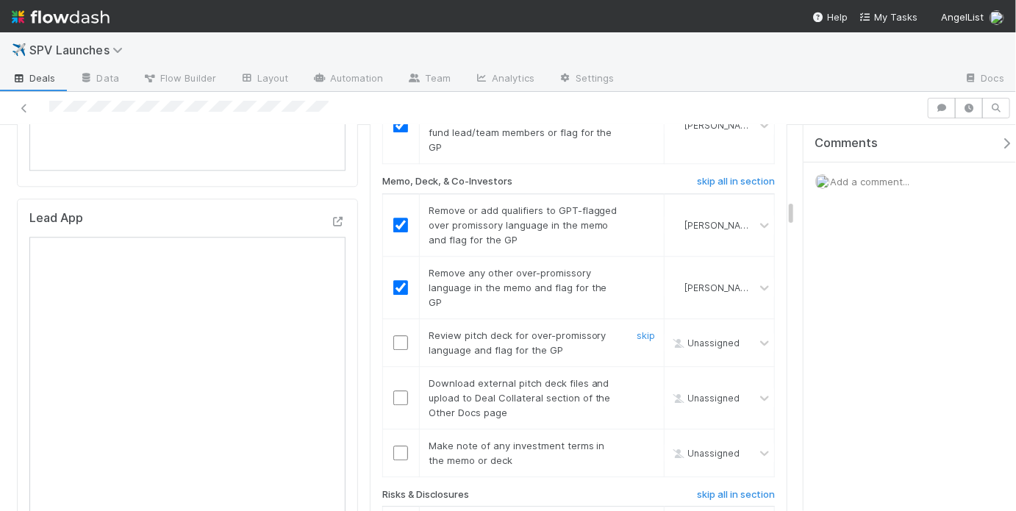
click at [398, 335] on input "checkbox" at bounding box center [400, 342] width 15 height 15
click at [642, 377] on link "skip" at bounding box center [645, 383] width 18 height 12
click at [397, 445] on input "checkbox" at bounding box center [400, 452] width 15 height 15
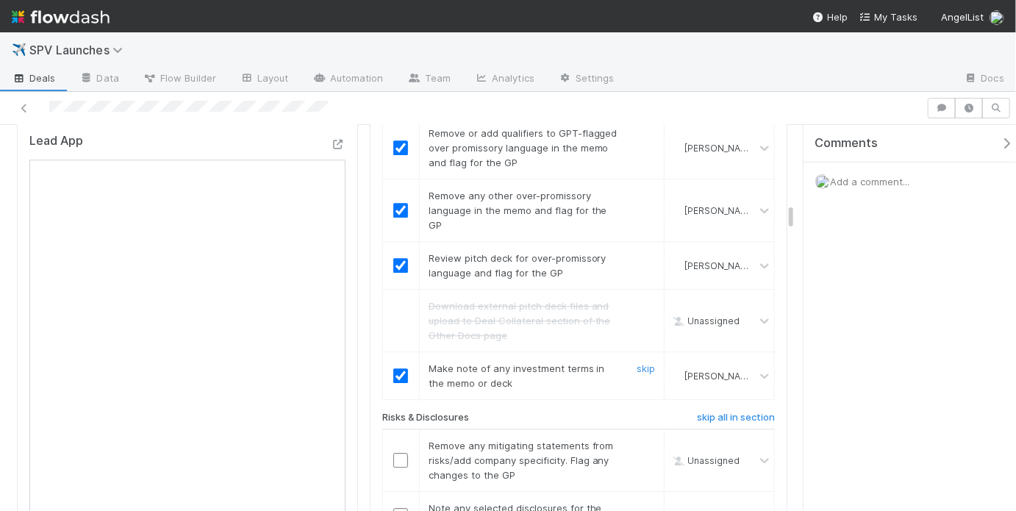
scroll to position [1854, 0]
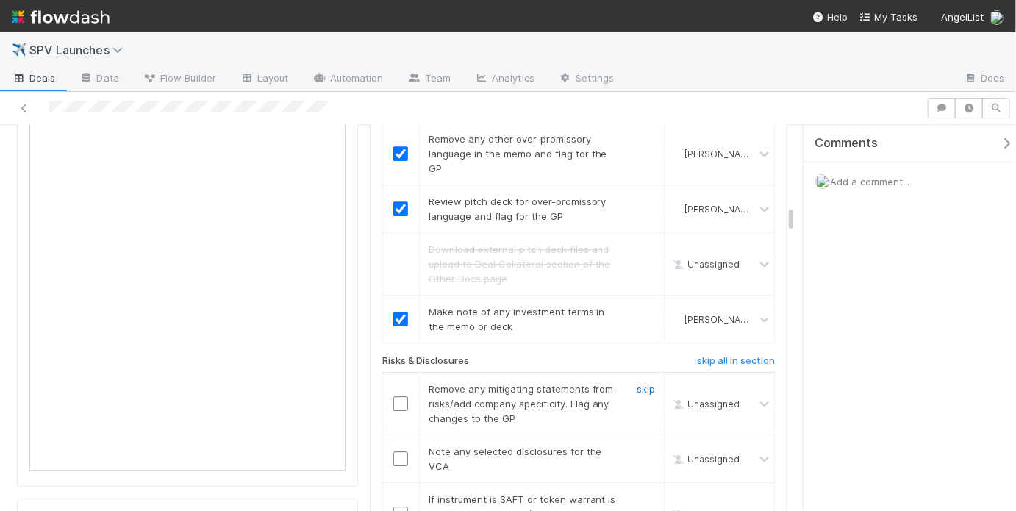
click at [636, 383] on link "skip" at bounding box center [645, 389] width 18 height 12
click at [637, 445] on link "skip" at bounding box center [645, 451] width 18 height 12
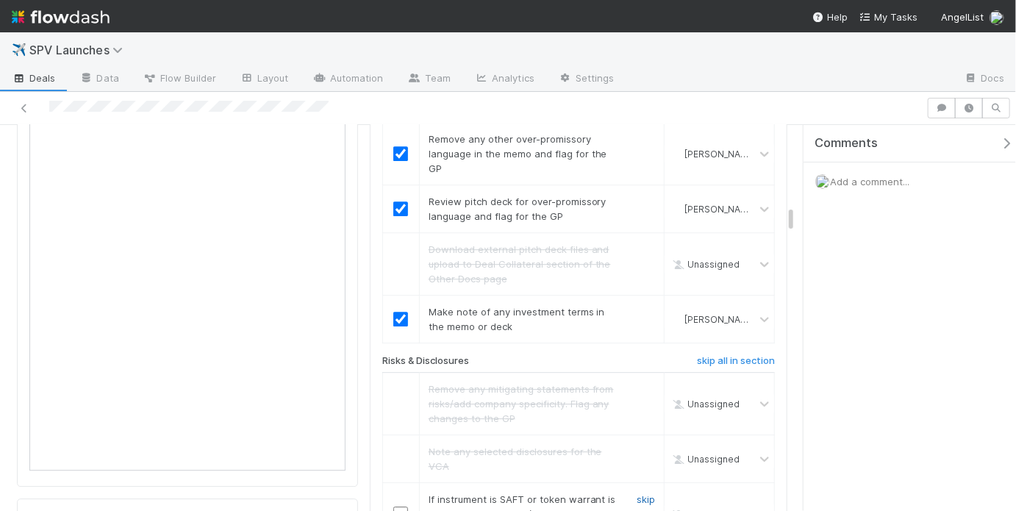
click at [644, 493] on link "skip" at bounding box center [645, 499] width 18 height 12
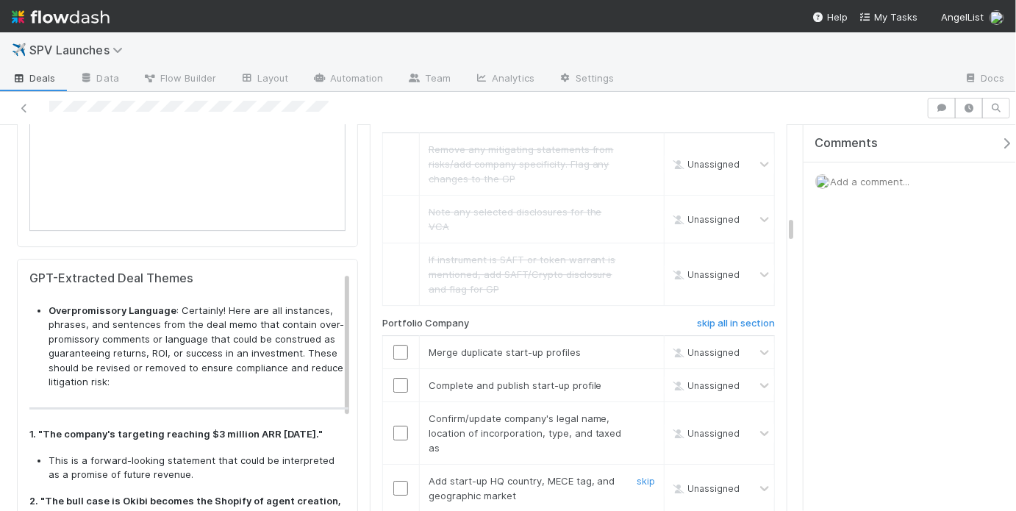
scroll to position [2095, 0]
click at [395, 343] on input "checkbox" at bounding box center [400, 350] width 15 height 15
click at [397, 376] on input "checkbox" at bounding box center [400, 383] width 15 height 15
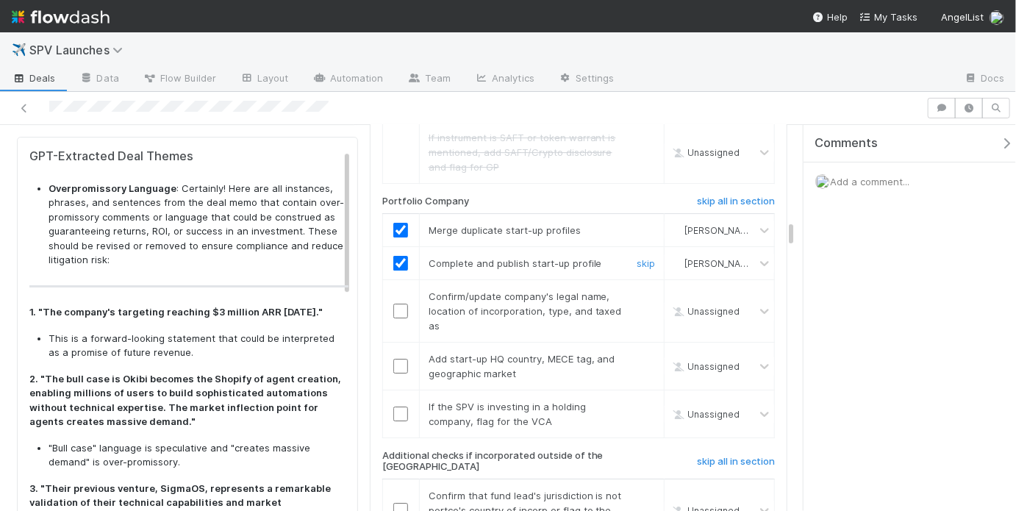
scroll to position [2219, 0]
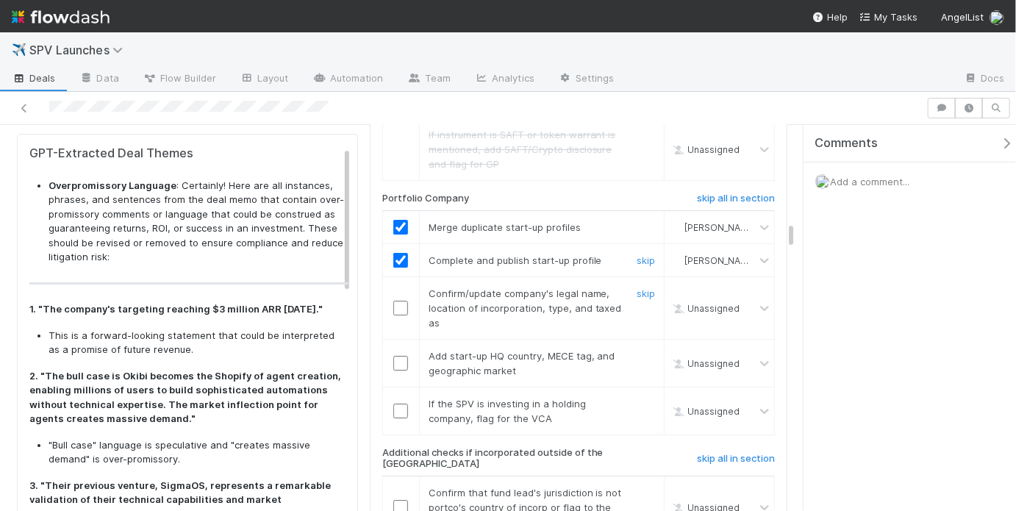
click at [401, 301] on input "checkbox" at bounding box center [400, 308] width 15 height 15
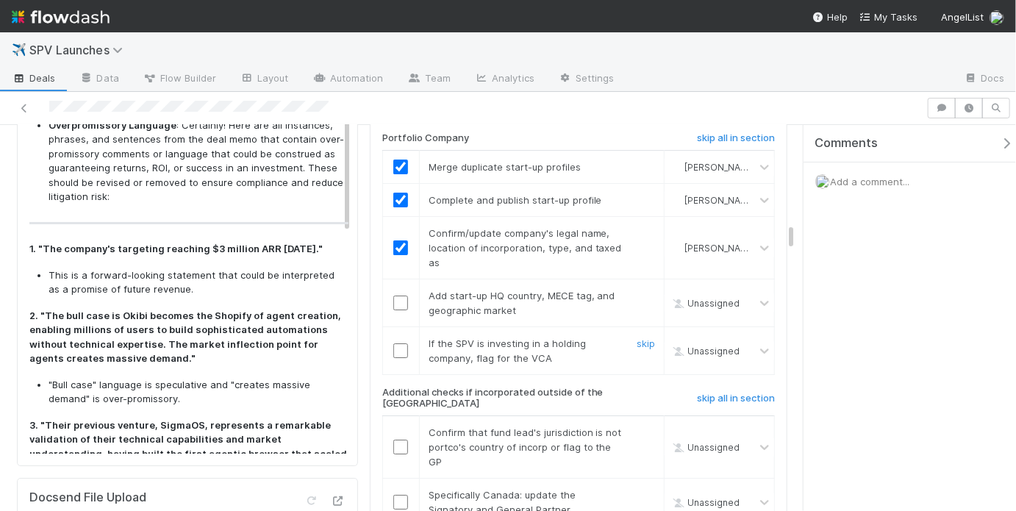
scroll to position [2284, 0]
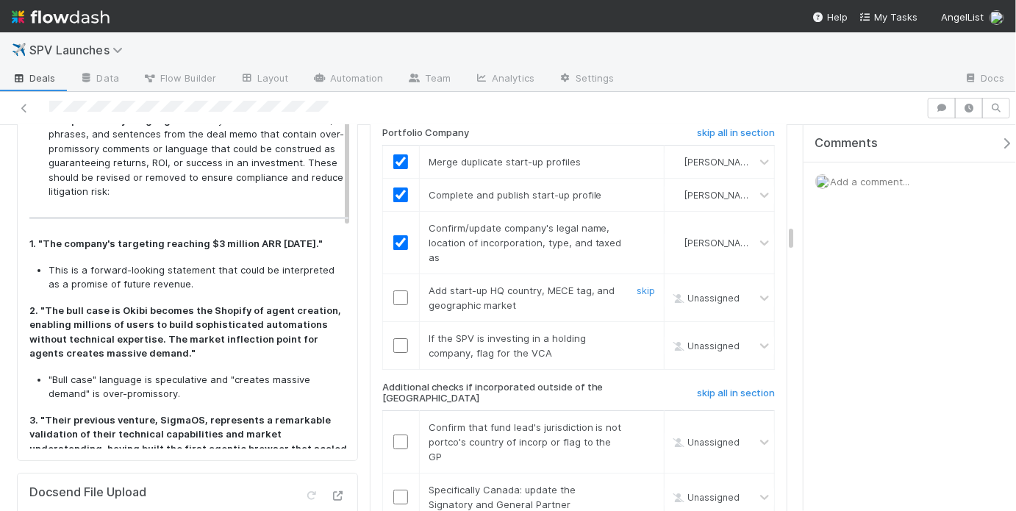
click at [399, 290] on input "checkbox" at bounding box center [400, 297] width 15 height 15
click at [636, 332] on link "skip" at bounding box center [645, 338] width 18 height 12
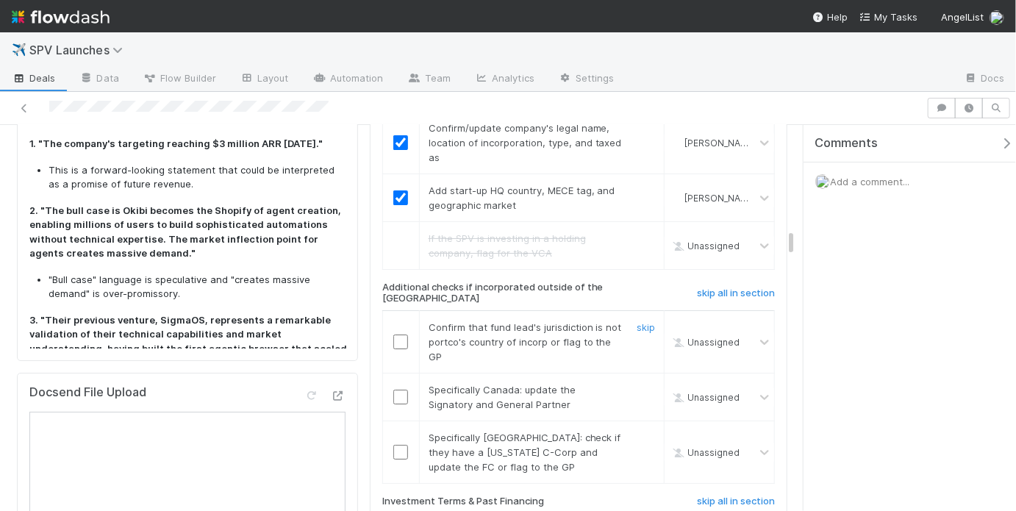
scroll to position [2393, 0]
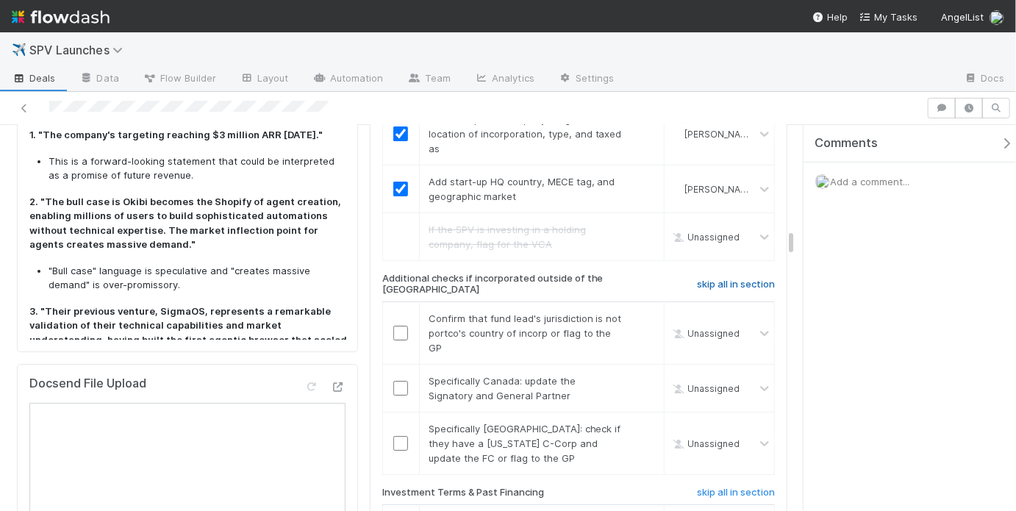
click at [732, 279] on h6 "skip all in section" at bounding box center [736, 285] width 78 height 12
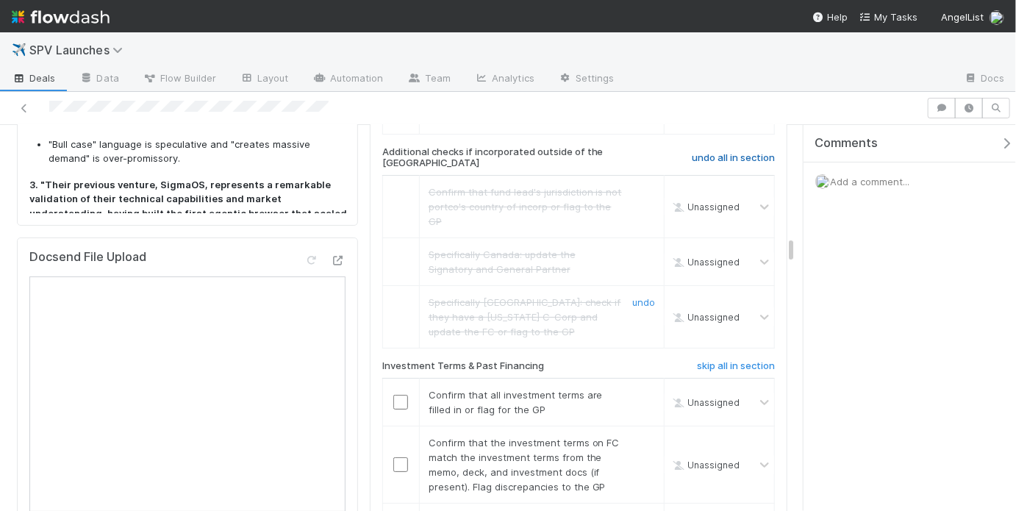
scroll to position [2577, 0]
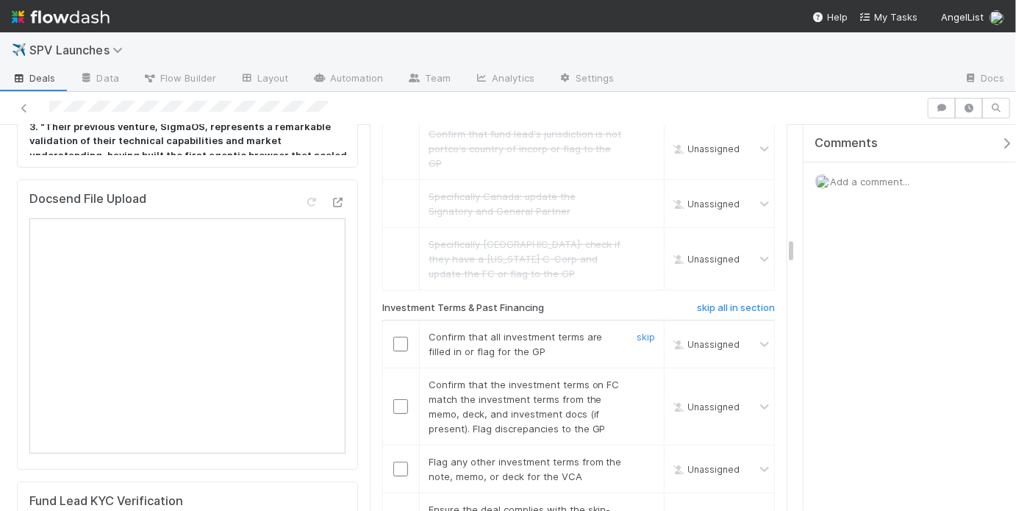
click at [393, 337] on input "checkbox" at bounding box center [400, 344] width 15 height 15
click at [396, 399] on input "checkbox" at bounding box center [400, 406] width 15 height 15
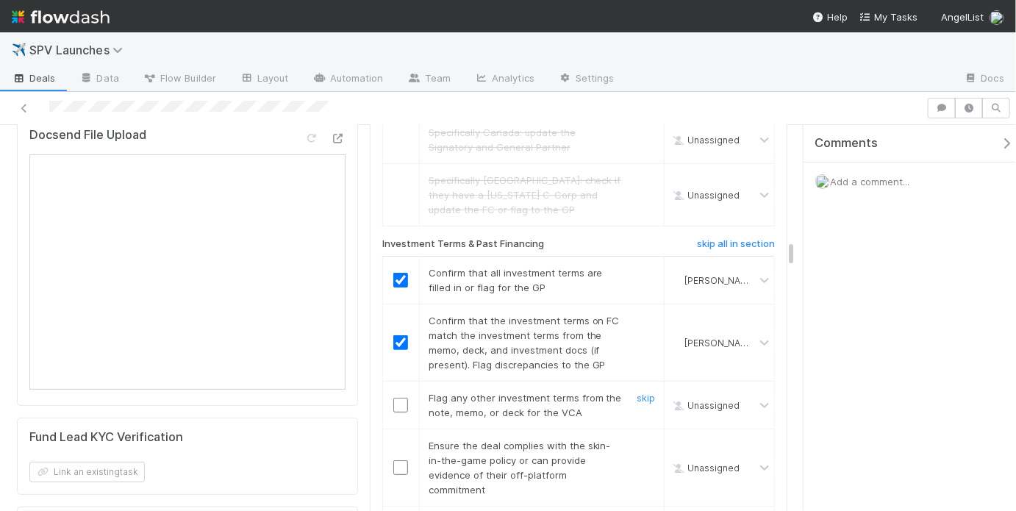
scroll to position [2702, 0]
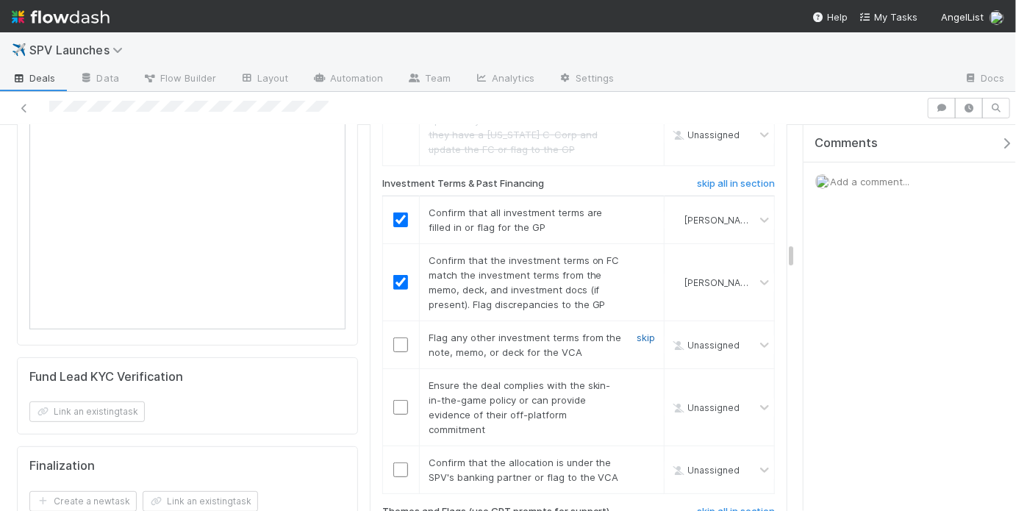
click at [645, 331] on link "skip" at bounding box center [645, 337] width 18 height 12
click at [394, 400] on input "checkbox" at bounding box center [400, 407] width 15 height 15
click at [396, 462] on input "checkbox" at bounding box center [400, 469] width 15 height 15
click at [395, 400] on input "checkbox" at bounding box center [400, 407] width 15 height 15
click at [398, 462] on input "checkbox" at bounding box center [400, 469] width 15 height 15
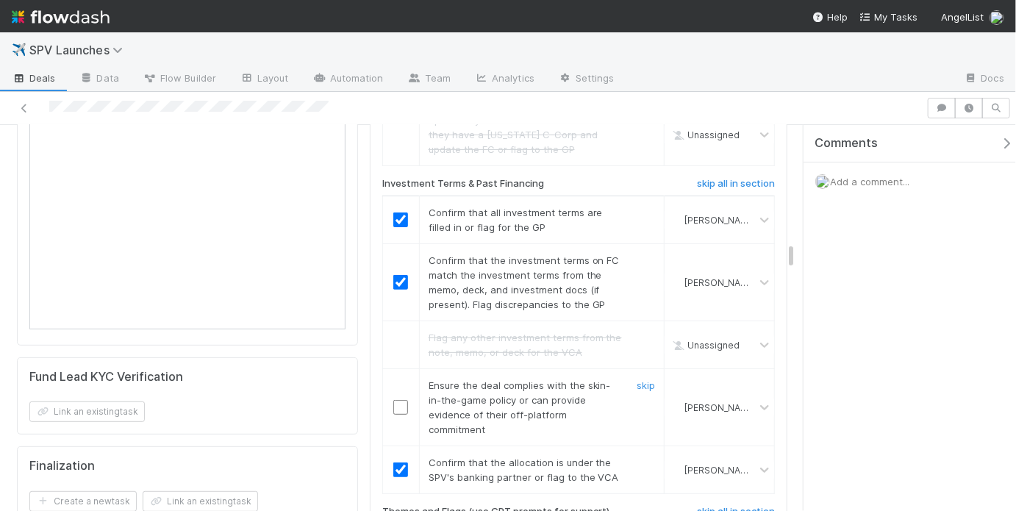
click at [400, 400] on input "checkbox" at bounding box center [400, 407] width 15 height 15
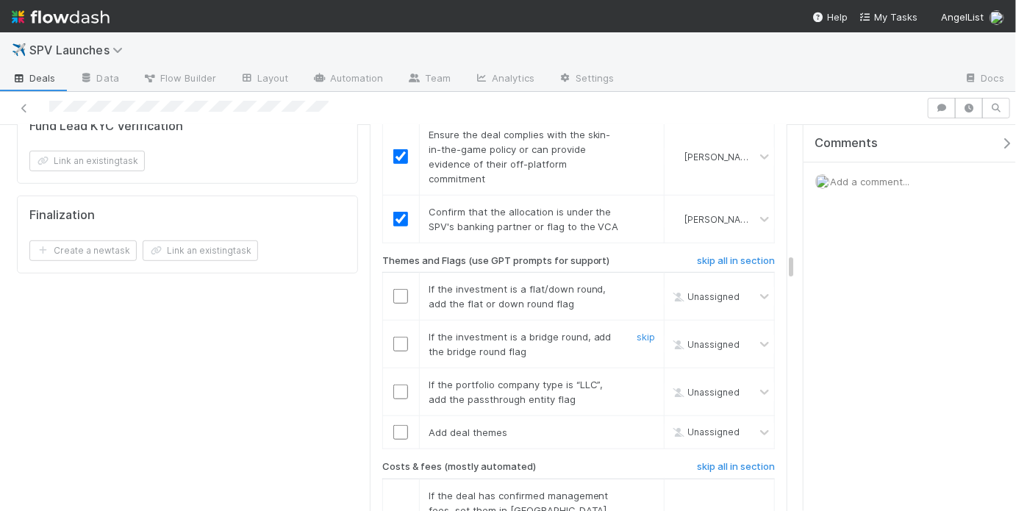
scroll to position [2960, 0]
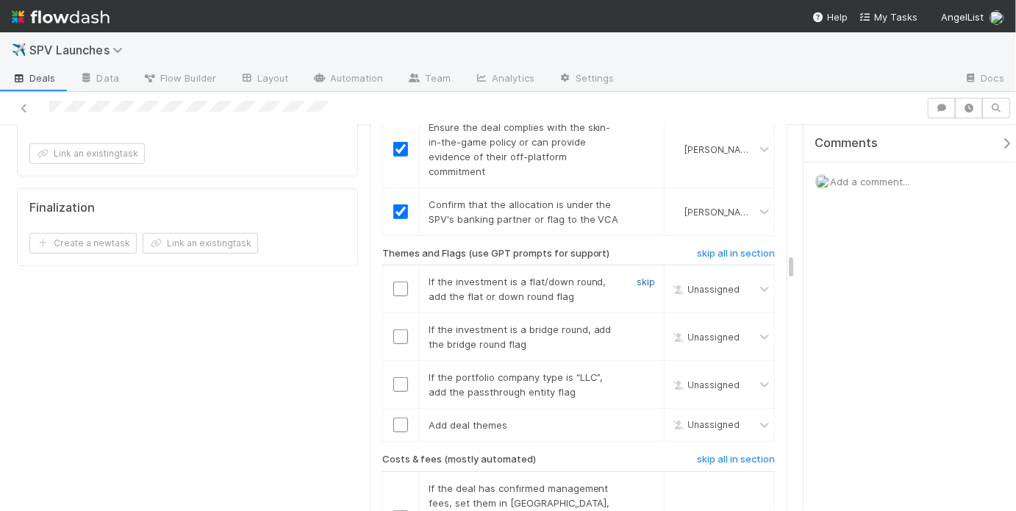
click at [638, 276] on link "skip" at bounding box center [645, 282] width 18 height 12
click at [637, 323] on link "skip" at bounding box center [645, 329] width 18 height 12
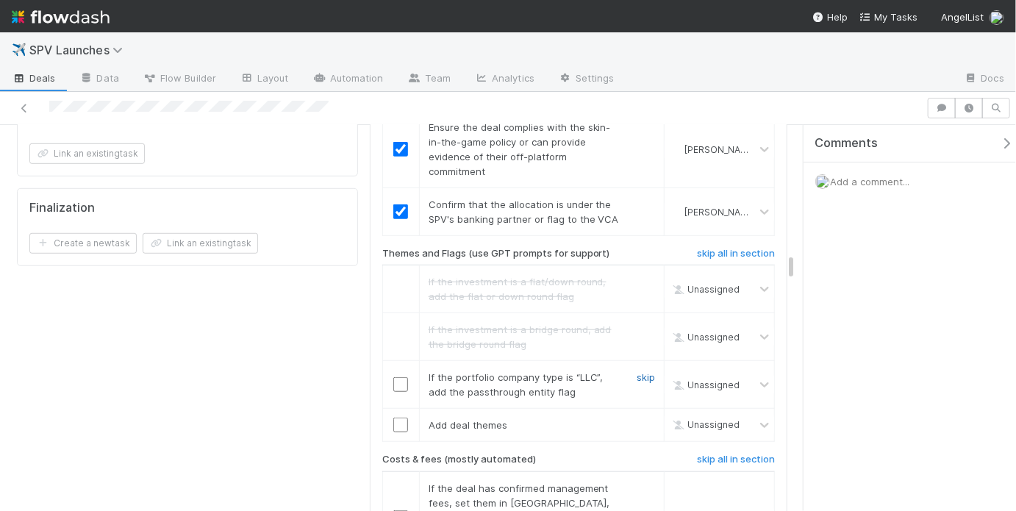
click at [636, 371] on link "skip" at bounding box center [645, 377] width 18 height 12
click at [638, 419] on link "skip" at bounding box center [645, 425] width 18 height 12
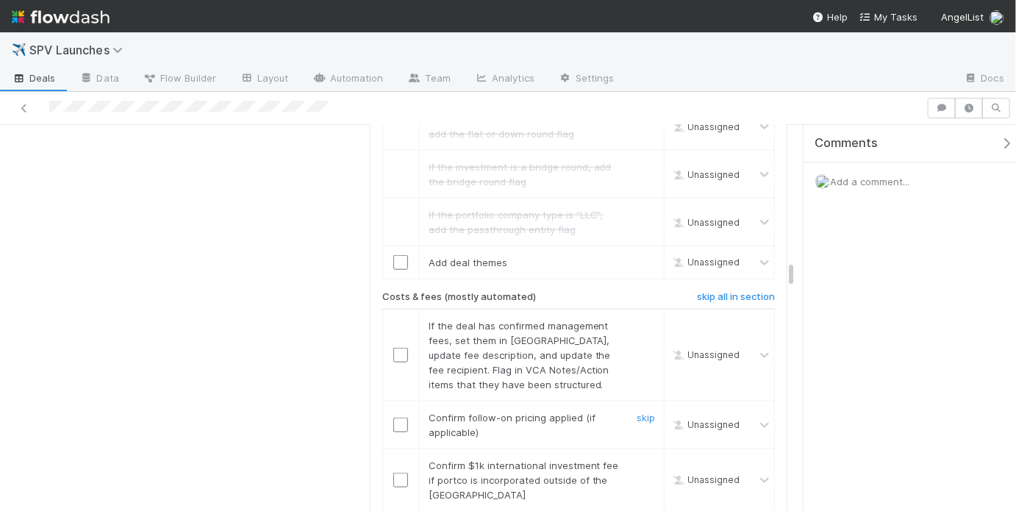
scroll to position [3131, 0]
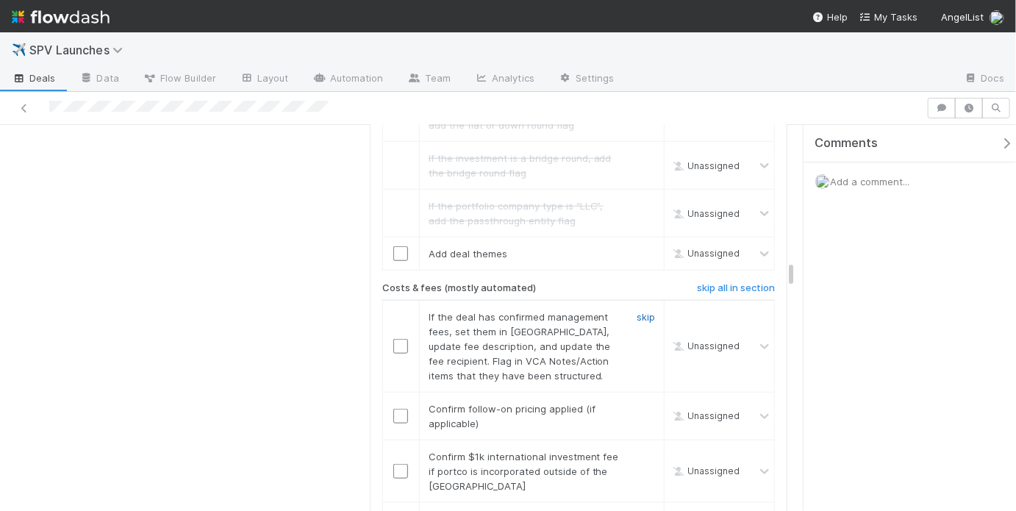
click at [639, 311] on link "skip" at bounding box center [645, 317] width 18 height 12
click at [637, 311] on link "skip" at bounding box center [645, 317] width 18 height 12
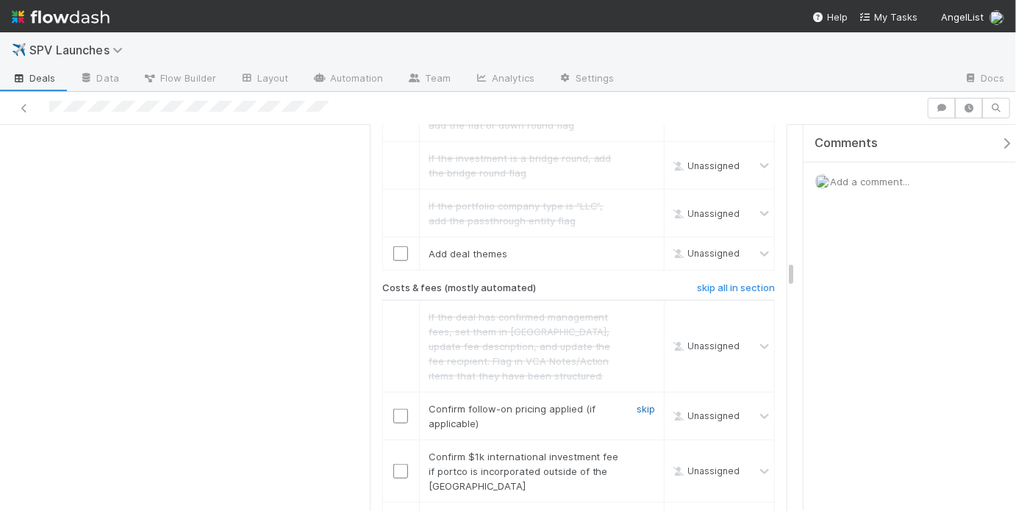
click at [636, 403] on link "skip" at bounding box center [645, 409] width 18 height 12
click at [645, 451] on link "skip" at bounding box center [645, 457] width 18 height 12
click at [636, 510] on link "skip" at bounding box center [645, 519] width 18 height 12
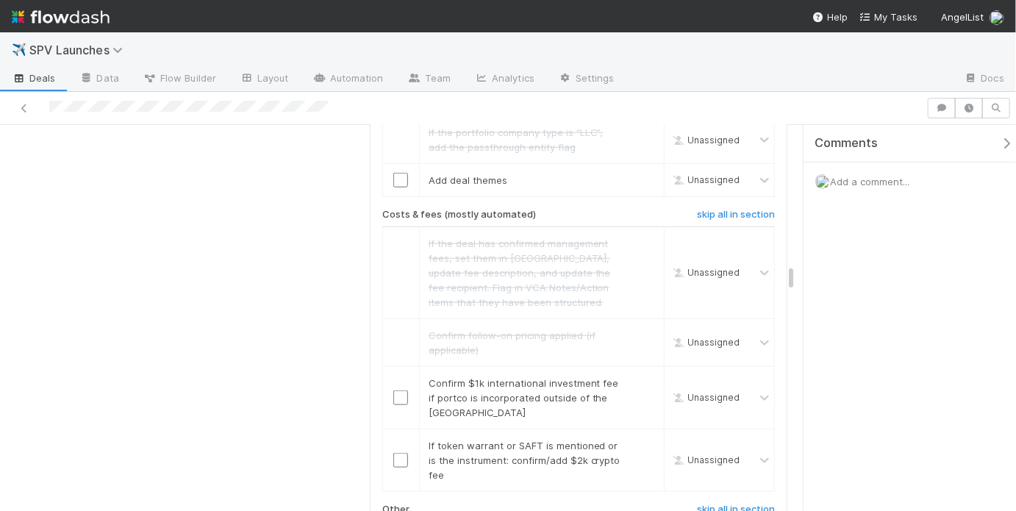
scroll to position [3218, 0]
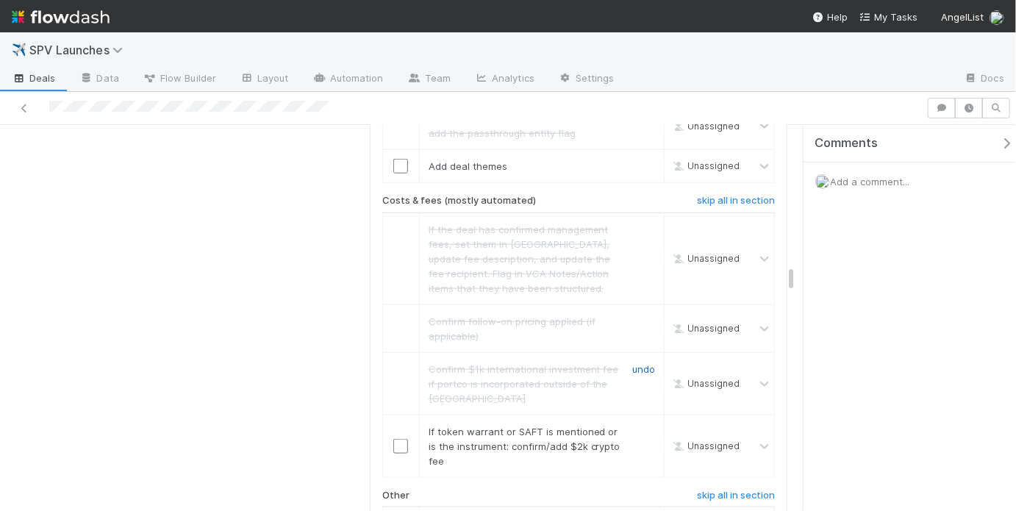
click at [639, 363] on link "undo" at bounding box center [643, 369] width 23 height 12
click at [639, 363] on link "skip" at bounding box center [645, 369] width 18 height 12
click at [640, 426] on link "skip" at bounding box center [645, 432] width 18 height 12
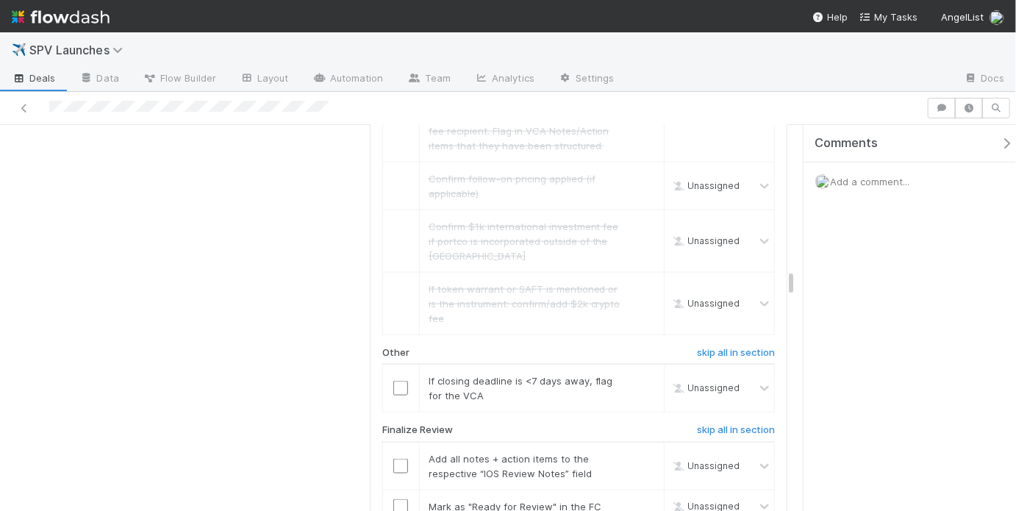
scroll to position [3366, 0]
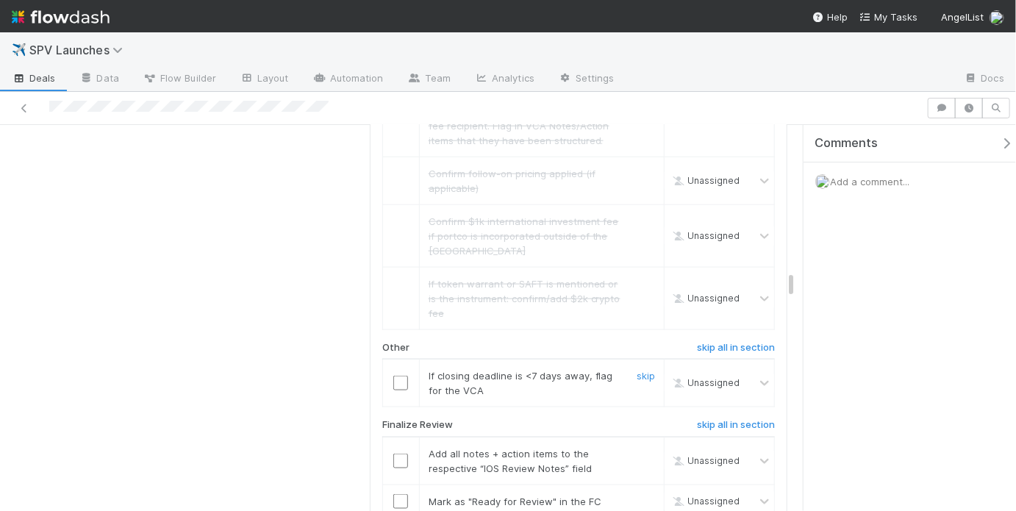
click at [398, 376] on input "checkbox" at bounding box center [400, 383] width 15 height 15
click at [637, 370] on link "skip" at bounding box center [645, 376] width 18 height 12
click at [401, 453] on input "checkbox" at bounding box center [400, 460] width 15 height 15
click at [399, 494] on input "checkbox" at bounding box center [400, 501] width 15 height 15
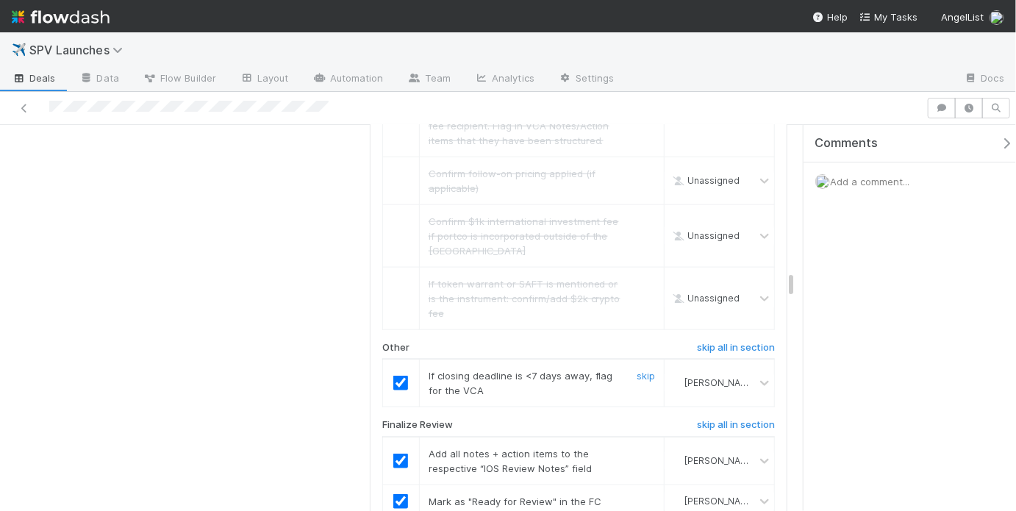
click at [636, 370] on link "skip" at bounding box center [645, 376] width 18 height 12
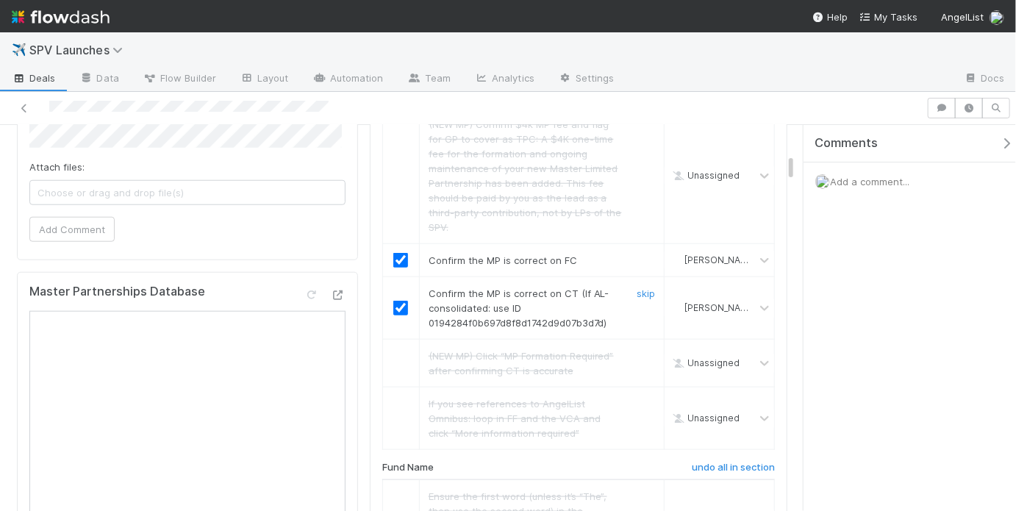
scroll to position [0, 0]
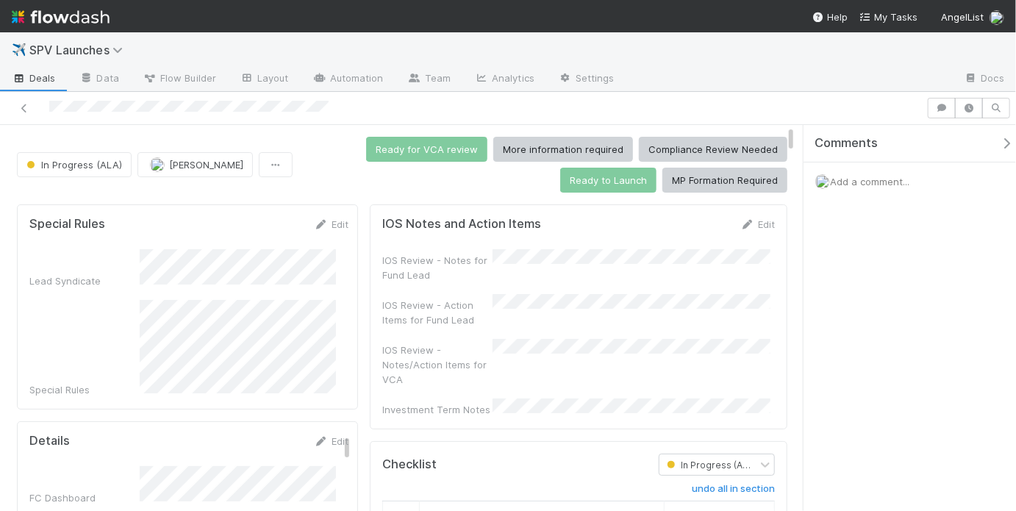
click at [587, 262] on div "IOS Review - Notes for Fund Lead" at bounding box center [578, 265] width 392 height 33
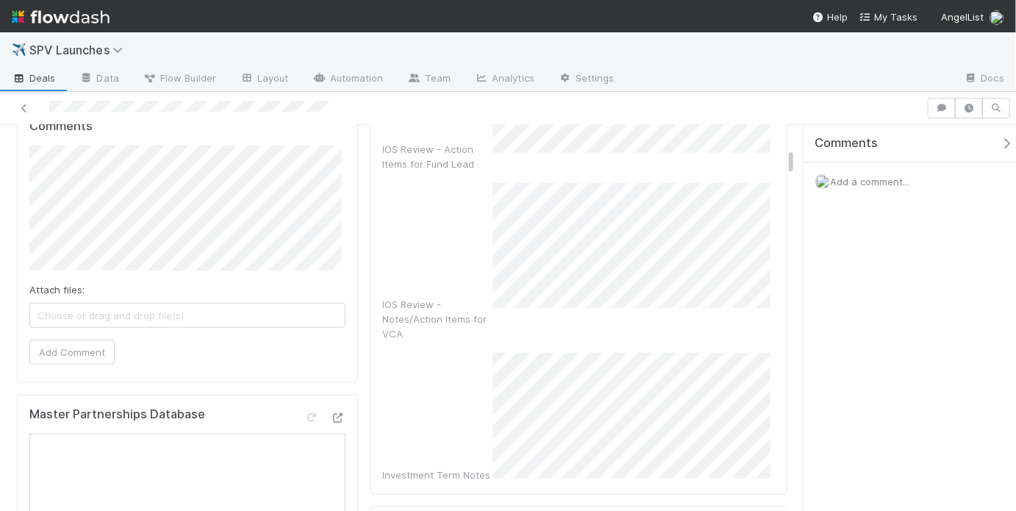
scroll to position [533, 0]
click at [397, 207] on div "IOS Review - Notes/Action Items for VCA" at bounding box center [578, 264] width 392 height 159
click at [464, 431] on div "Investment Term Notes" at bounding box center [578, 440] width 392 height 170
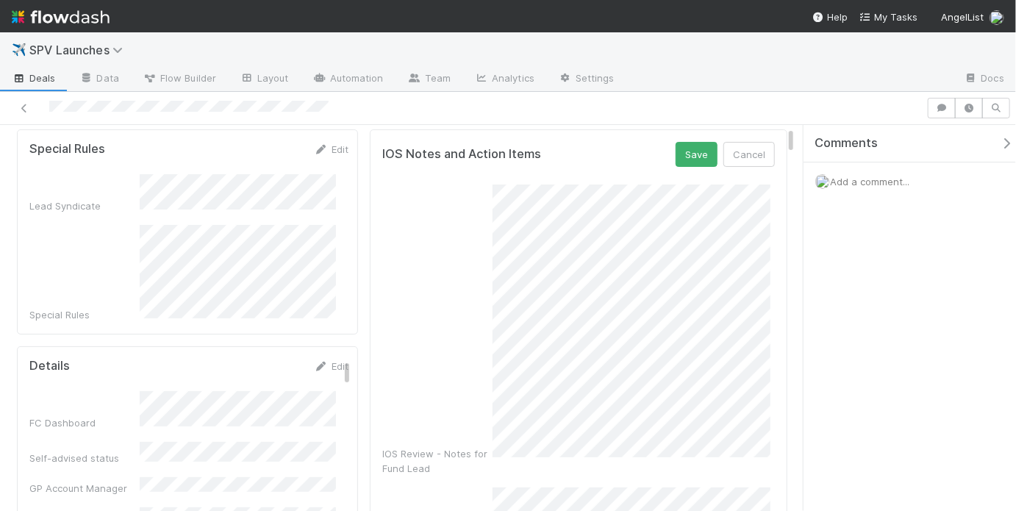
scroll to position [0, 0]
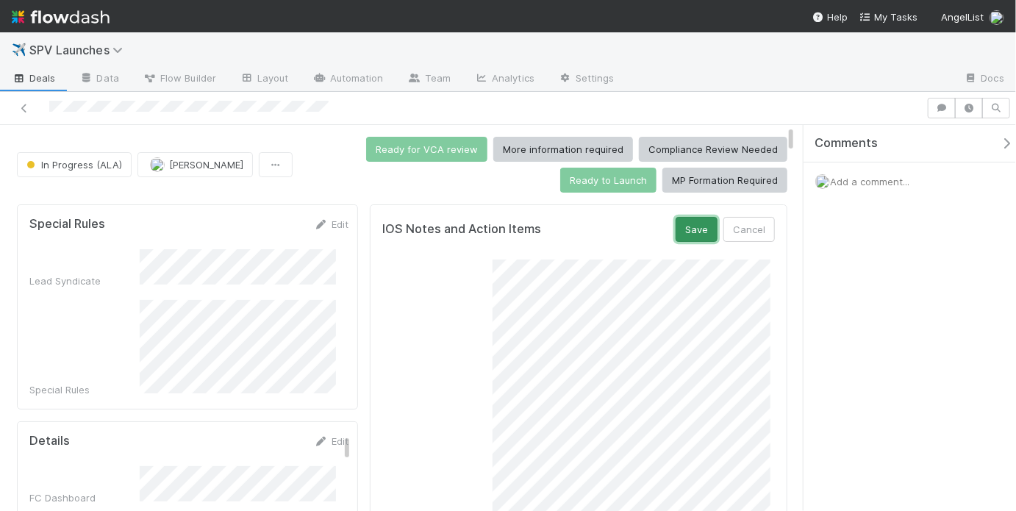
click at [689, 219] on button "Save" at bounding box center [696, 229] width 42 height 25
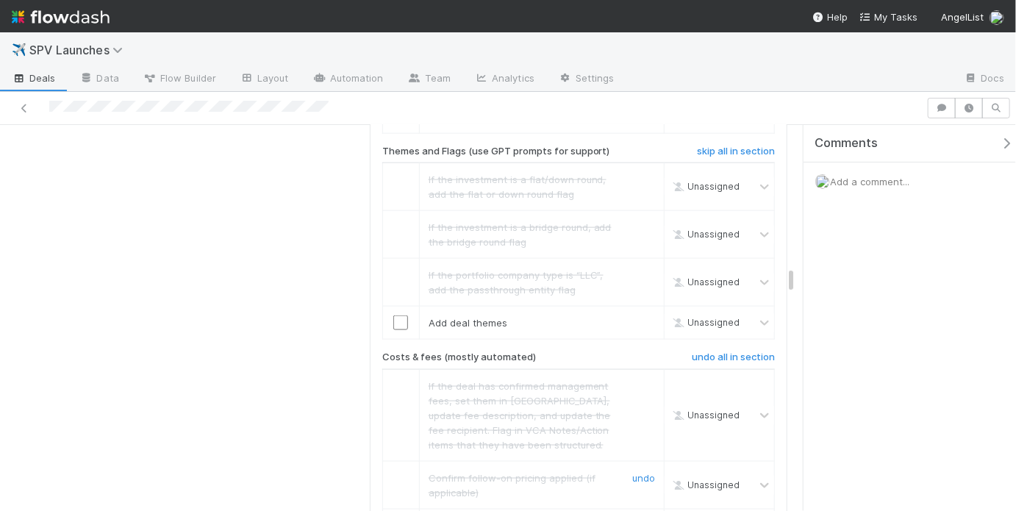
scroll to position [3371, 0]
click at [406, 315] on div at bounding box center [401, 322] width 36 height 15
click at [398, 315] on input "checkbox" at bounding box center [400, 322] width 15 height 15
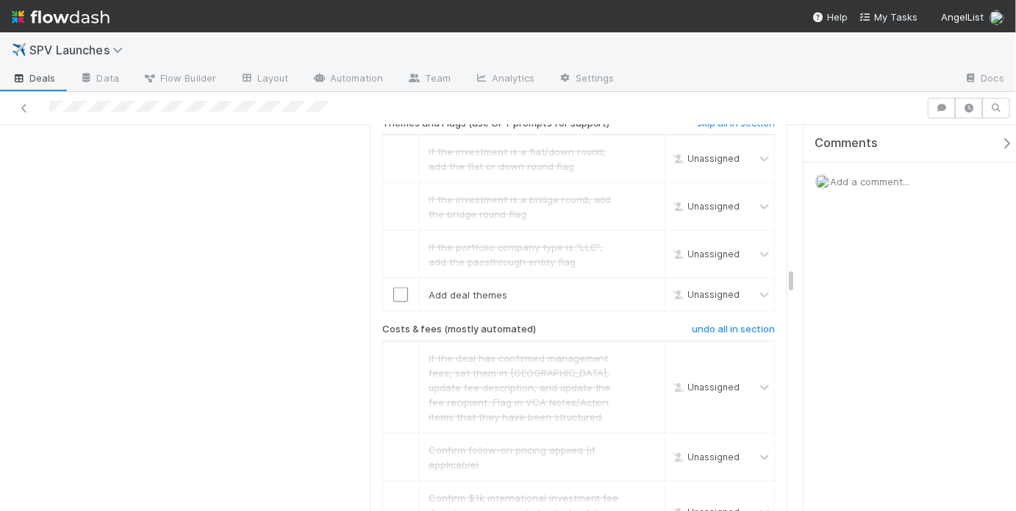
scroll to position [3399, 0]
click at [399, 287] on input "checkbox" at bounding box center [400, 294] width 15 height 15
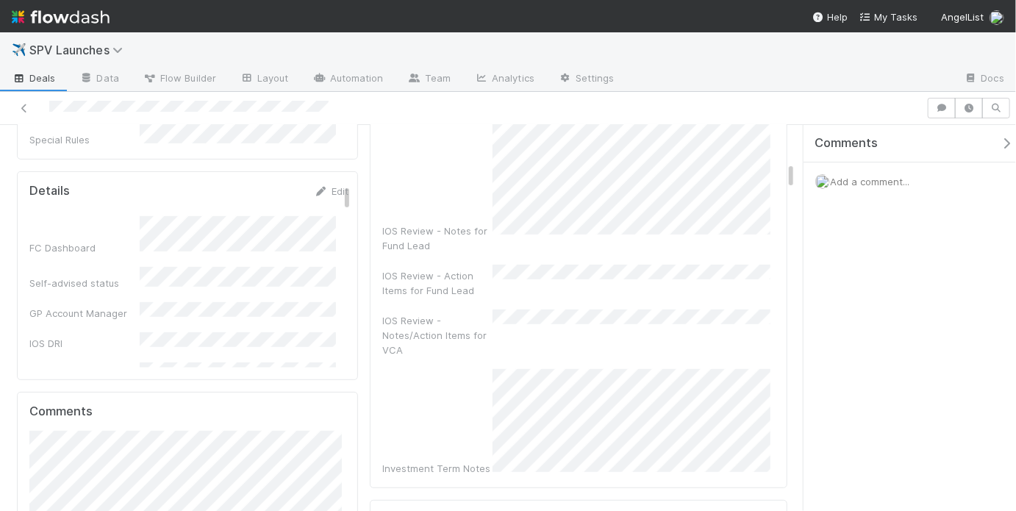
scroll to position [0, 0]
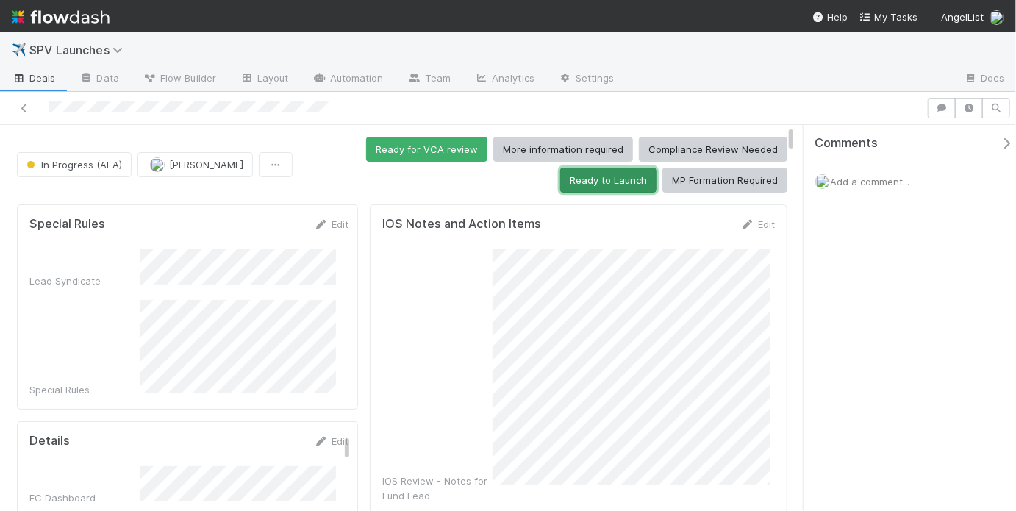
click at [580, 181] on button "Ready to Launch" at bounding box center [608, 180] width 96 height 25
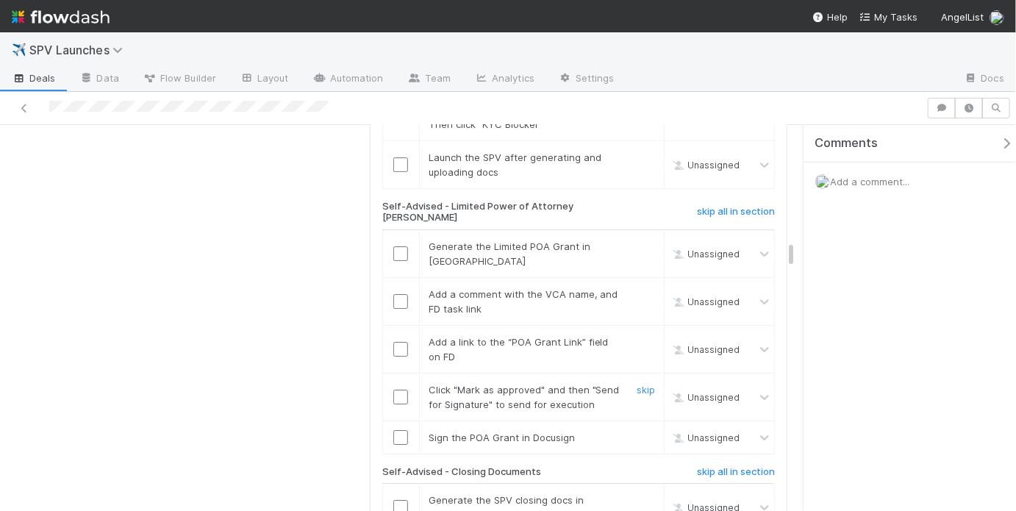
scroll to position [2113, 0]
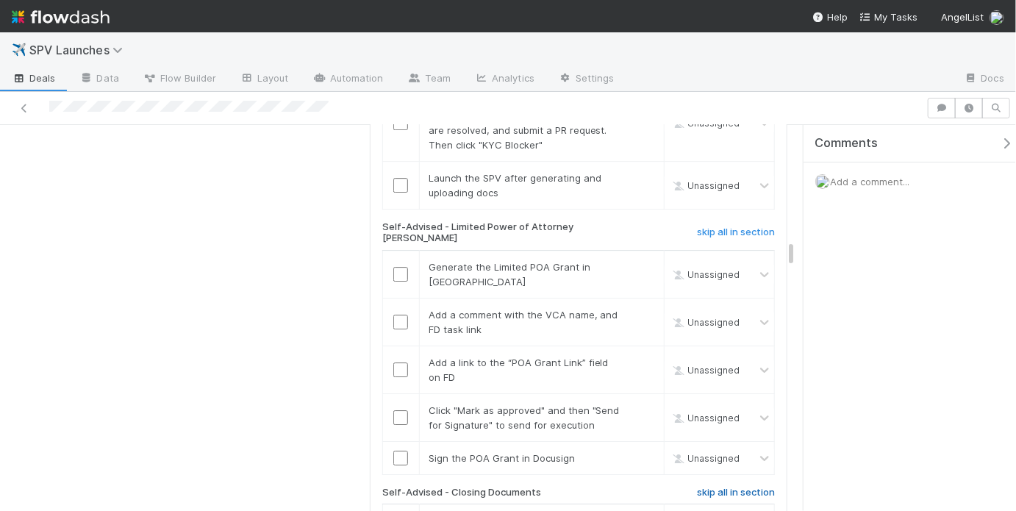
click at [704, 487] on h6 "skip all in section" at bounding box center [736, 493] width 78 height 12
click at [740, 226] on h6 "skip all in section" at bounding box center [736, 232] width 78 height 12
click at [750, 226] on h6 "skip all in section" at bounding box center [736, 232] width 78 height 12
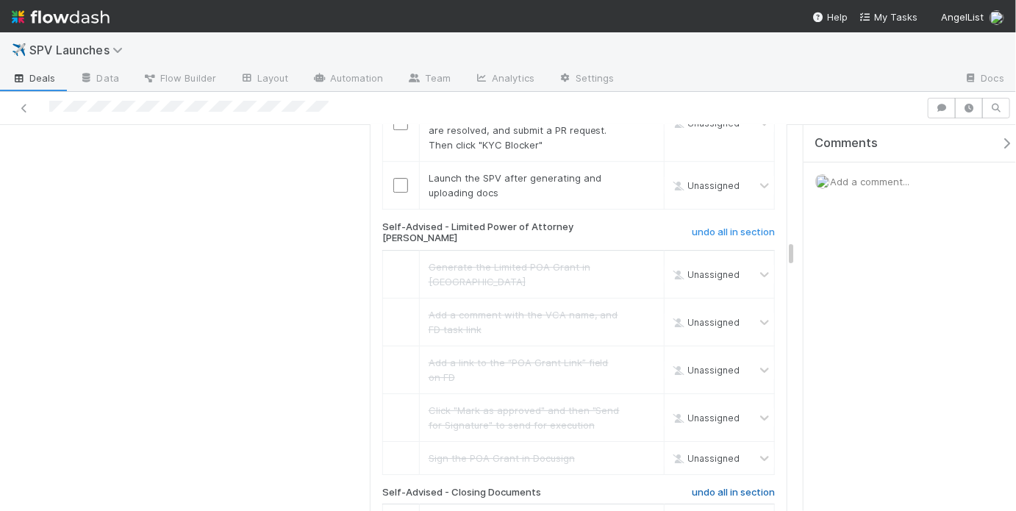
click at [712, 487] on h6 "undo all in section" at bounding box center [733, 493] width 83 height 12
click at [712, 487] on h6 "skip all in section" at bounding box center [736, 493] width 78 height 12
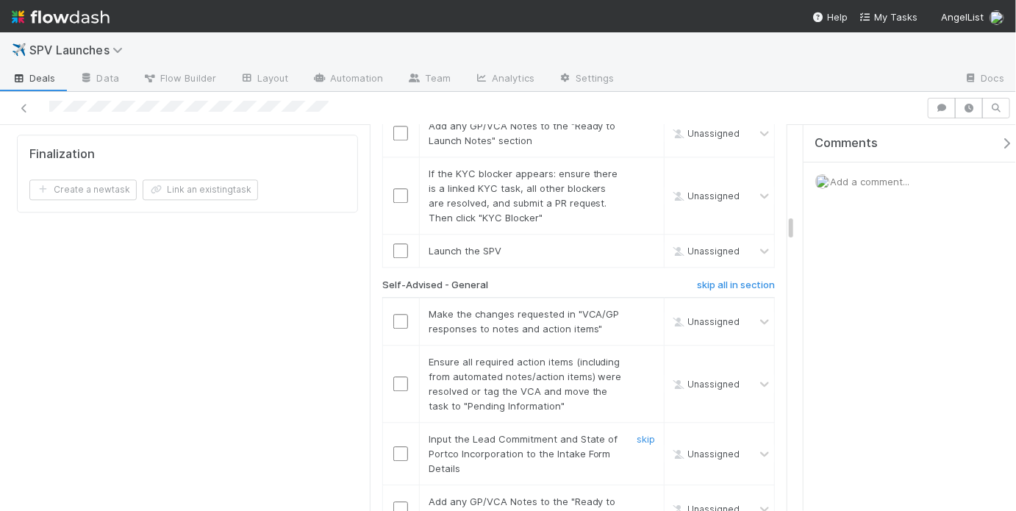
scroll to position [1557, 0]
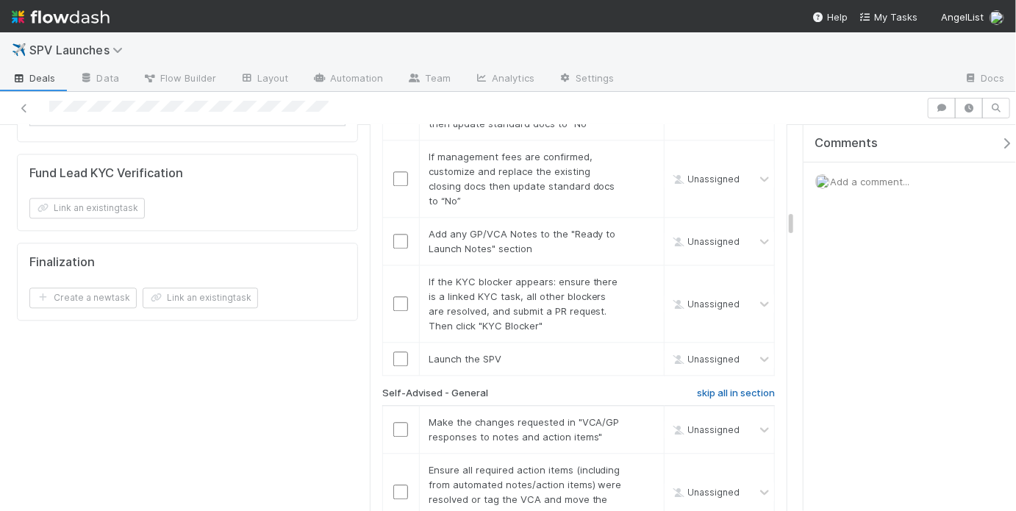
click at [746, 387] on h6 "skip all in section" at bounding box center [736, 393] width 78 height 12
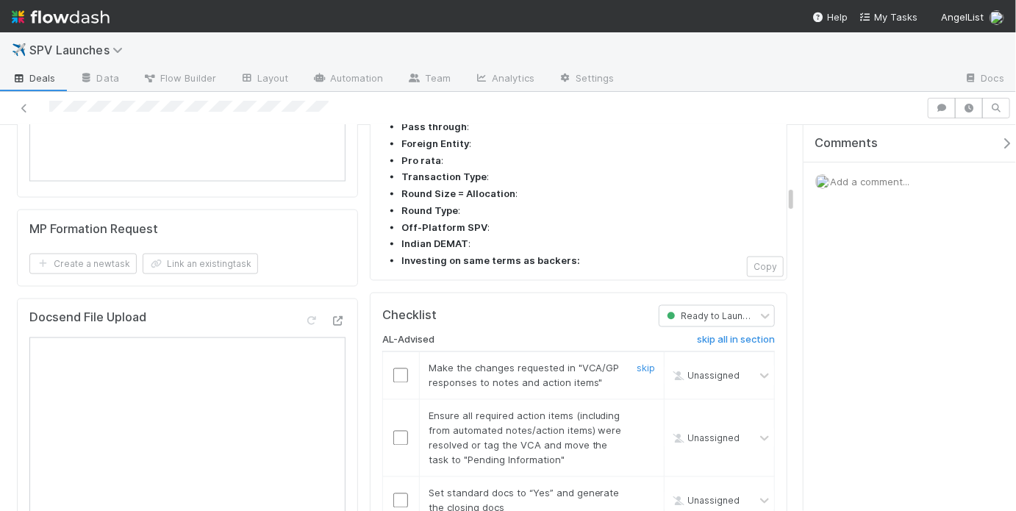
scroll to position [1091, 0]
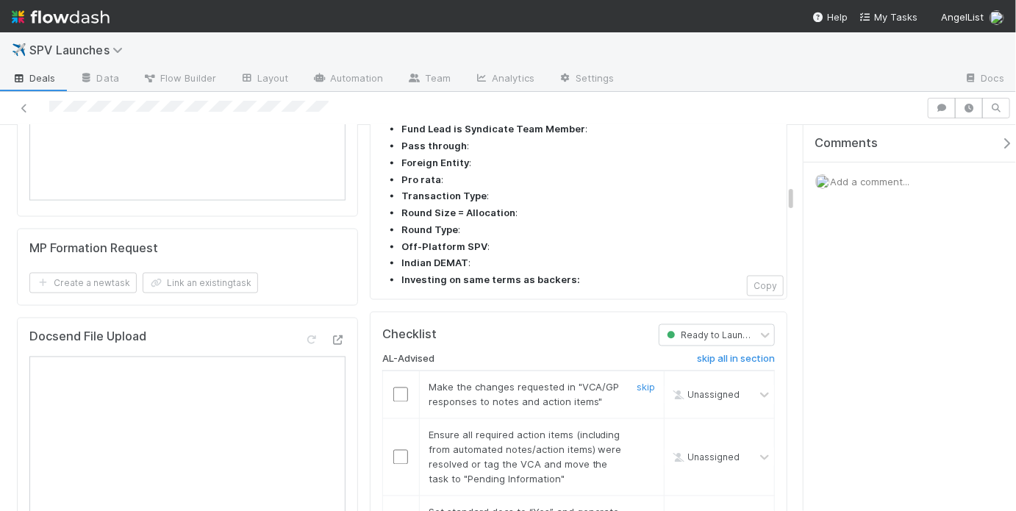
click at [395, 387] on input "checkbox" at bounding box center [400, 394] width 15 height 15
click at [639, 381] on link "skip" at bounding box center [645, 387] width 18 height 12
click at [393, 450] on input "checkbox" at bounding box center [400, 457] width 15 height 15
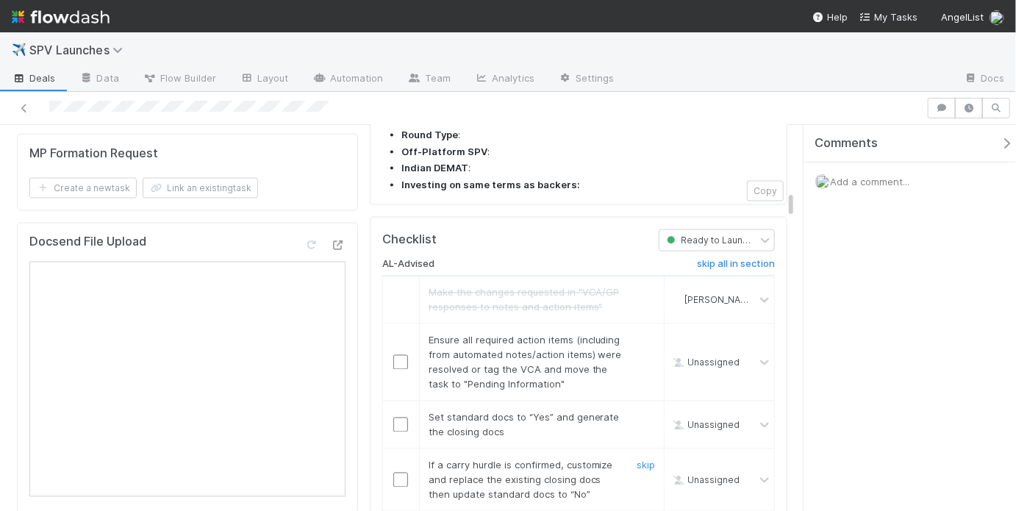
scroll to position [1199, 0]
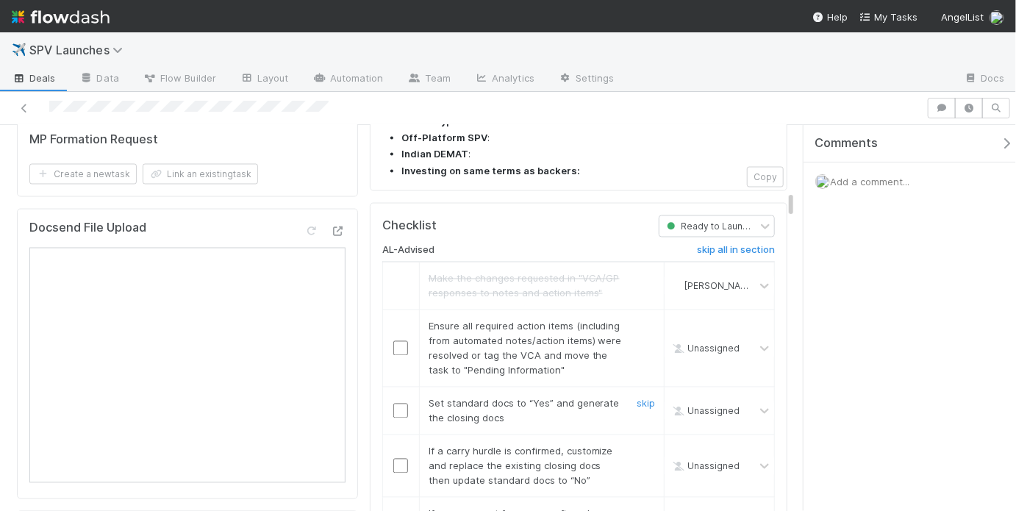
click at [401, 403] on input "checkbox" at bounding box center [400, 410] width 15 height 15
click at [395, 341] on input "checkbox" at bounding box center [400, 348] width 15 height 15
click at [636, 445] on link "skip" at bounding box center [645, 451] width 18 height 12
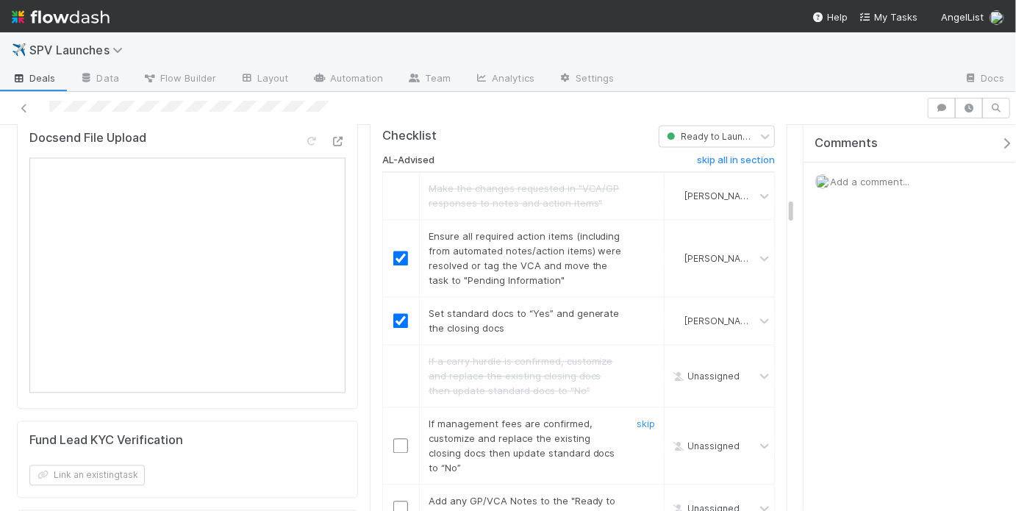
scroll to position [1351, 0]
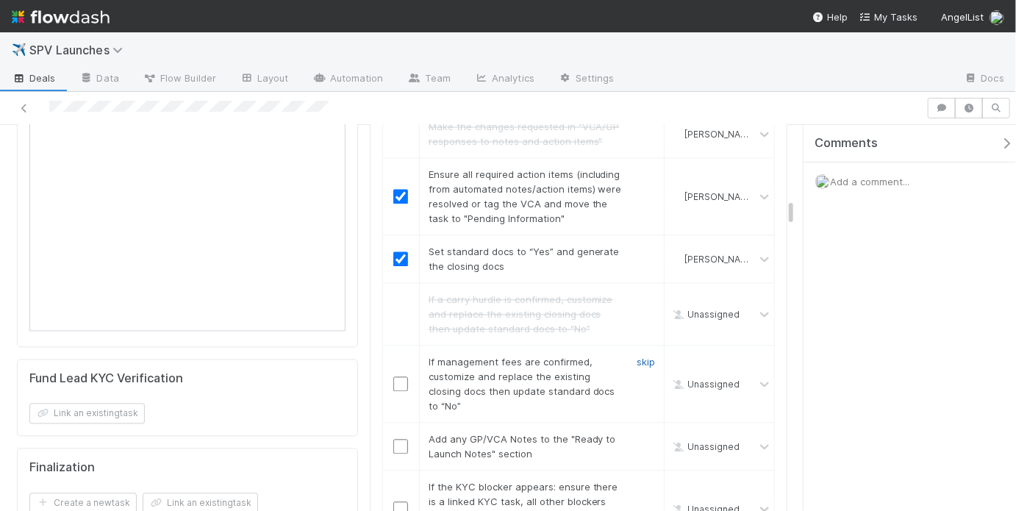
click at [639, 356] on link "skip" at bounding box center [645, 362] width 18 height 12
click at [395, 439] on input "checkbox" at bounding box center [400, 446] width 15 height 15
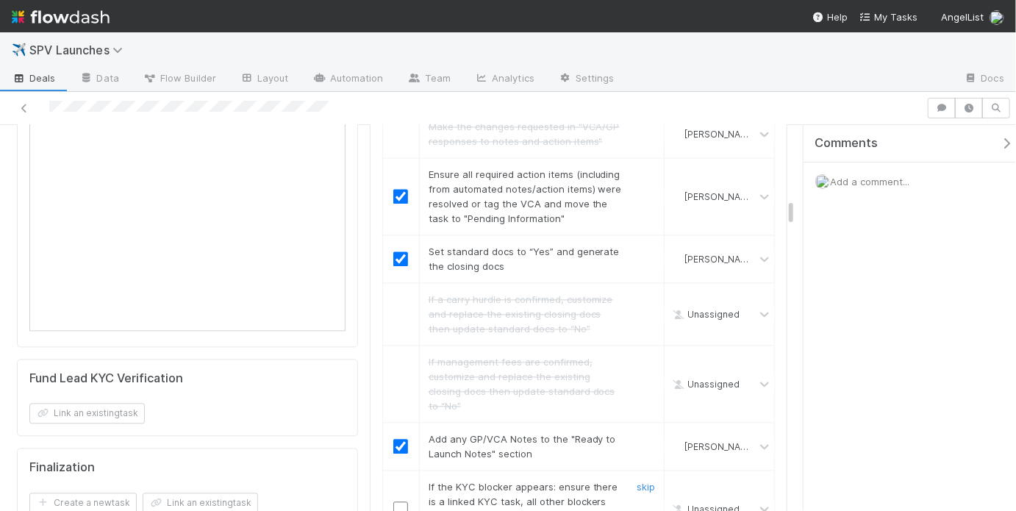
click at [647, 480] on div "skip" at bounding box center [644, 509] width 44 height 59
click at [639, 481] on link "skip" at bounding box center [645, 487] width 18 height 12
click at [643, 481] on link "skip" at bounding box center [645, 487] width 18 height 12
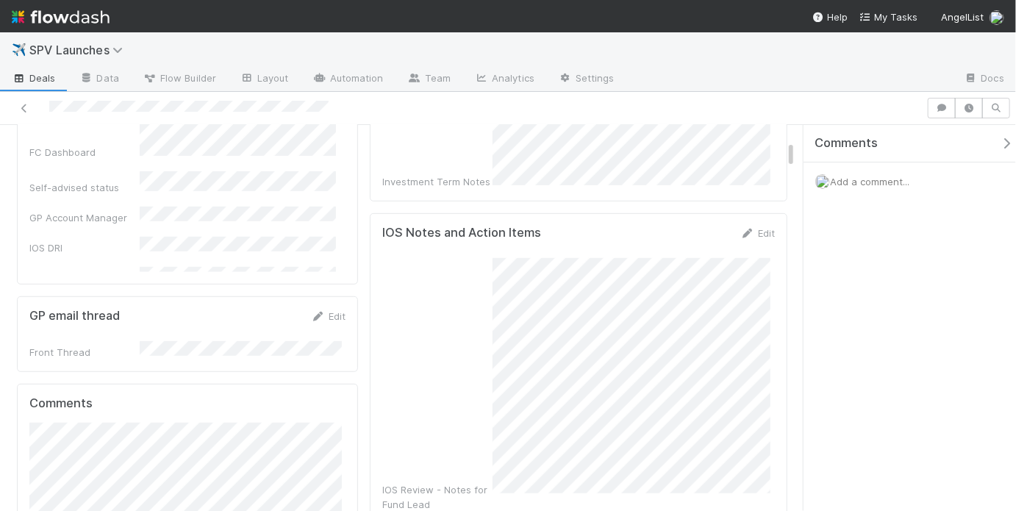
scroll to position [0, 0]
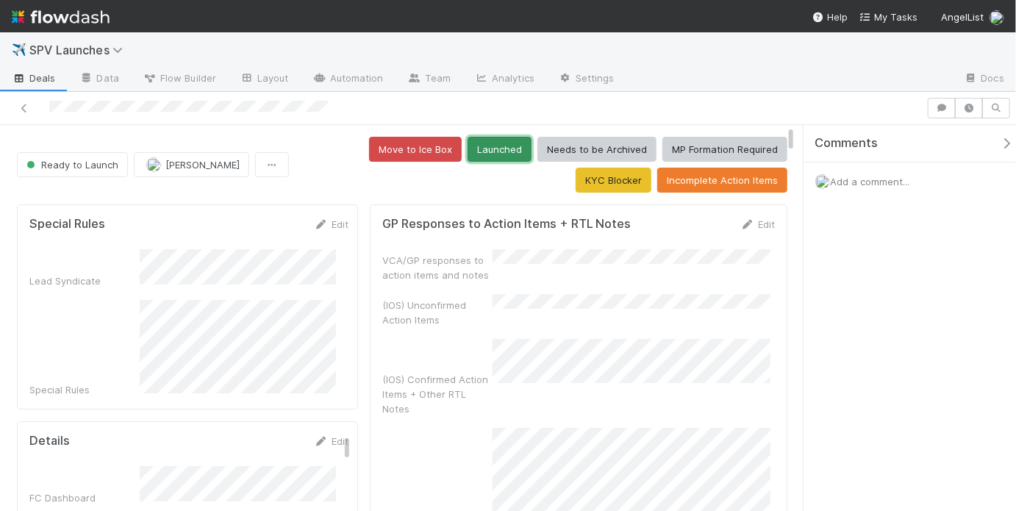
click at [467, 148] on button "Launched" at bounding box center [499, 149] width 64 height 25
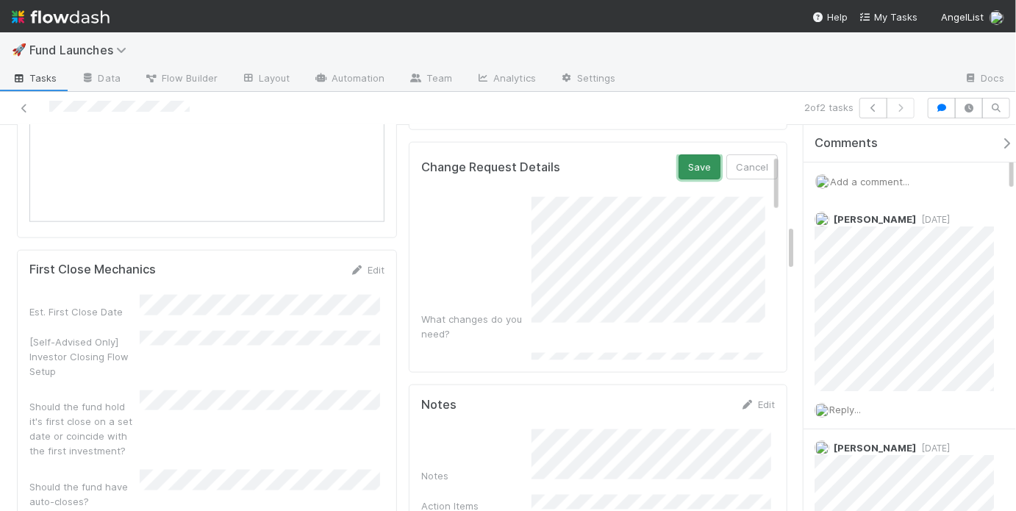
click at [684, 160] on button "Save" at bounding box center [699, 166] width 42 height 25
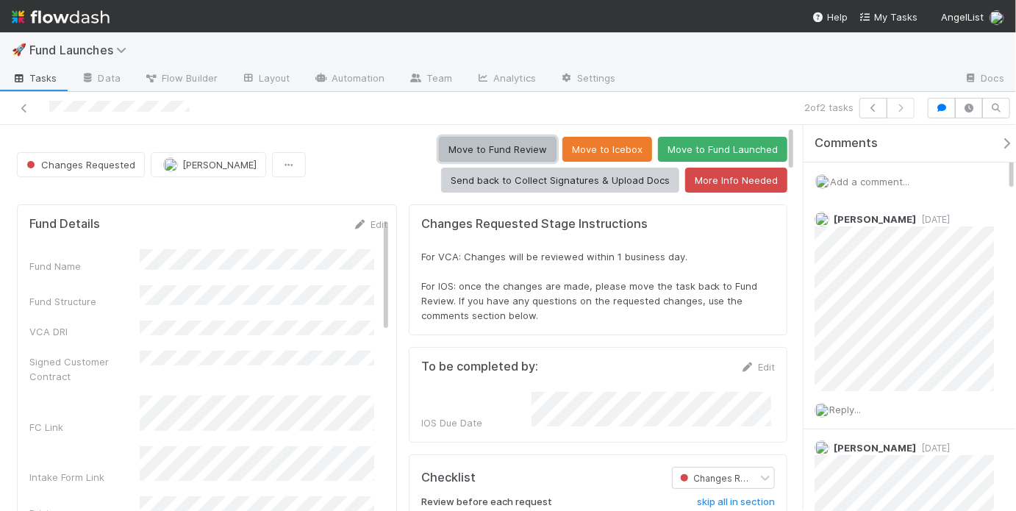
click at [518, 145] on button "Move to Fund Review" at bounding box center [498, 149] width 118 height 25
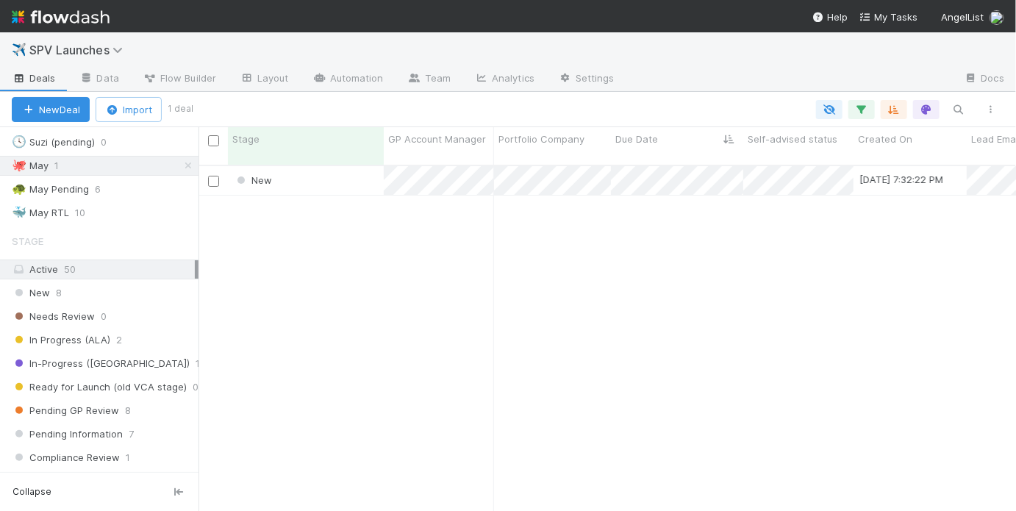
scroll to position [386, 0]
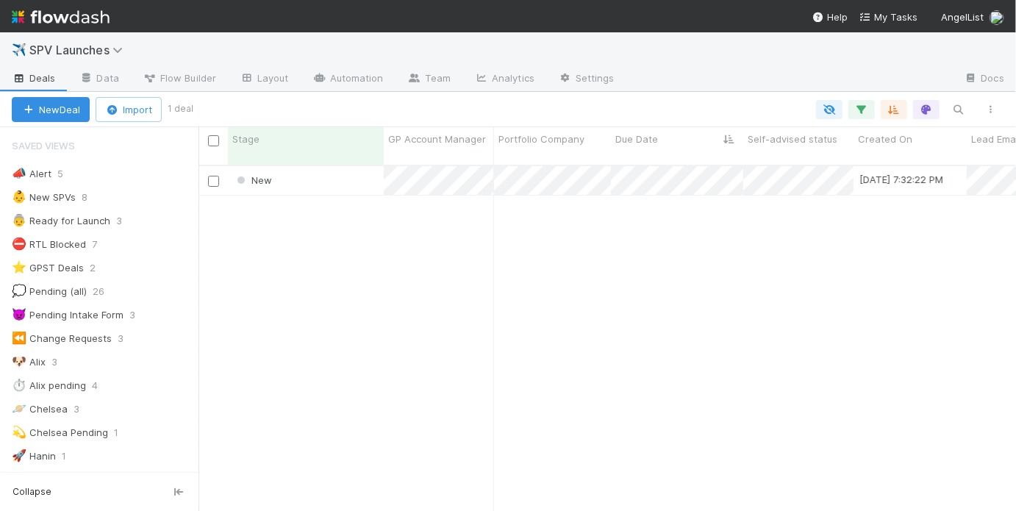
scroll to position [92, 0]
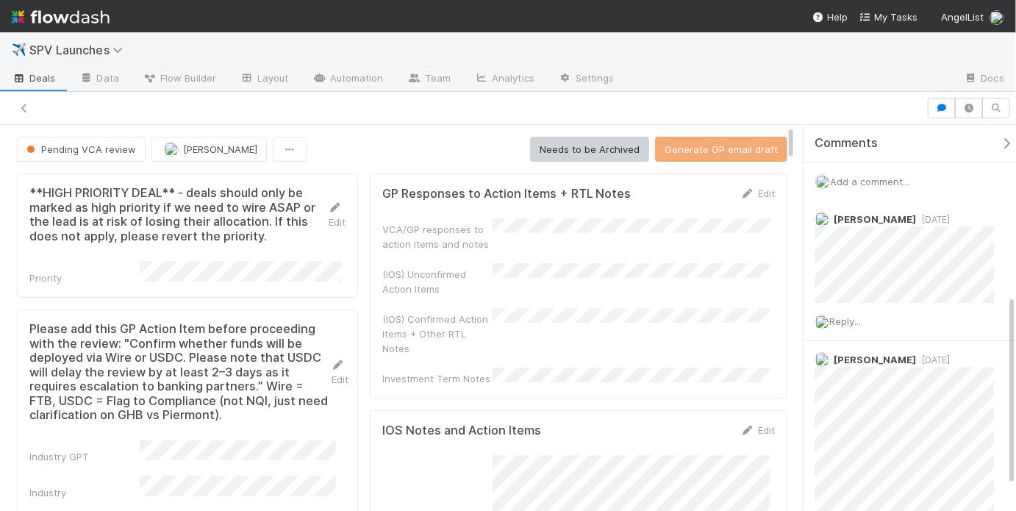
scroll to position [342, 0]
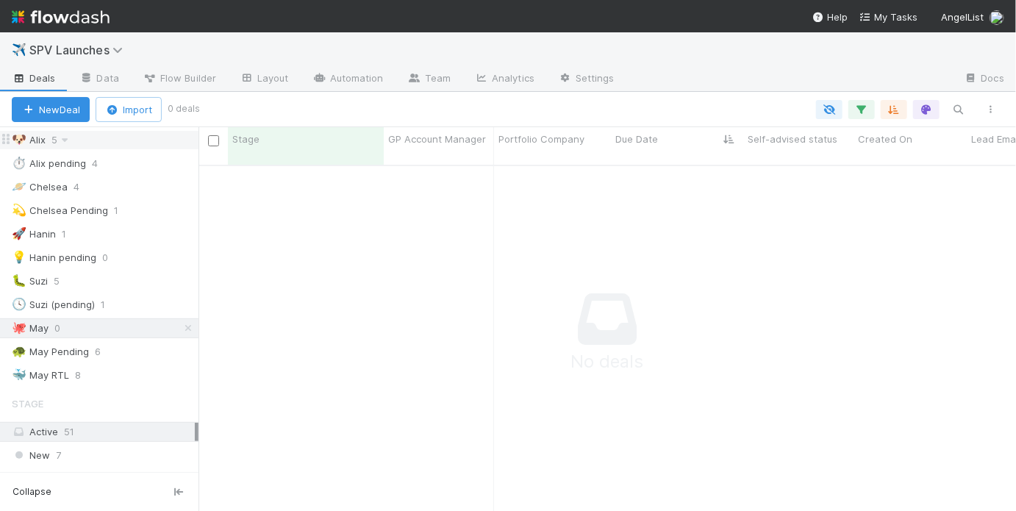
scroll to position [223, 0]
click at [123, 343] on div "🐢 May Pending 6" at bounding box center [105, 350] width 187 height 18
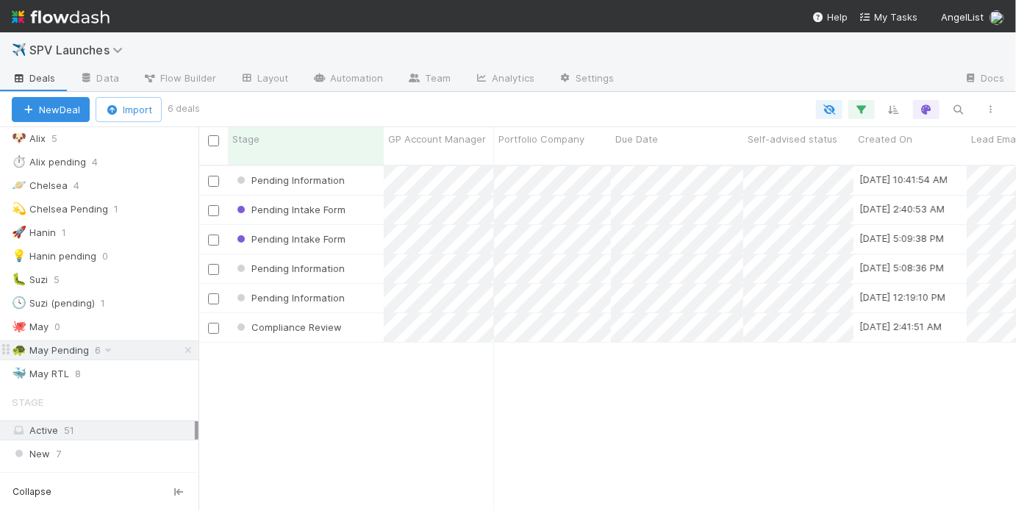
scroll to position [348, 808]
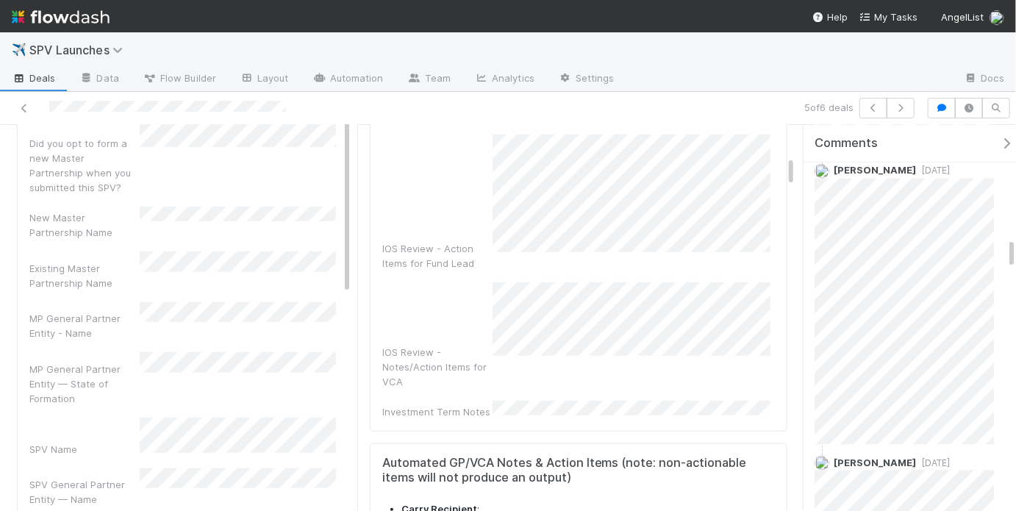
scroll to position [102, 0]
click at [215, 301] on div "MP General Partner Entity - Name" at bounding box center [188, 320] width 319 height 39
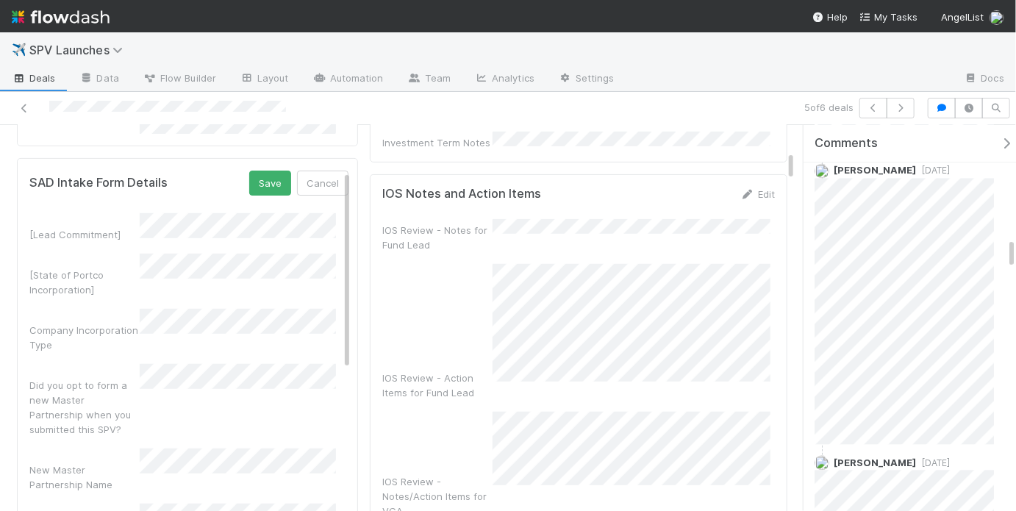
scroll to position [217, 0]
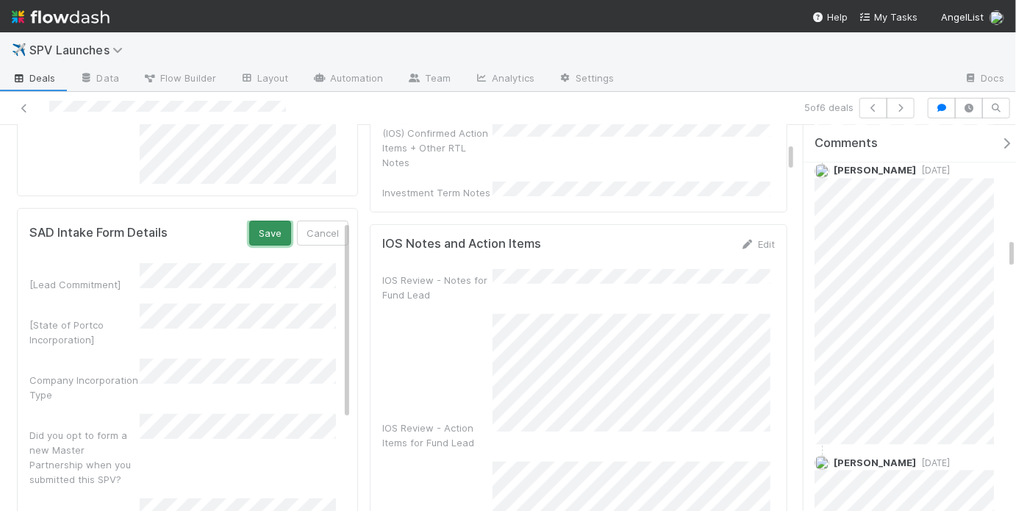
click at [270, 226] on button "Save" at bounding box center [270, 232] width 42 height 25
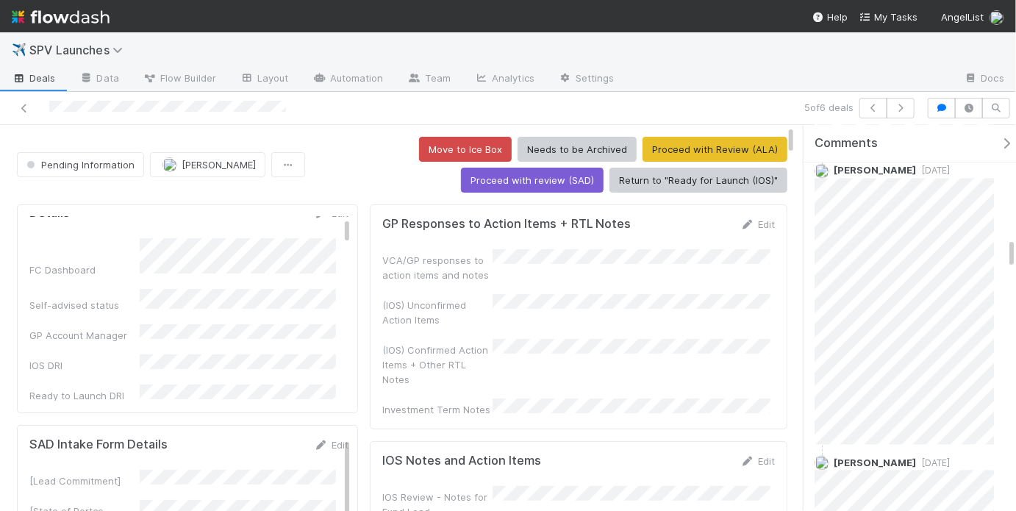
scroll to position [0, 0]
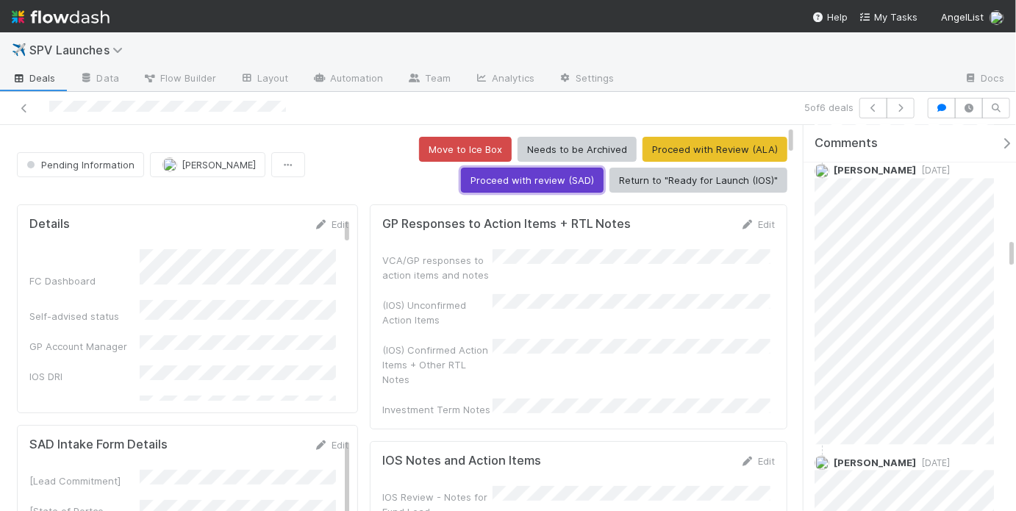
click at [535, 183] on button "Proceed with review (SAD)" at bounding box center [532, 180] width 143 height 25
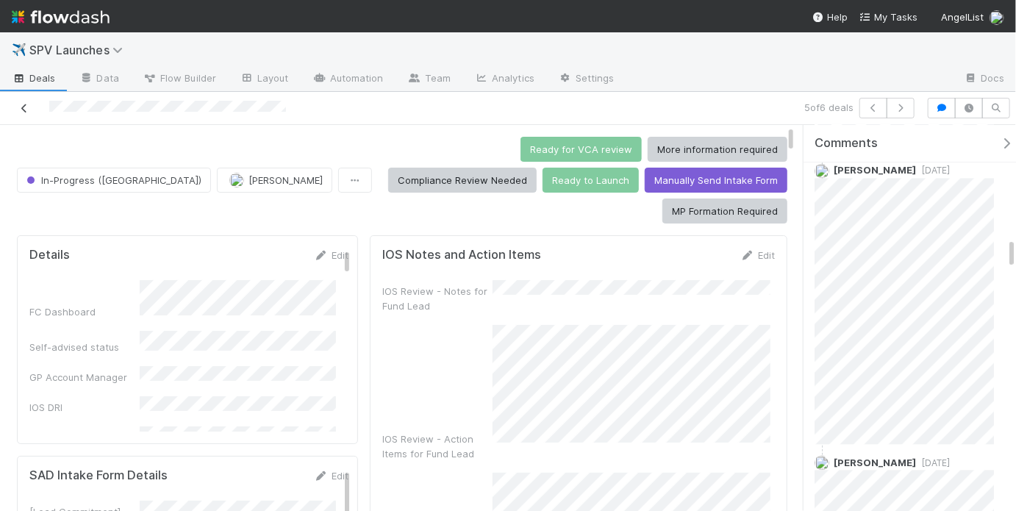
click at [26, 112] on icon at bounding box center [24, 109] width 15 height 10
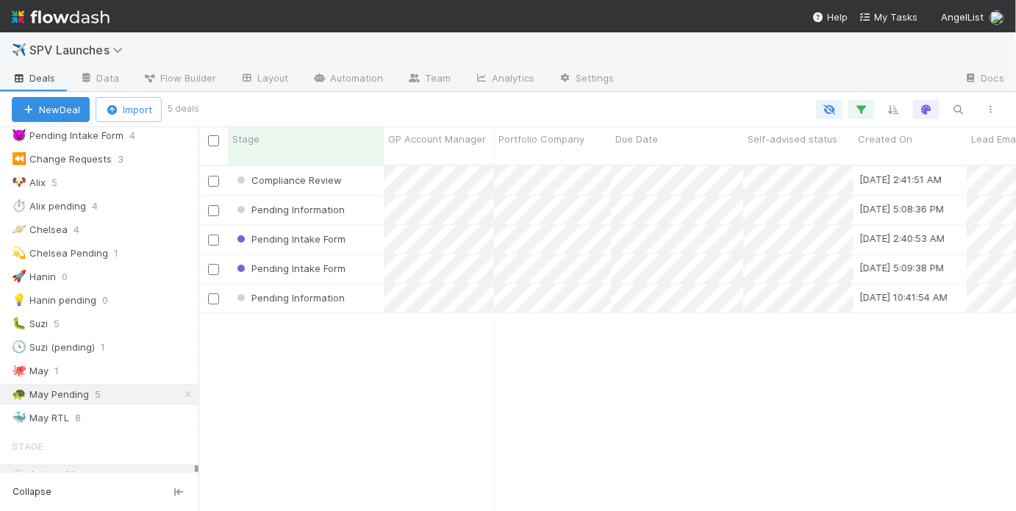
scroll to position [212, 0]
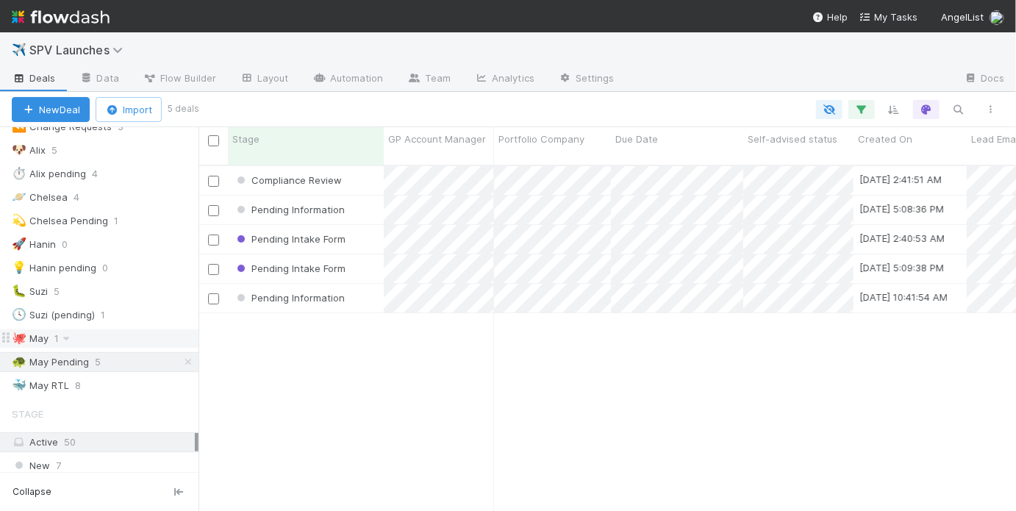
click at [116, 329] on div "🐙 May 1" at bounding box center [105, 338] width 187 height 18
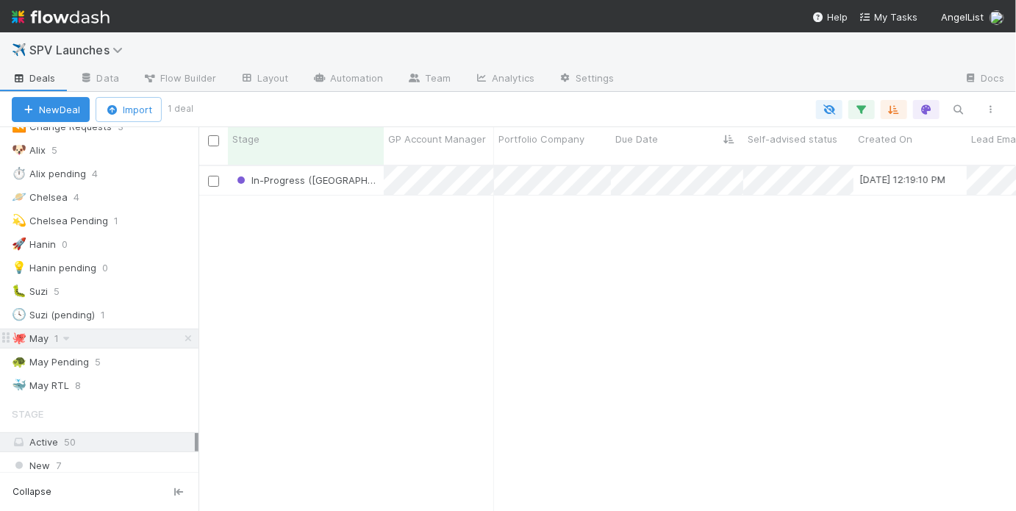
scroll to position [348, 808]
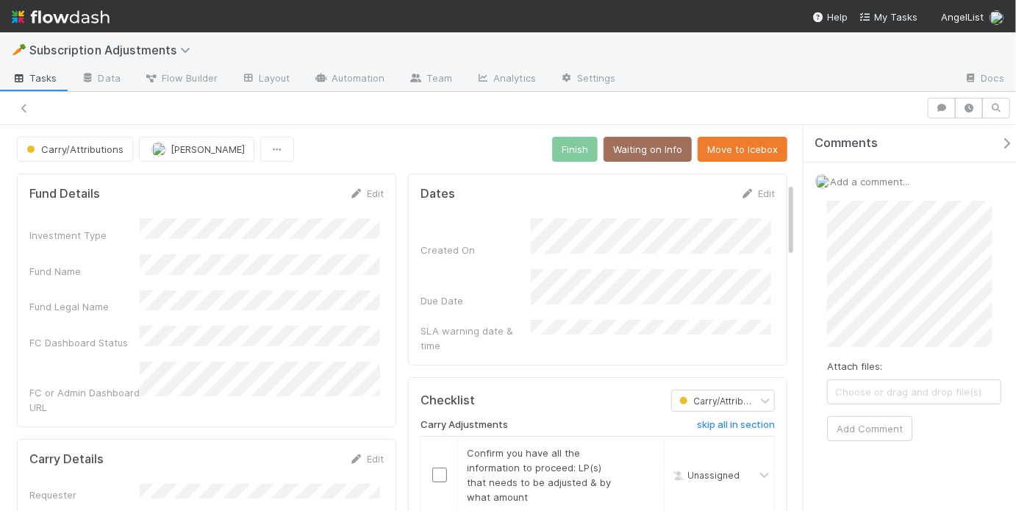
scroll to position [293, 0]
